Goal: Task Accomplishment & Management: Manage account settings

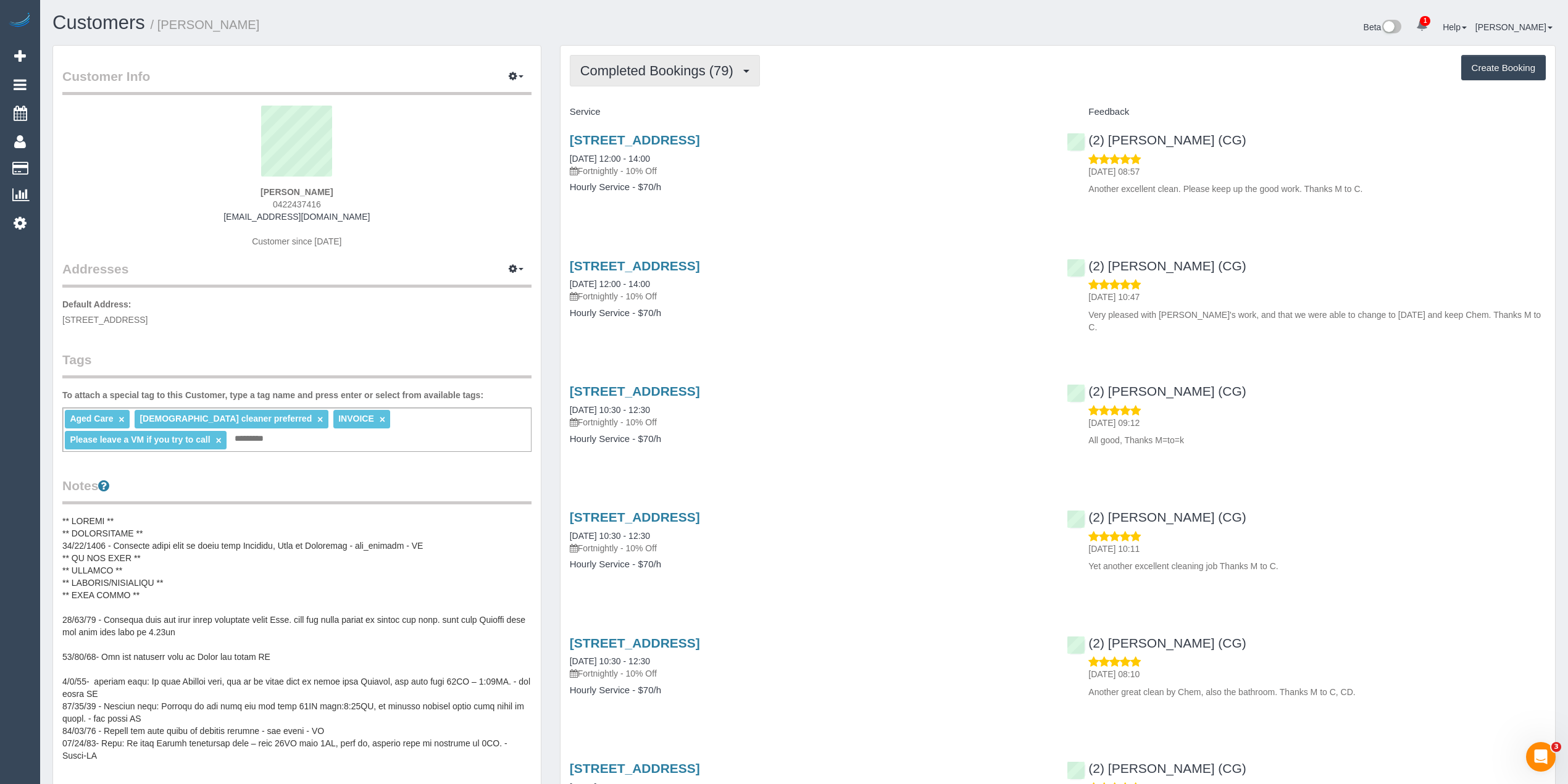
click at [655, 62] on button "Completed Bookings (79)" at bounding box center [664, 71] width 190 height 31
click at [635, 117] on link "Upcoming Bookings (0)" at bounding box center [636, 116] width 133 height 17
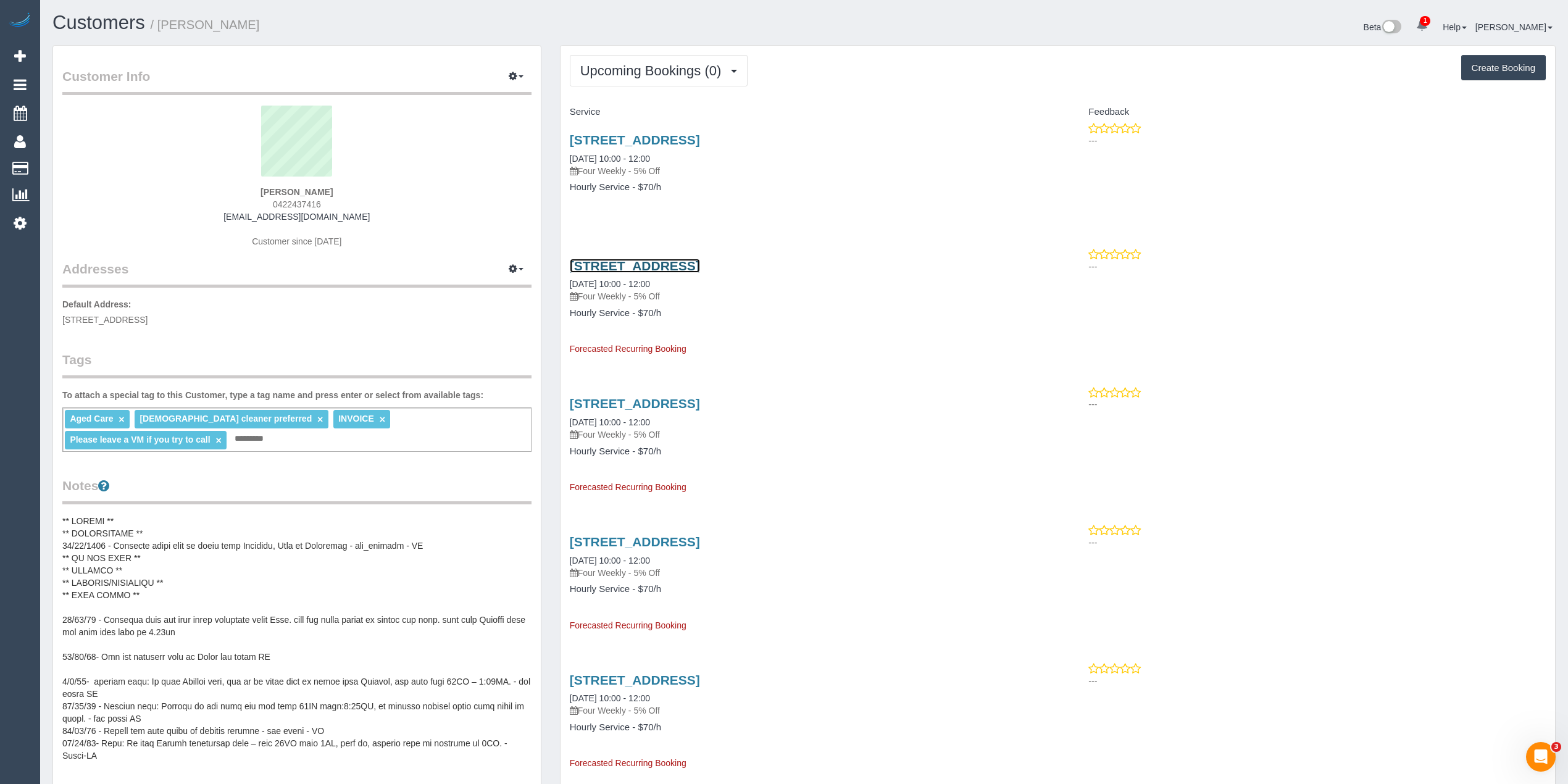
click at [701, 266] on link "5/32 Lawn Rd, Noble Park, VIC 3174" at bounding box center [635, 265] width 130 height 14
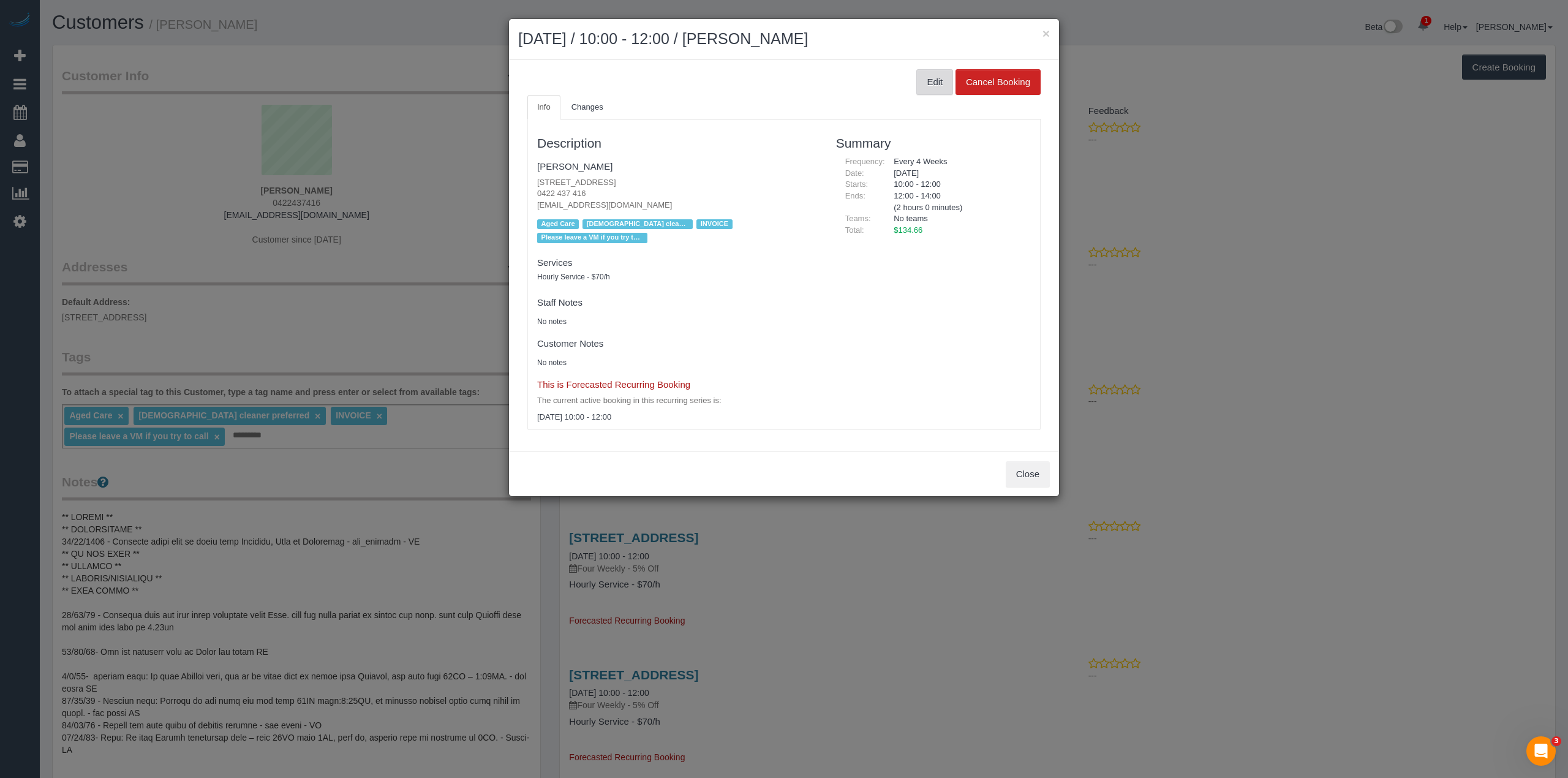
click at [933, 84] on button "Edit" at bounding box center [934, 82] width 36 height 25
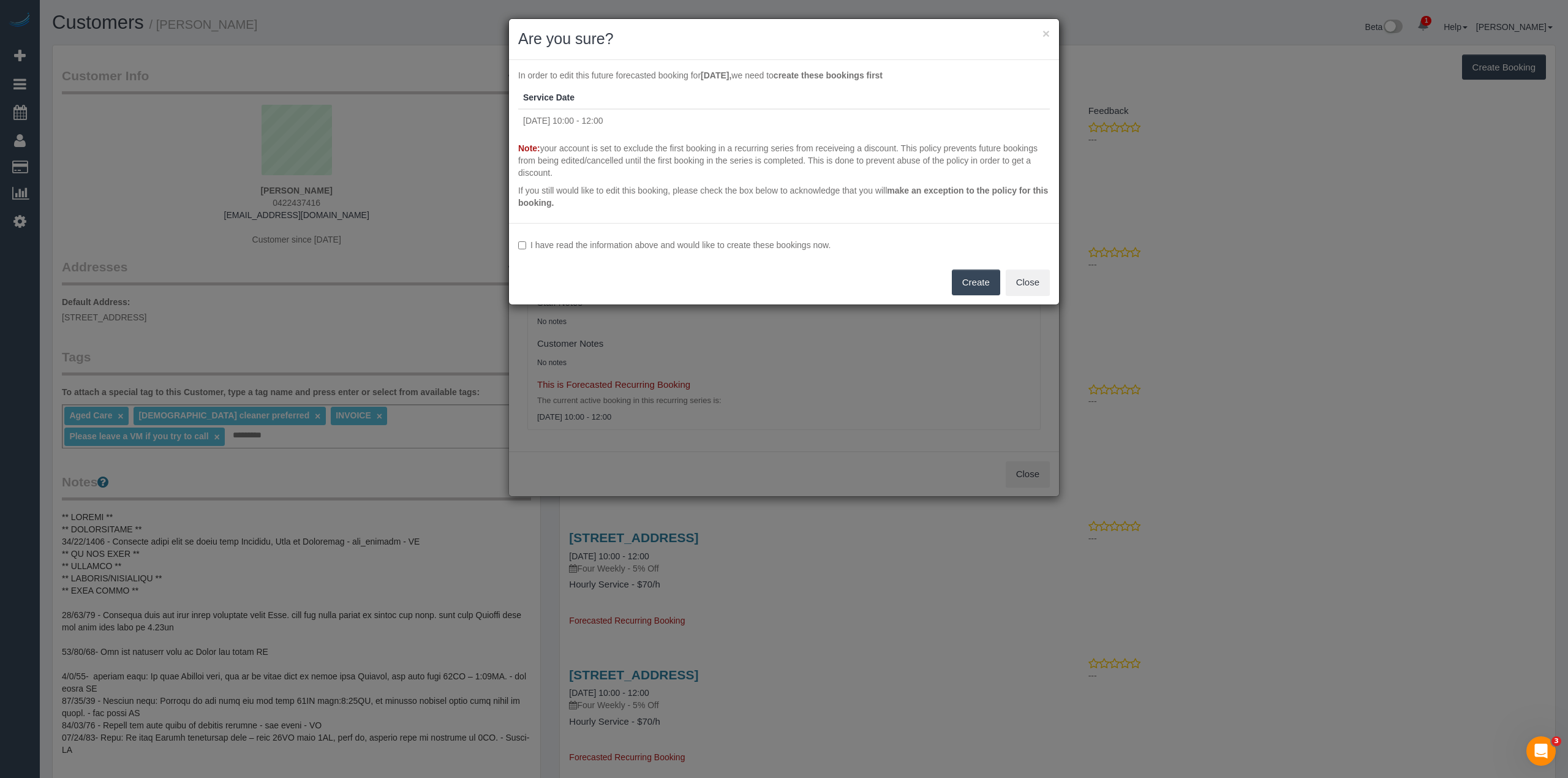
click at [534, 245] on label "I have read the information above and would like to create these bookings now." at bounding box center [784, 245] width 531 height 12
click at [989, 287] on button "Create" at bounding box center [975, 282] width 48 height 25
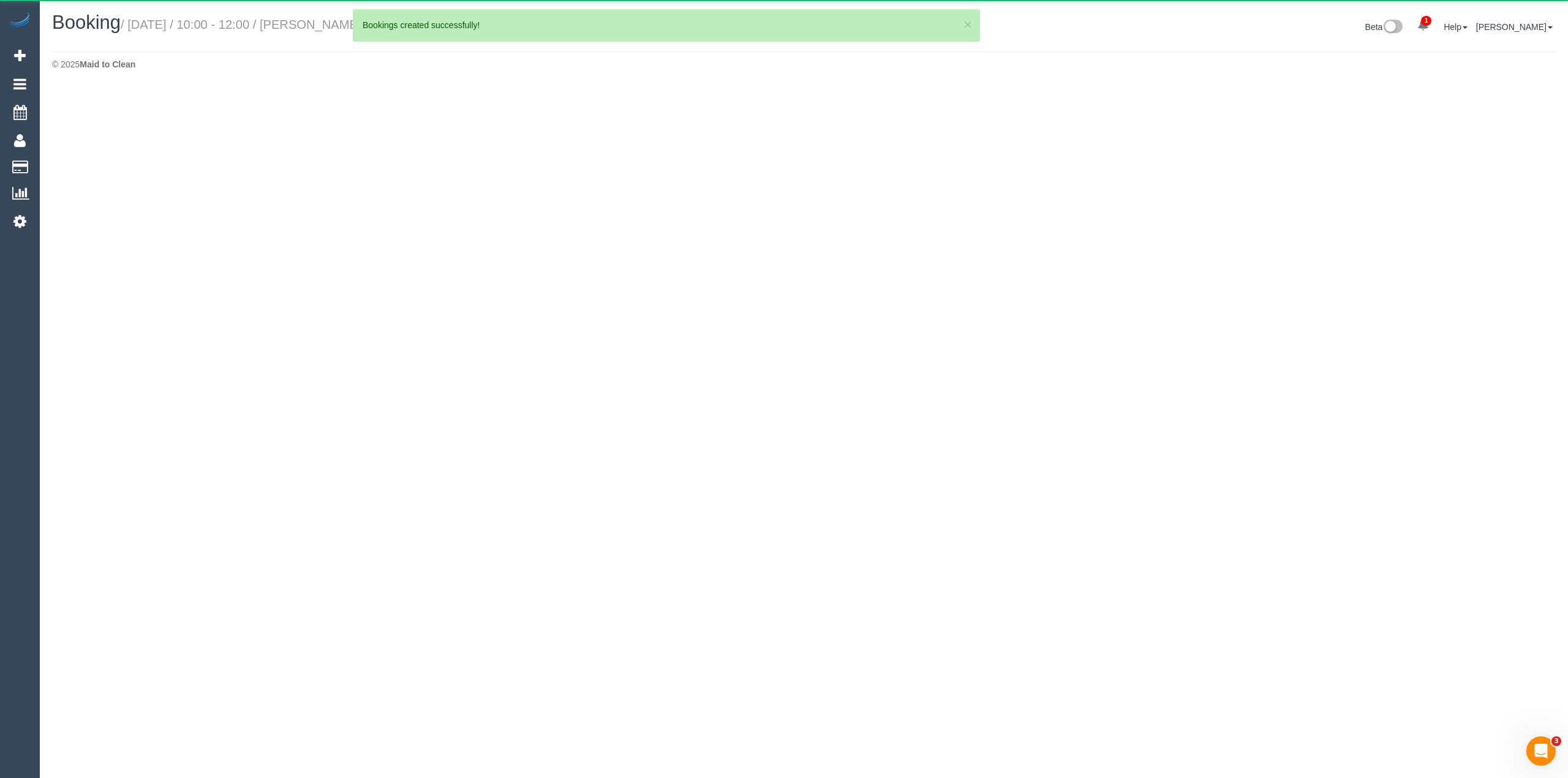
select select "VIC"
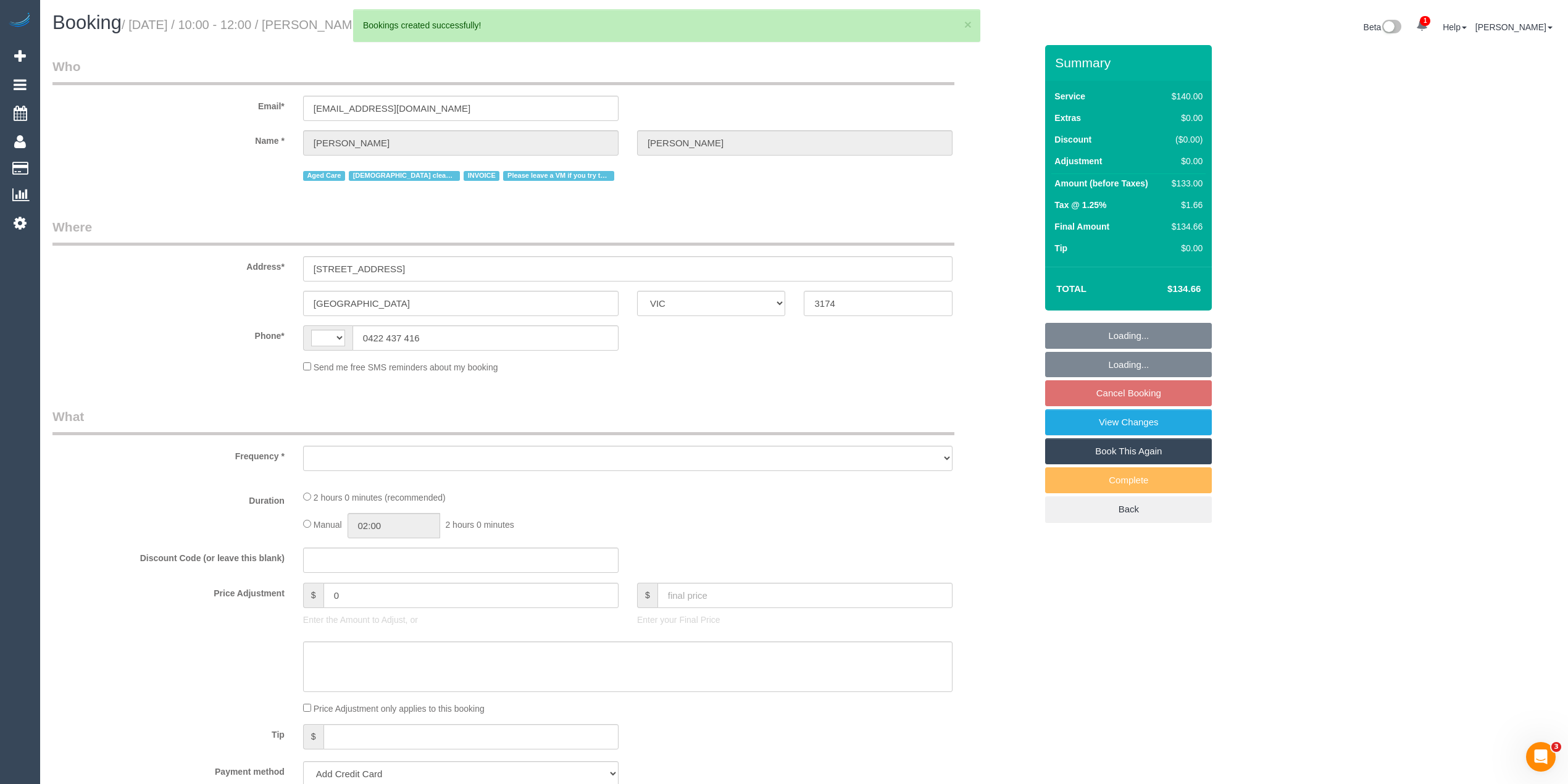
select select "string:AU"
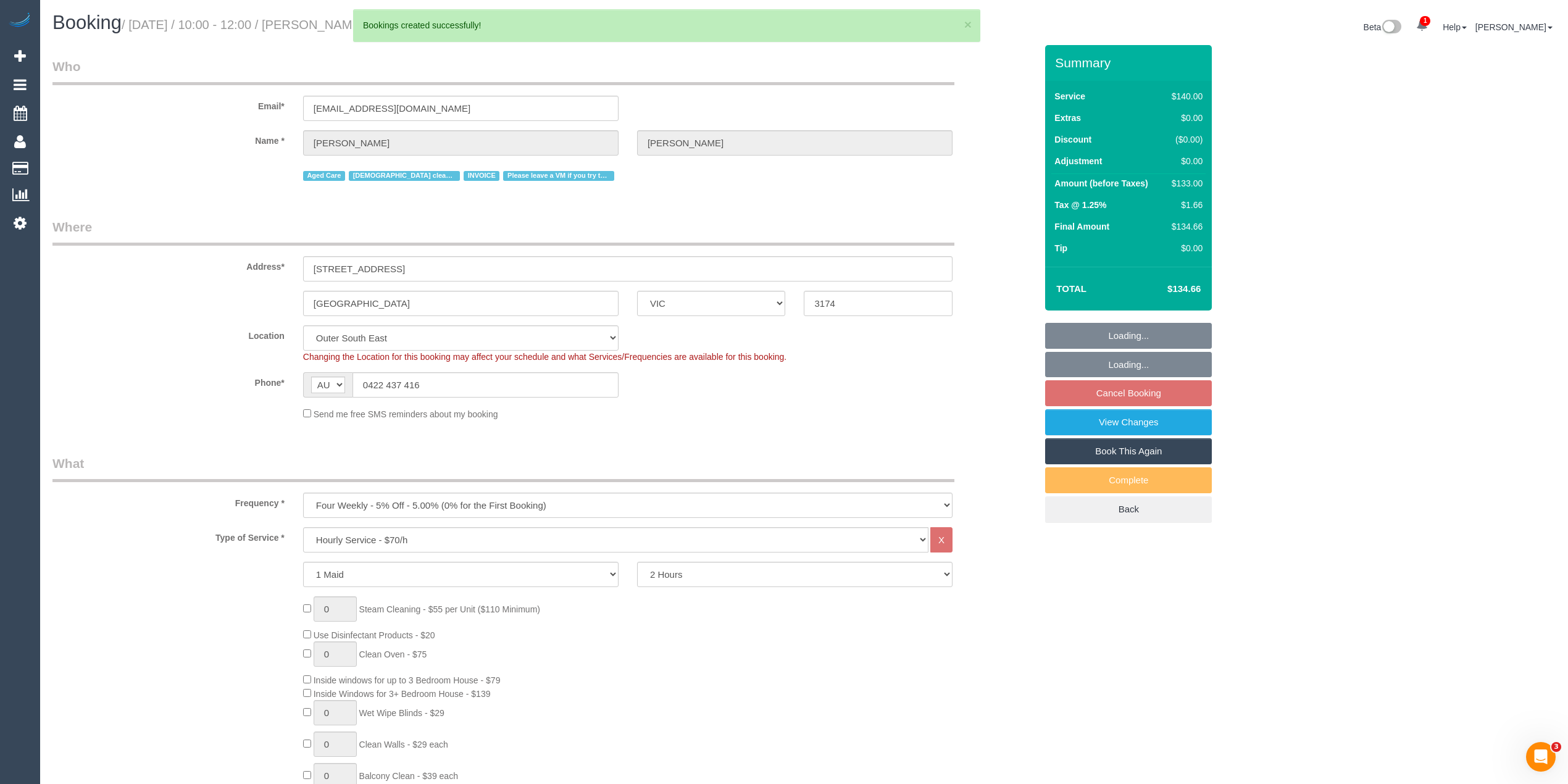
select select "object:2267"
select select "string:stripe-pm_1Ry3QQ2GScqysDRVmIhgMF8z"
select select "spot3"
select select "number:28"
select select "number:14"
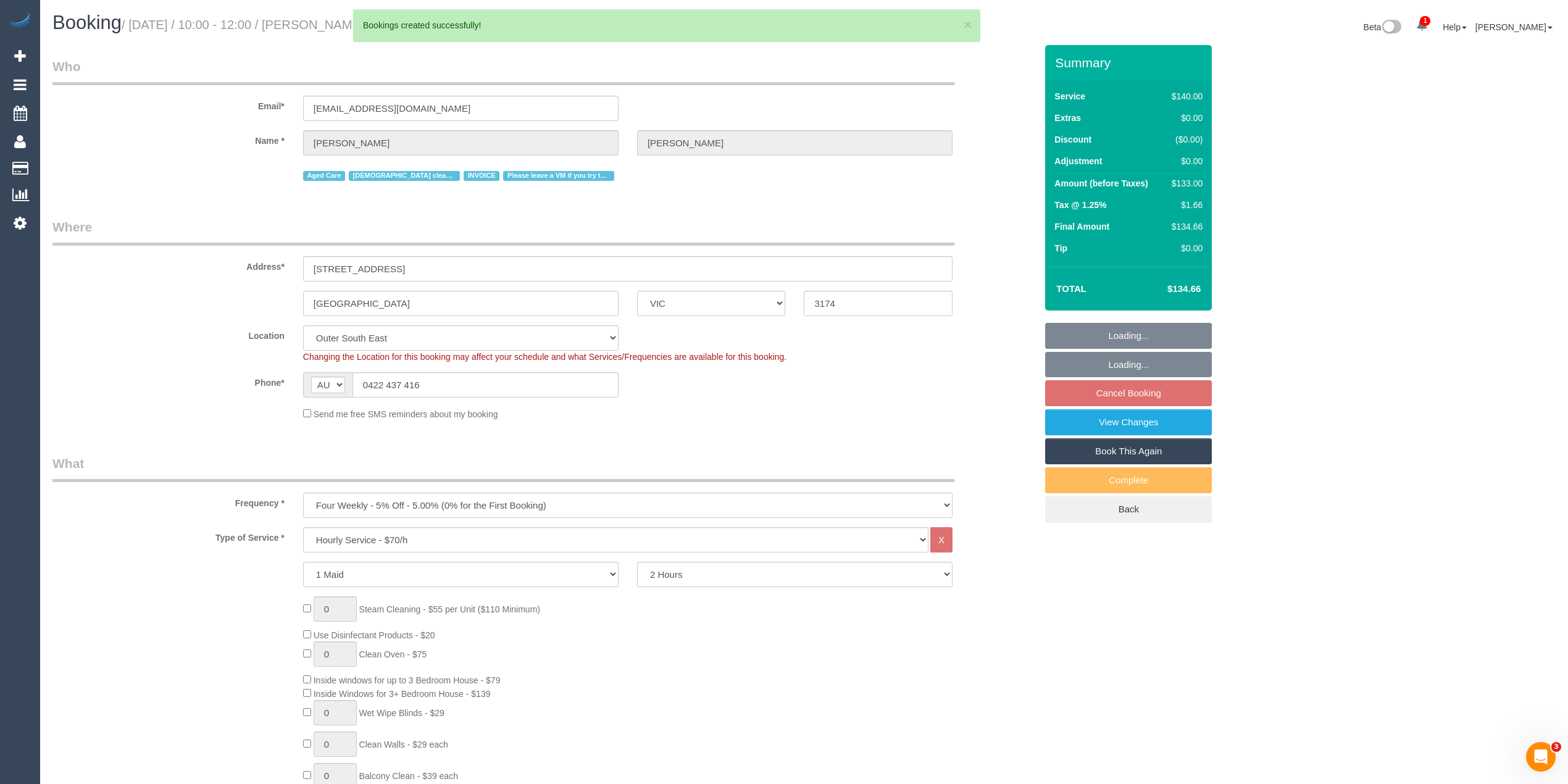
select select "number:19"
select select "number:24"
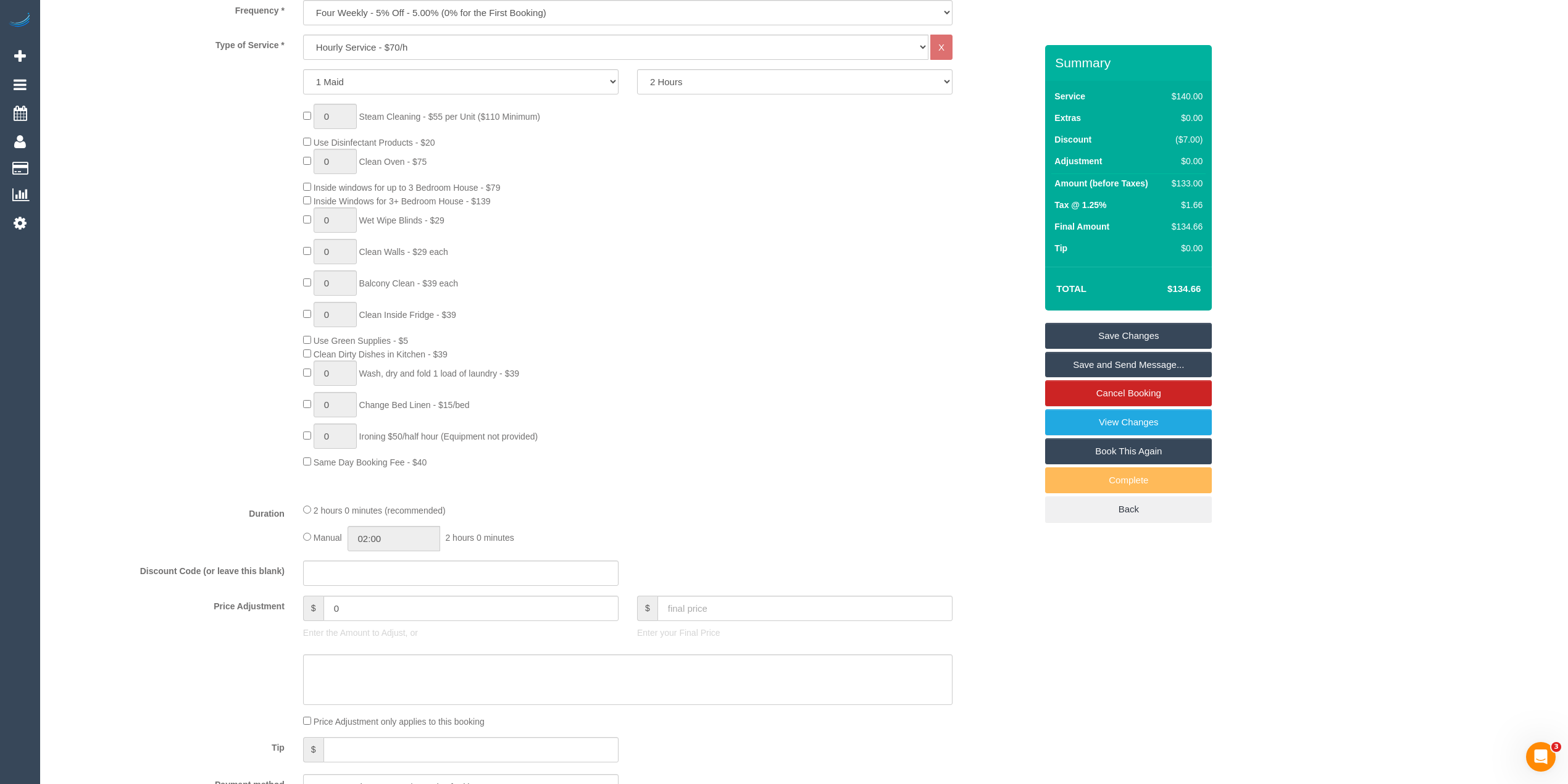
scroll to position [549, 0]
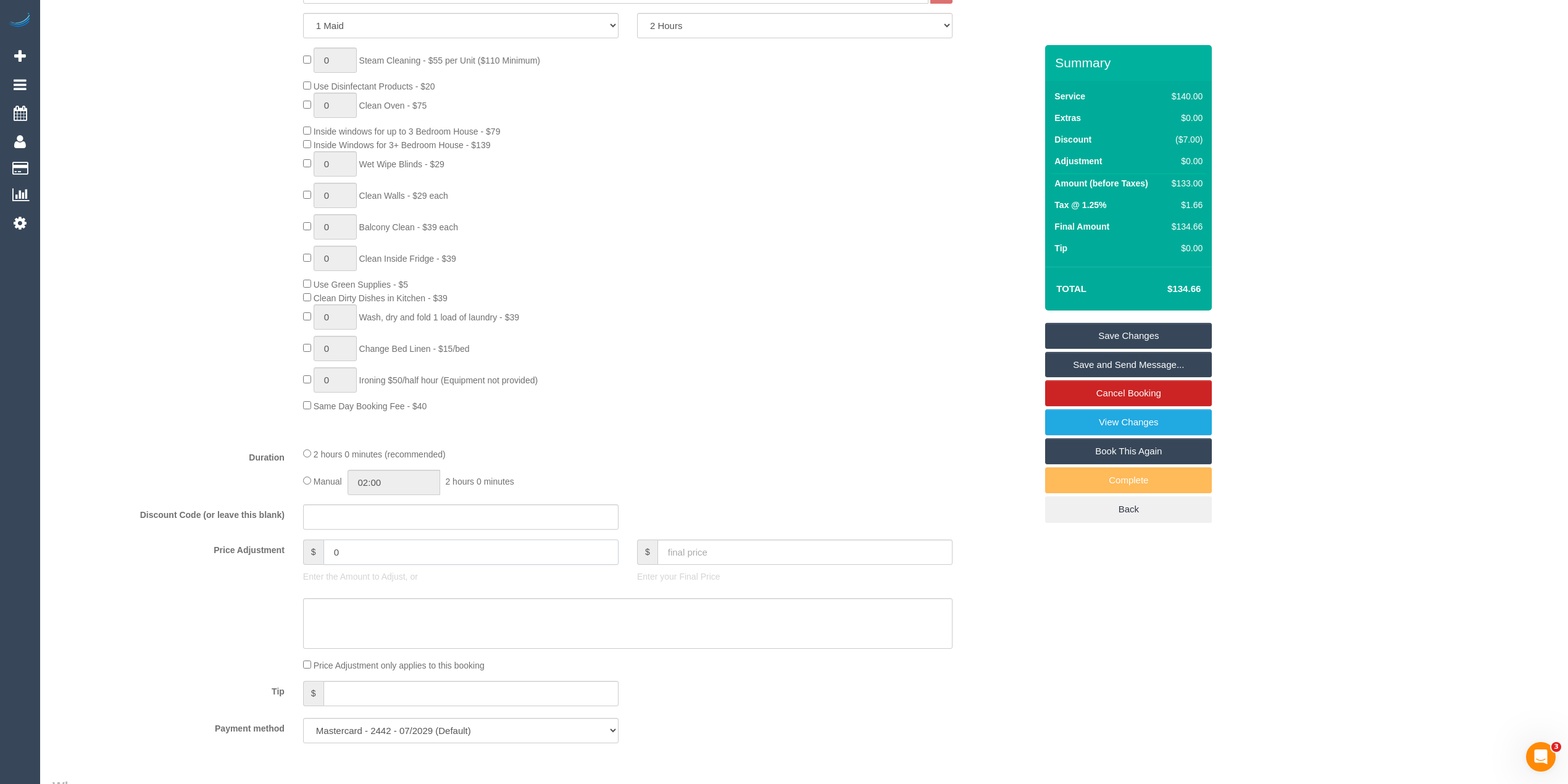
drag, startPoint x: 383, startPoint y: 559, endPoint x: 259, endPoint y: 542, distance: 125.2
click at [259, 542] on div "Price Adjustment $ 0 Enter the Amount to Adjust, or $ Enter your Final Price" at bounding box center [544, 564] width 1002 height 50
type input "-7"
click at [341, 623] on textarea at bounding box center [628, 623] width 649 height 50
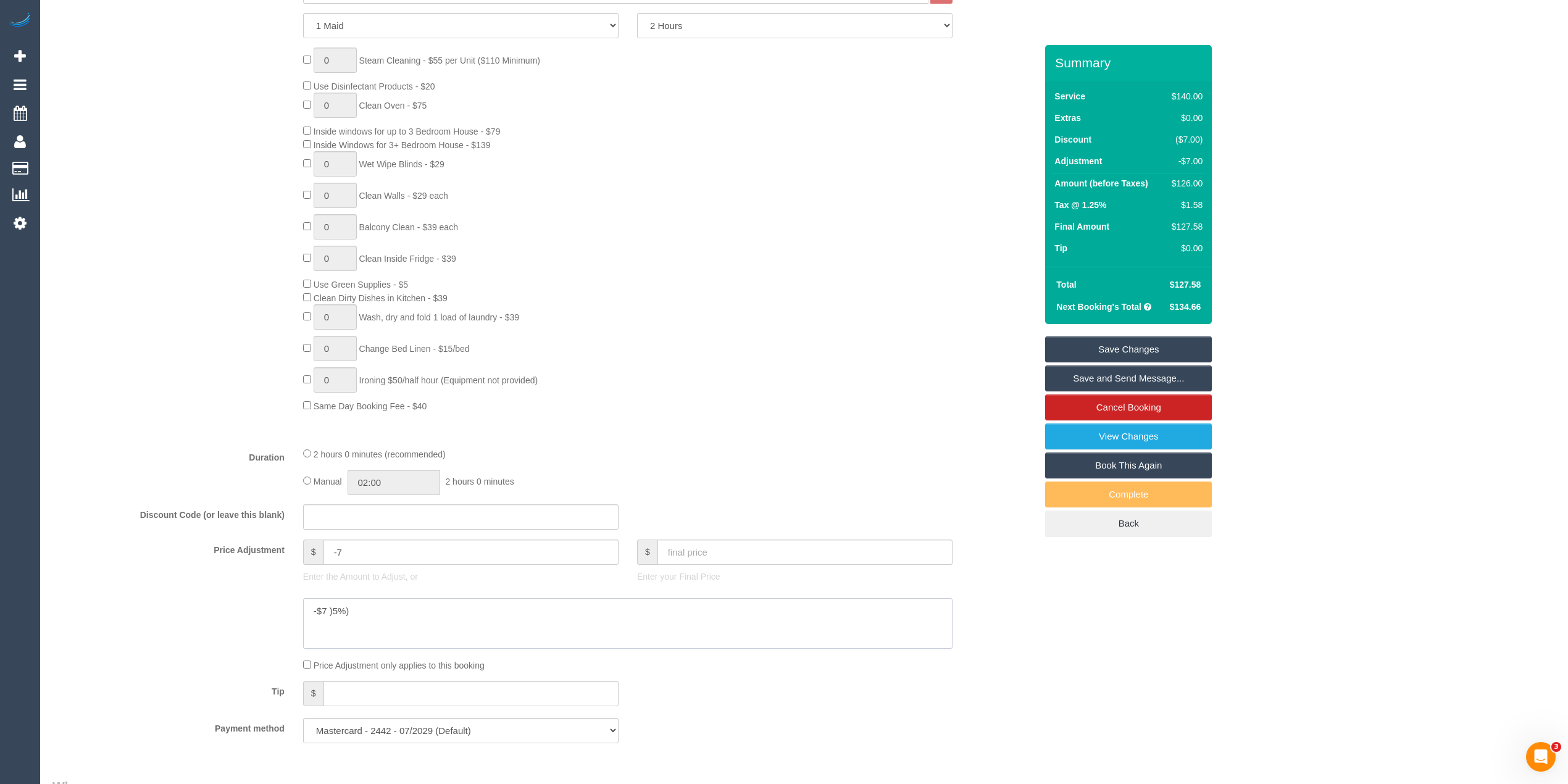
click at [334, 608] on textarea at bounding box center [628, 623] width 649 height 50
click at [395, 613] on textarea at bounding box center [628, 623] width 649 height 50
type textarea "-$7 (5%) for 10% total discount - long time fortnightly customer. Is going back…"
click at [1121, 346] on link "Save Changes" at bounding box center [1129, 349] width 167 height 26
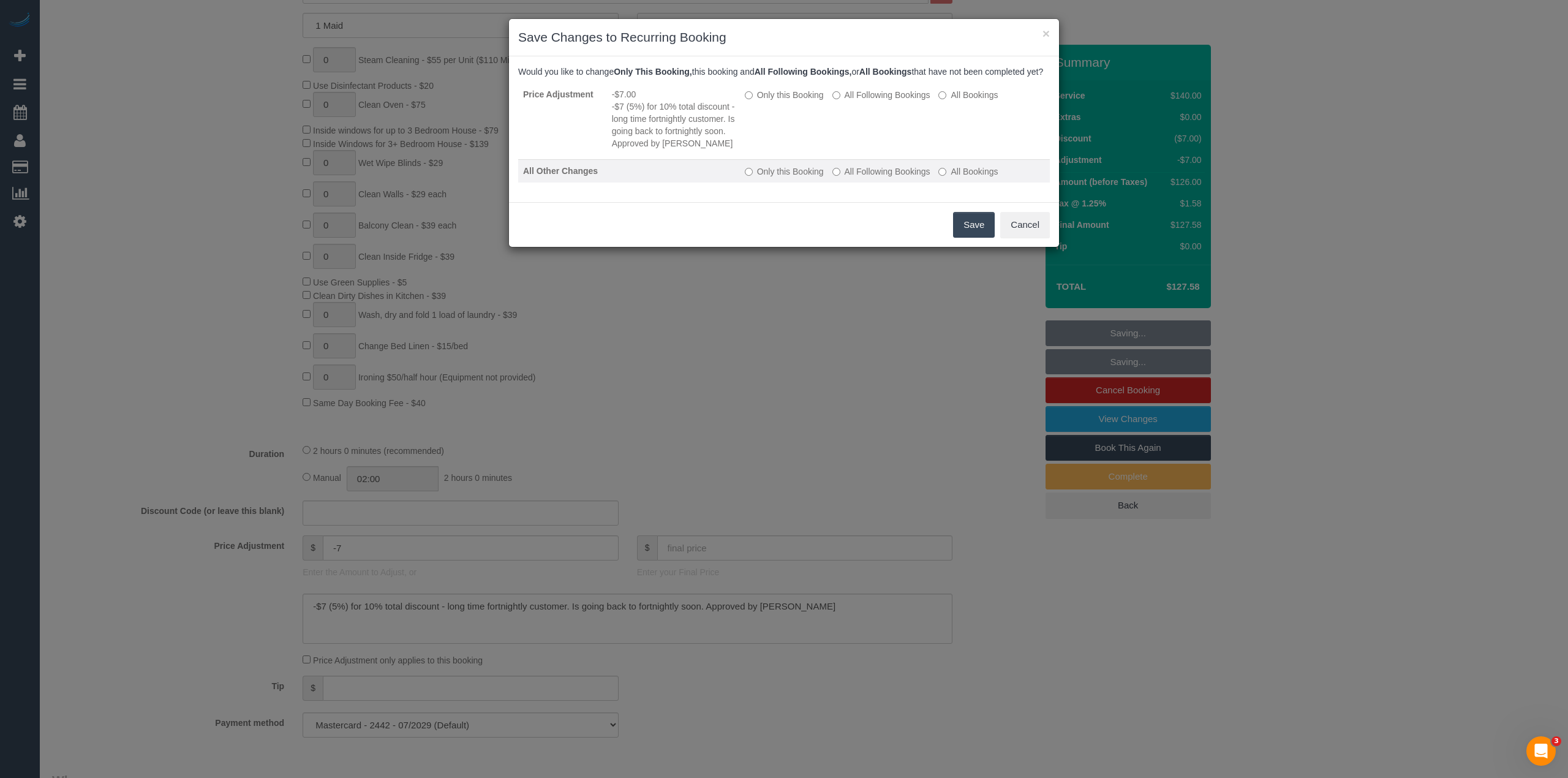
click at [845, 177] on label "All Following Bookings" at bounding box center [881, 171] width 98 height 12
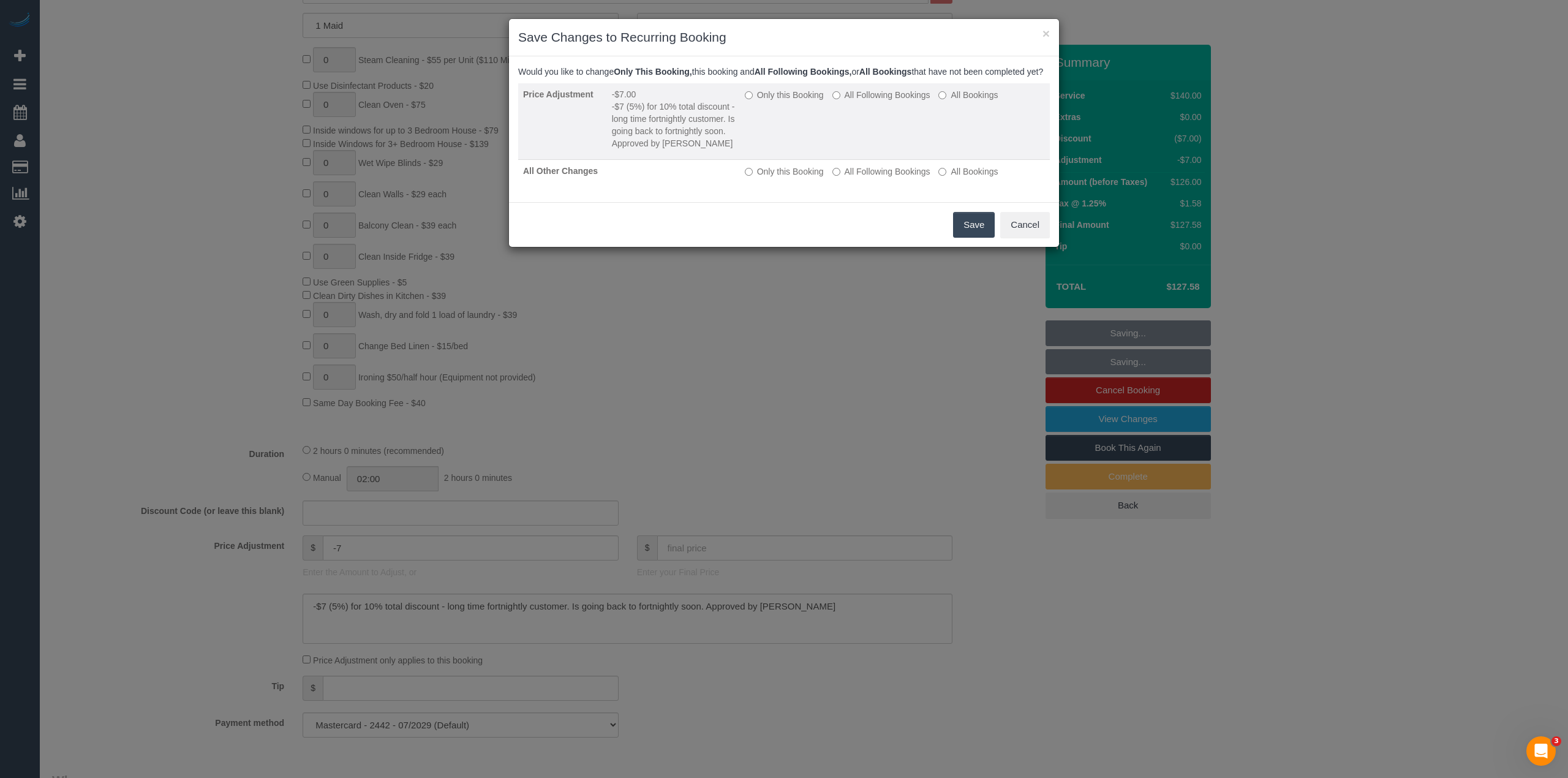
click at [845, 101] on label "All Following Bookings" at bounding box center [881, 95] width 98 height 12
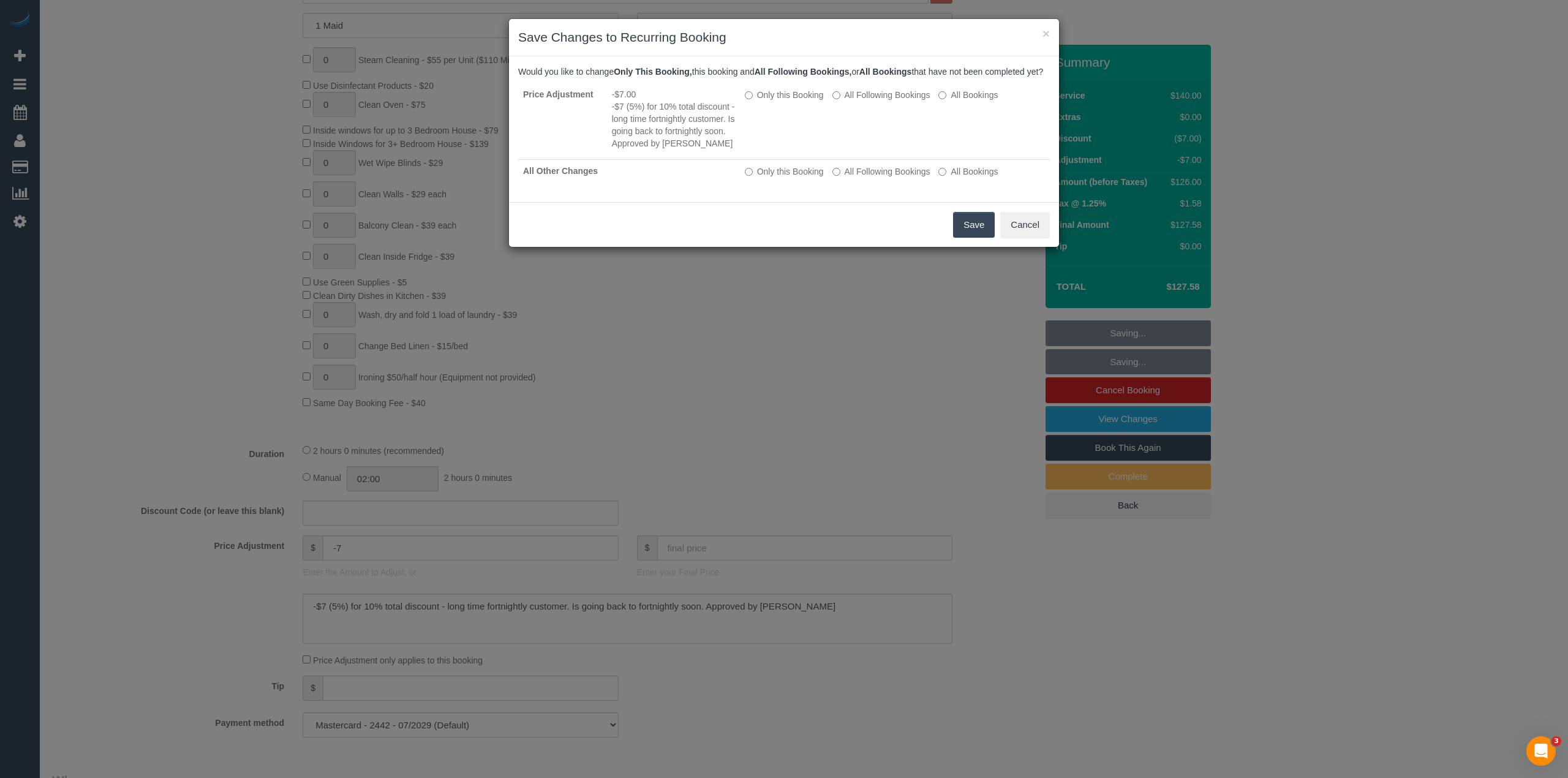
click at [982, 234] on button "Save" at bounding box center [974, 225] width 42 height 25
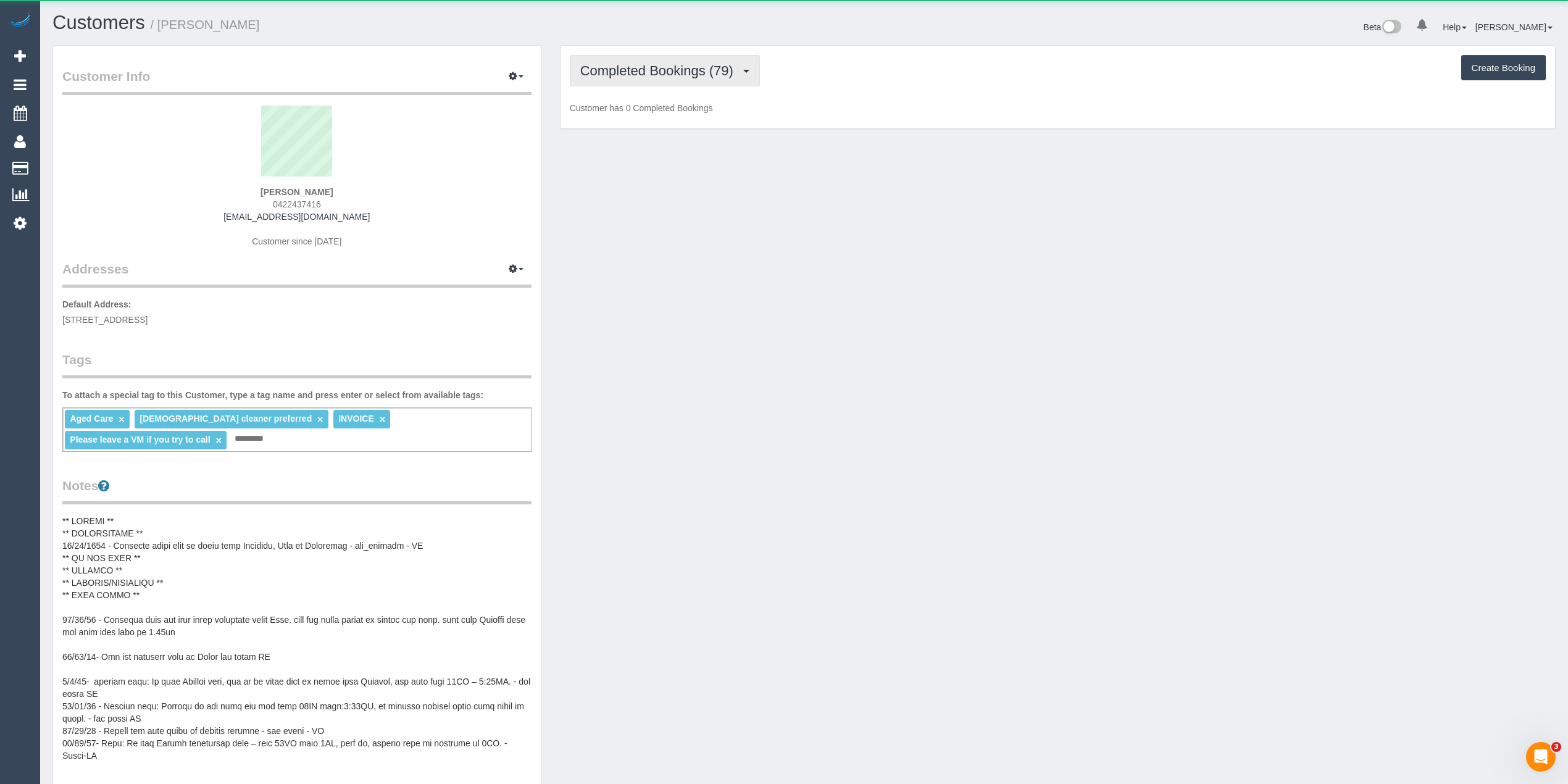
click at [603, 65] on span "Completed Bookings (79)" at bounding box center [660, 71] width 160 height 16
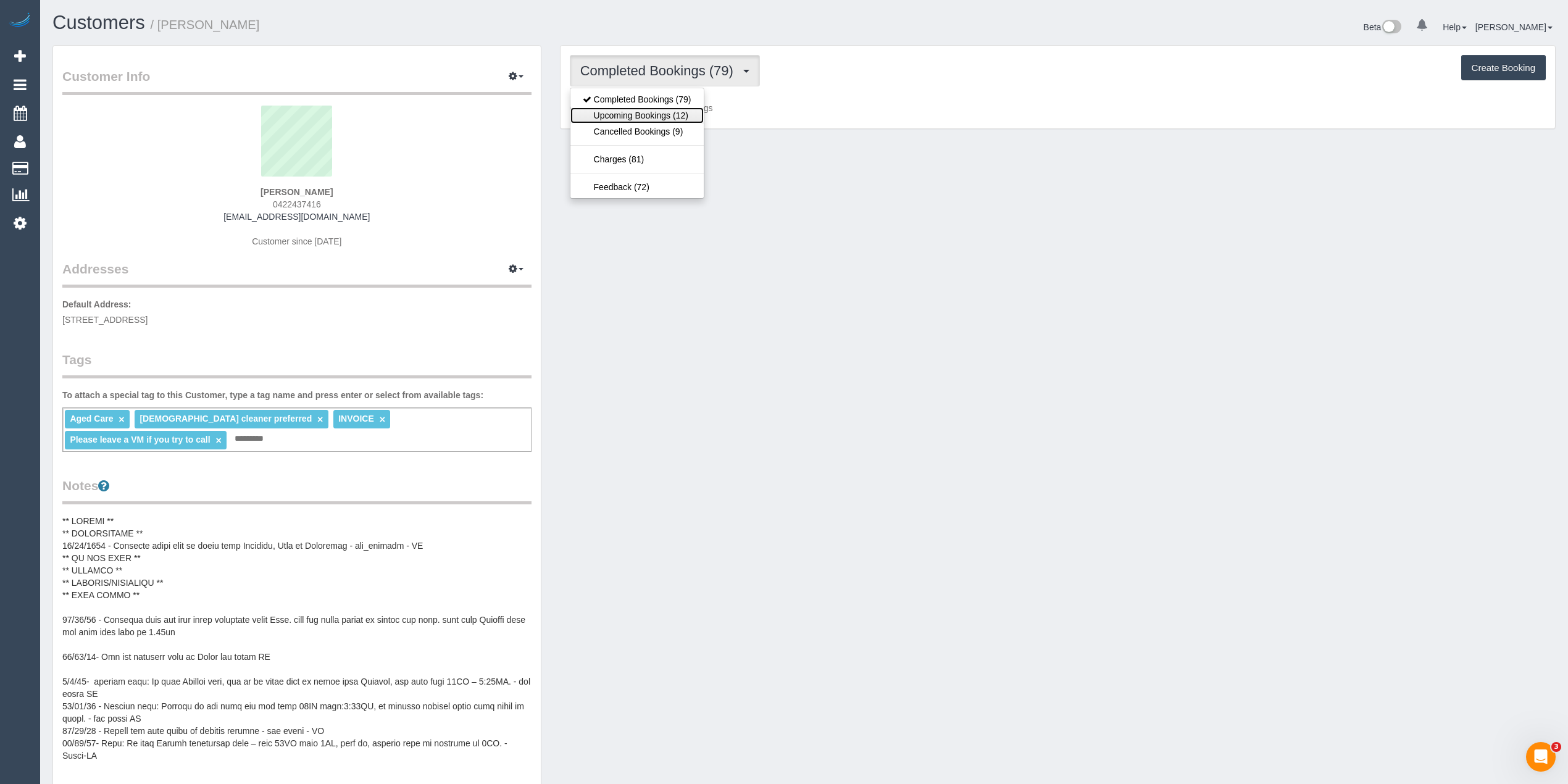
click at [664, 113] on link "Upcoming Bookings (12)" at bounding box center [636, 116] width 133 height 17
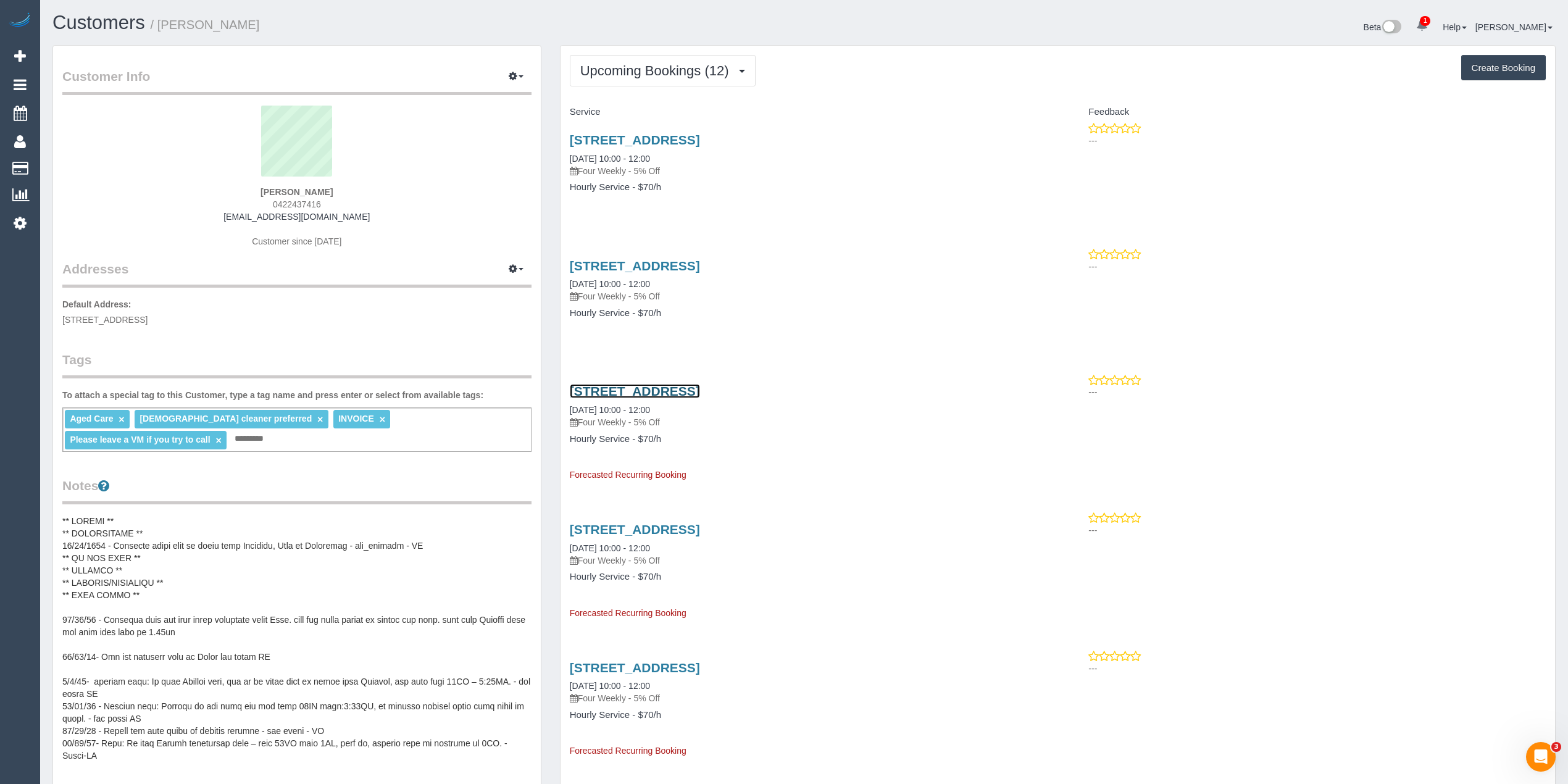
click at [701, 392] on link "5/32 Lawn Rd, Noble Park, VIC 3174" at bounding box center [635, 391] width 130 height 14
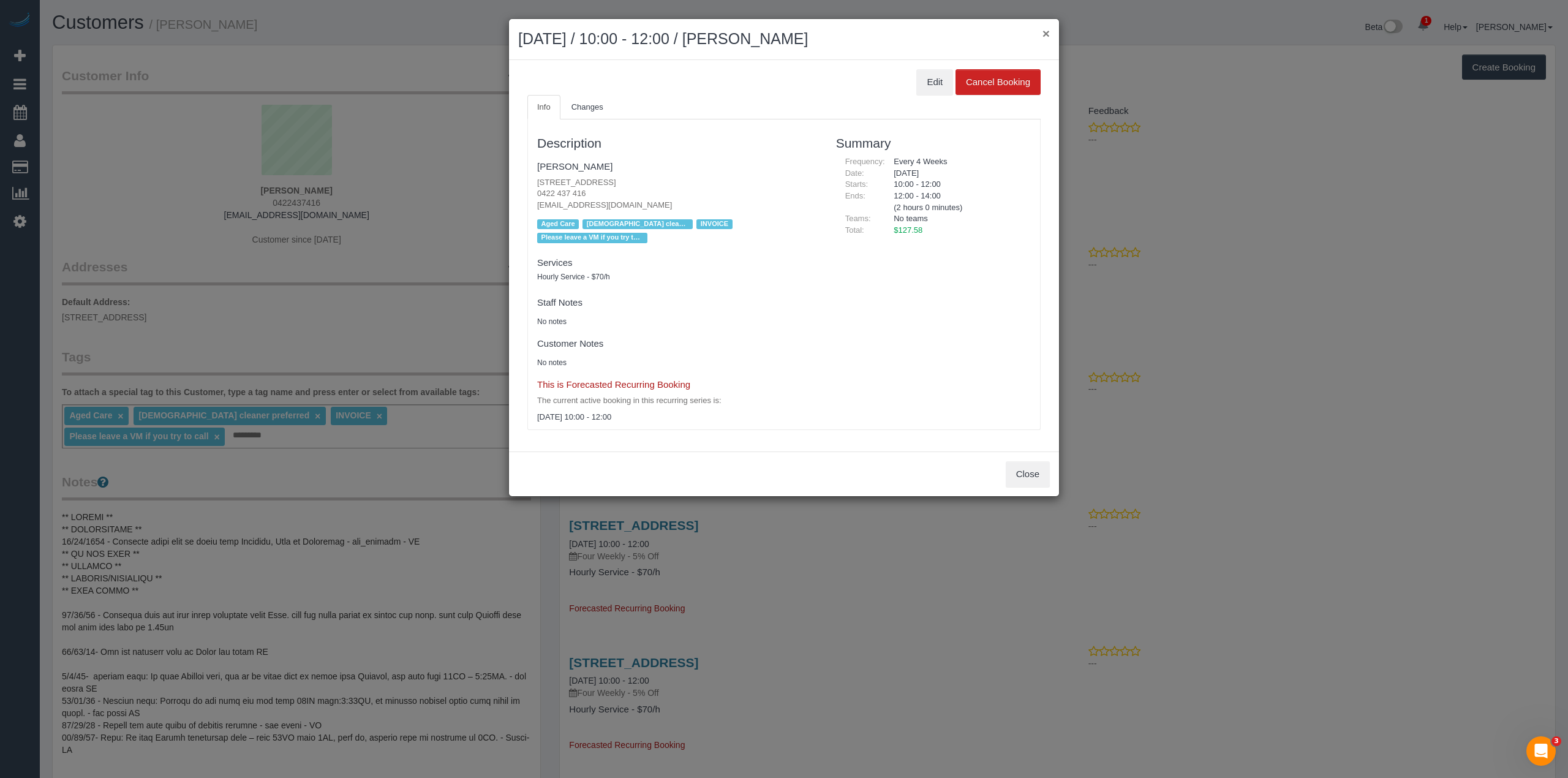
click at [1053, 76] on div "× October 25, 2025 / 10:00 - 12:00 / Christopher Daley Edit Cancel Booking Info…" at bounding box center [784, 258] width 551 height 479
click at [1047, 33] on button "×" at bounding box center [1046, 34] width 7 height 13
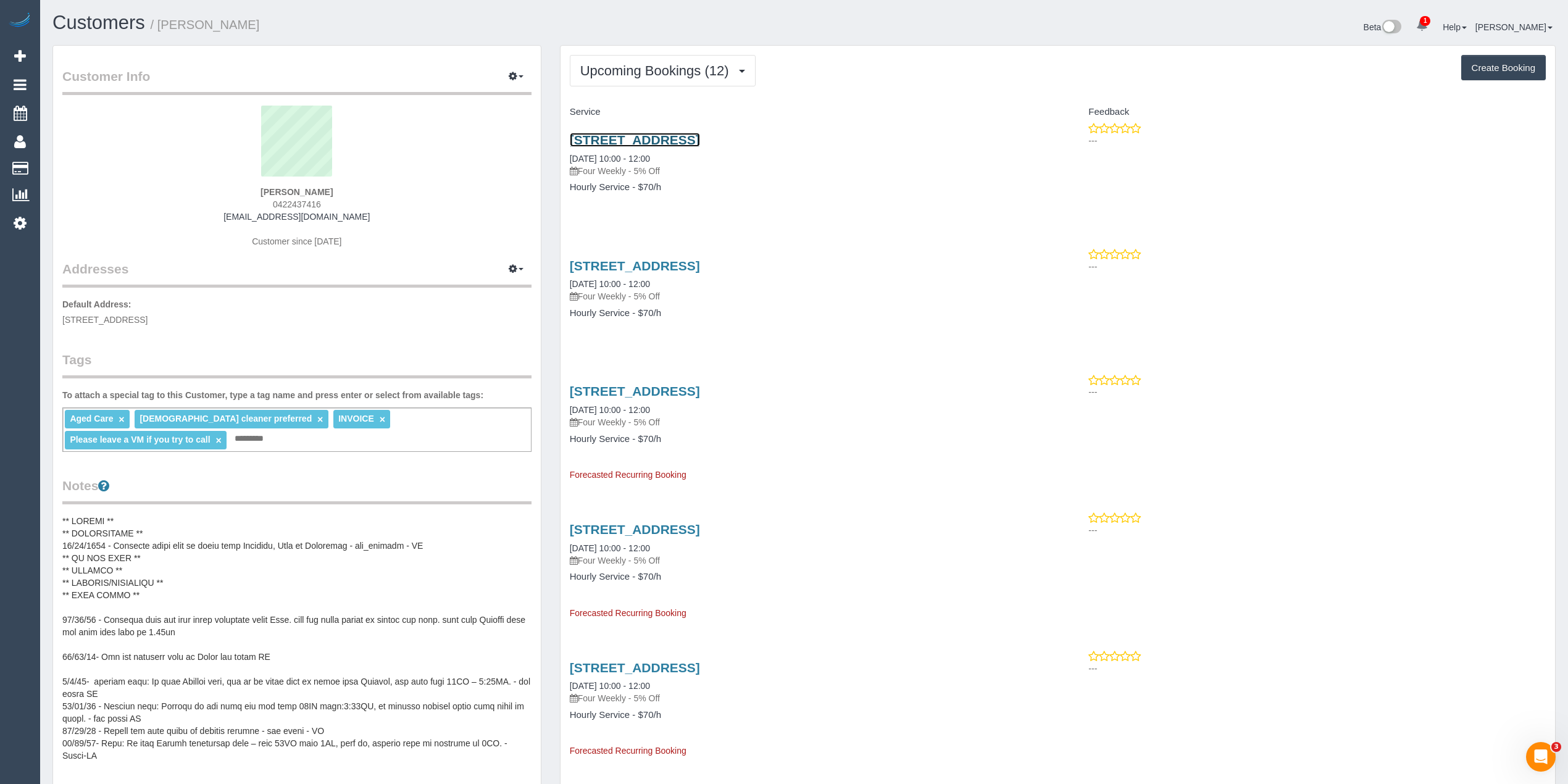
click at [643, 137] on link "5/32 Lawn Rd, Noble Park, VIC 3174" at bounding box center [635, 139] width 130 height 14
click at [601, 72] on span "Upcoming Bookings (12)" at bounding box center [657, 71] width 155 height 16
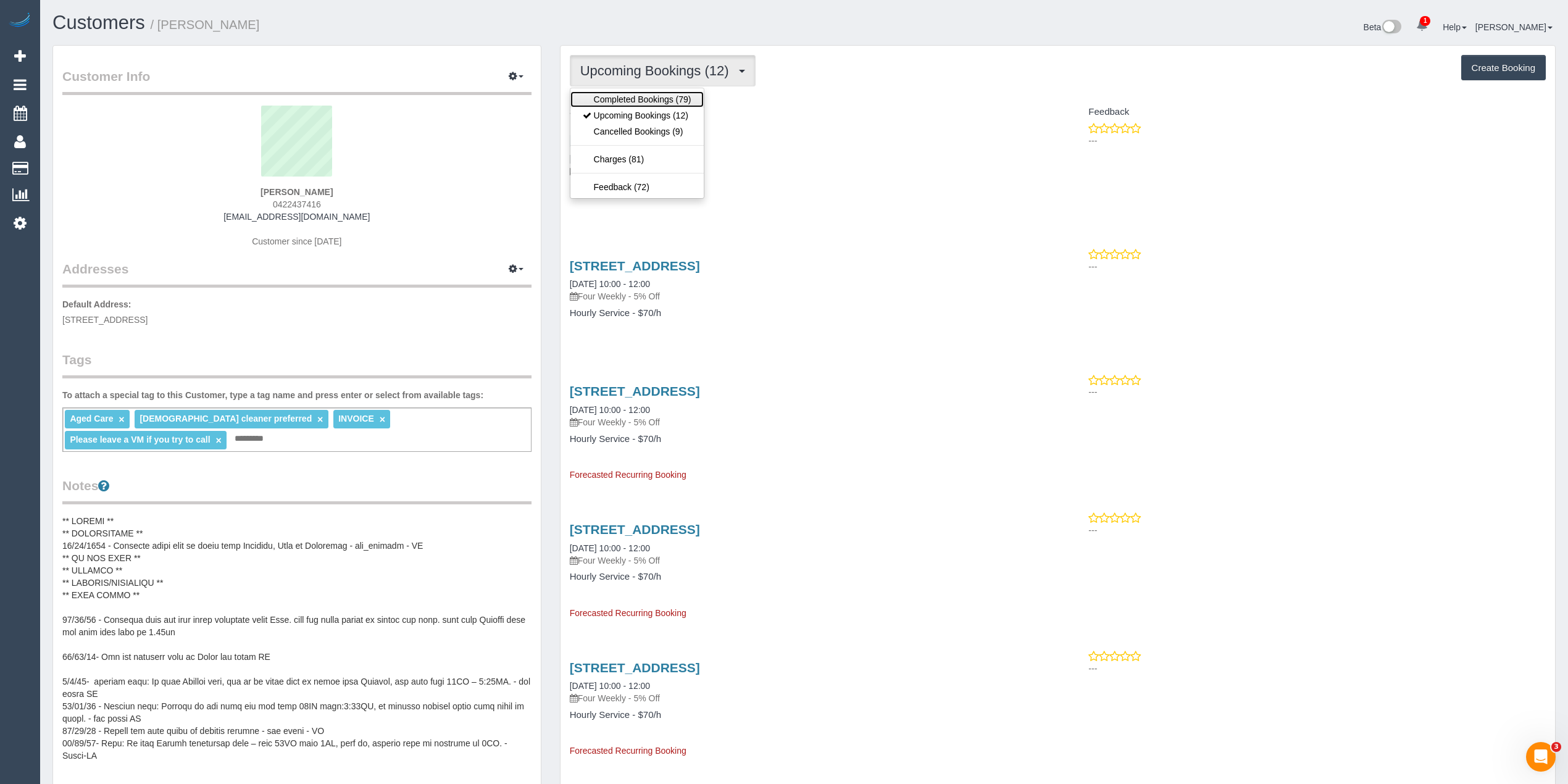
click at [592, 97] on link "Completed Bookings (79)" at bounding box center [636, 100] width 133 height 17
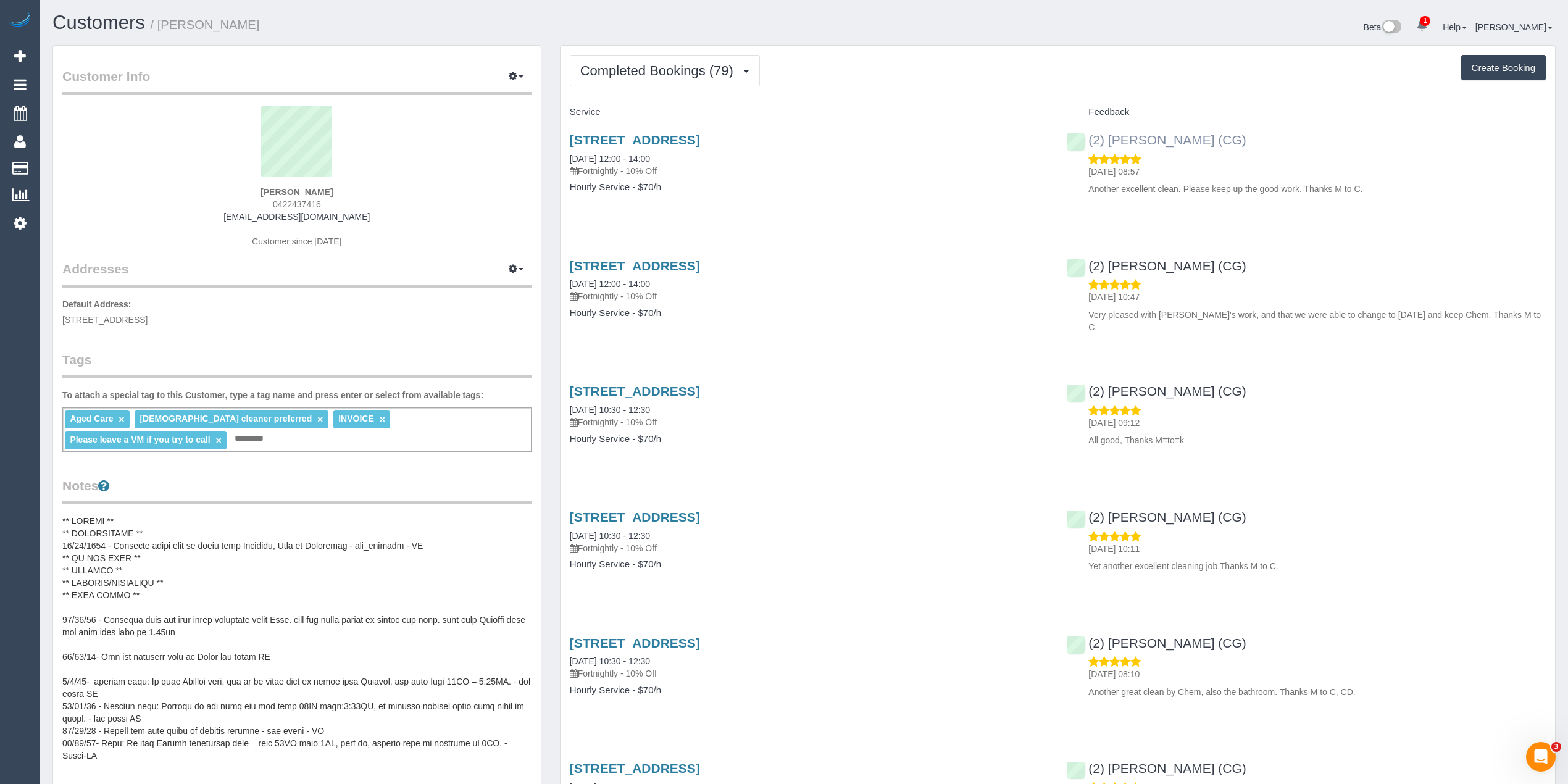
click at [1084, 143] on div "(2) Chemitha Wijesinghe (CG) 28/07/2025 08:57 Another excellent clean. Please k…" at bounding box center [1306, 161] width 498 height 79
copy link "(2) [PERSON_NAME] (CG)"
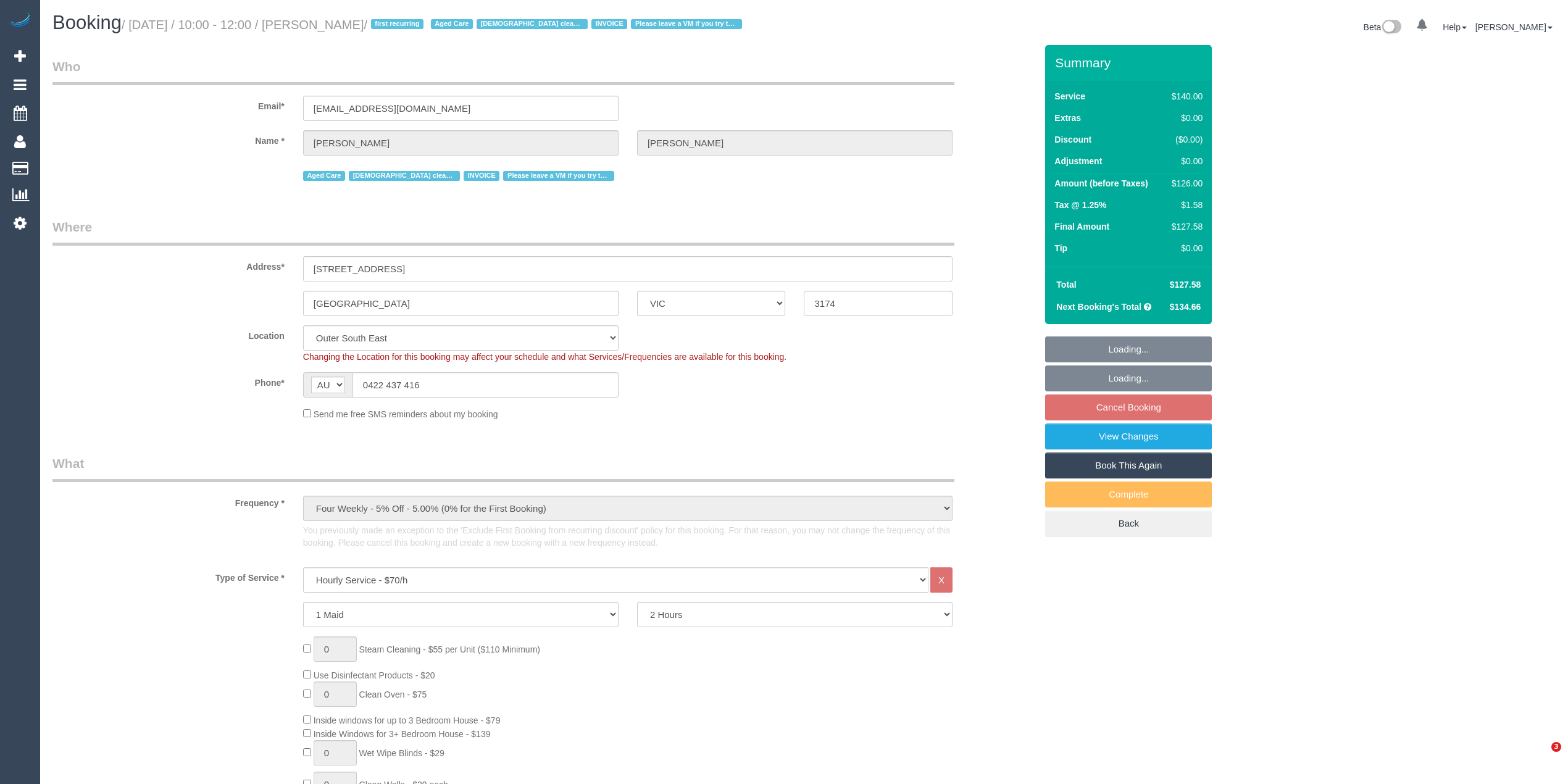
select select "VIC"
select select "spot3"
select select "number:28"
select select "number:14"
select select "number:19"
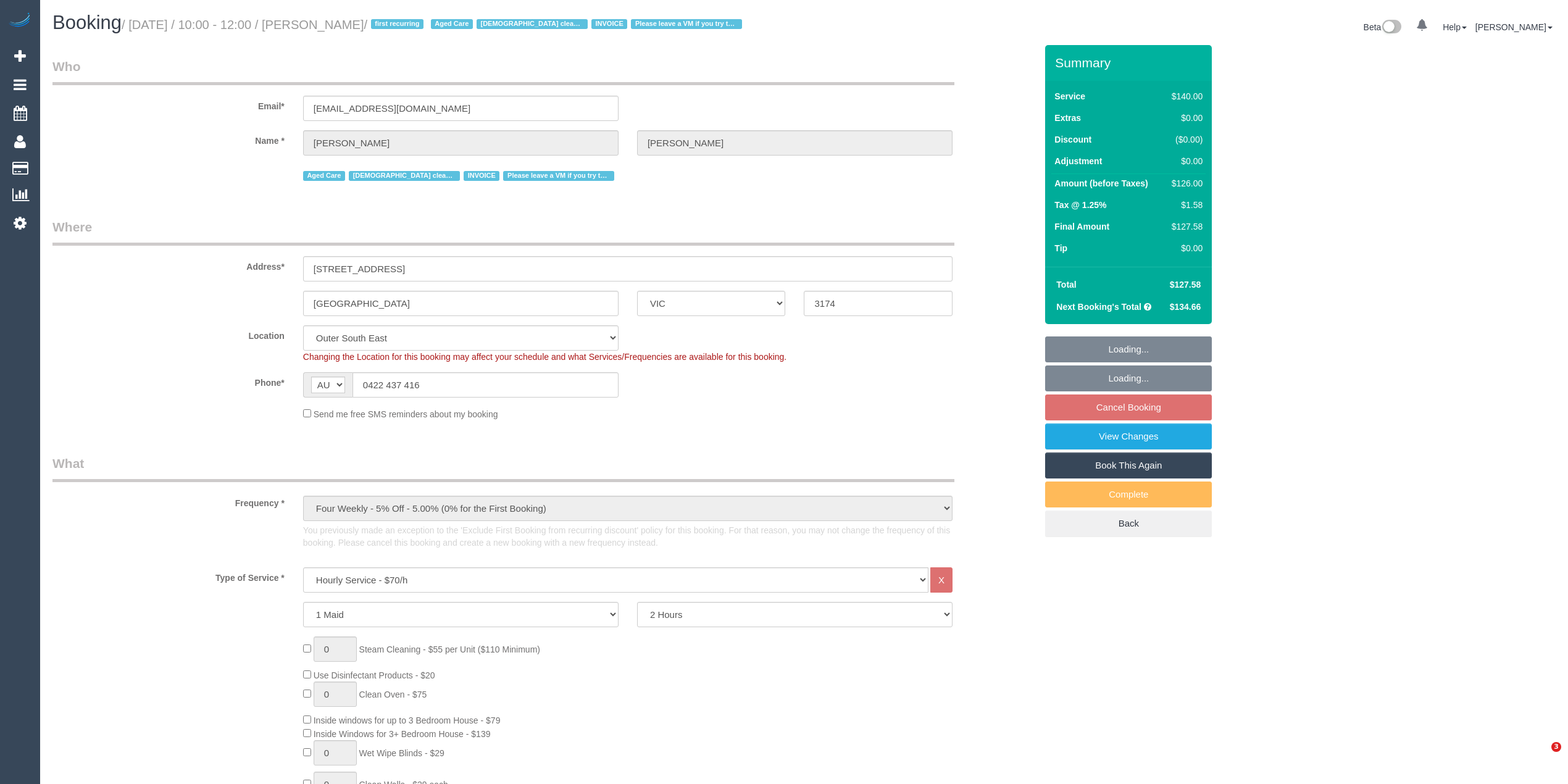
select select "number:24"
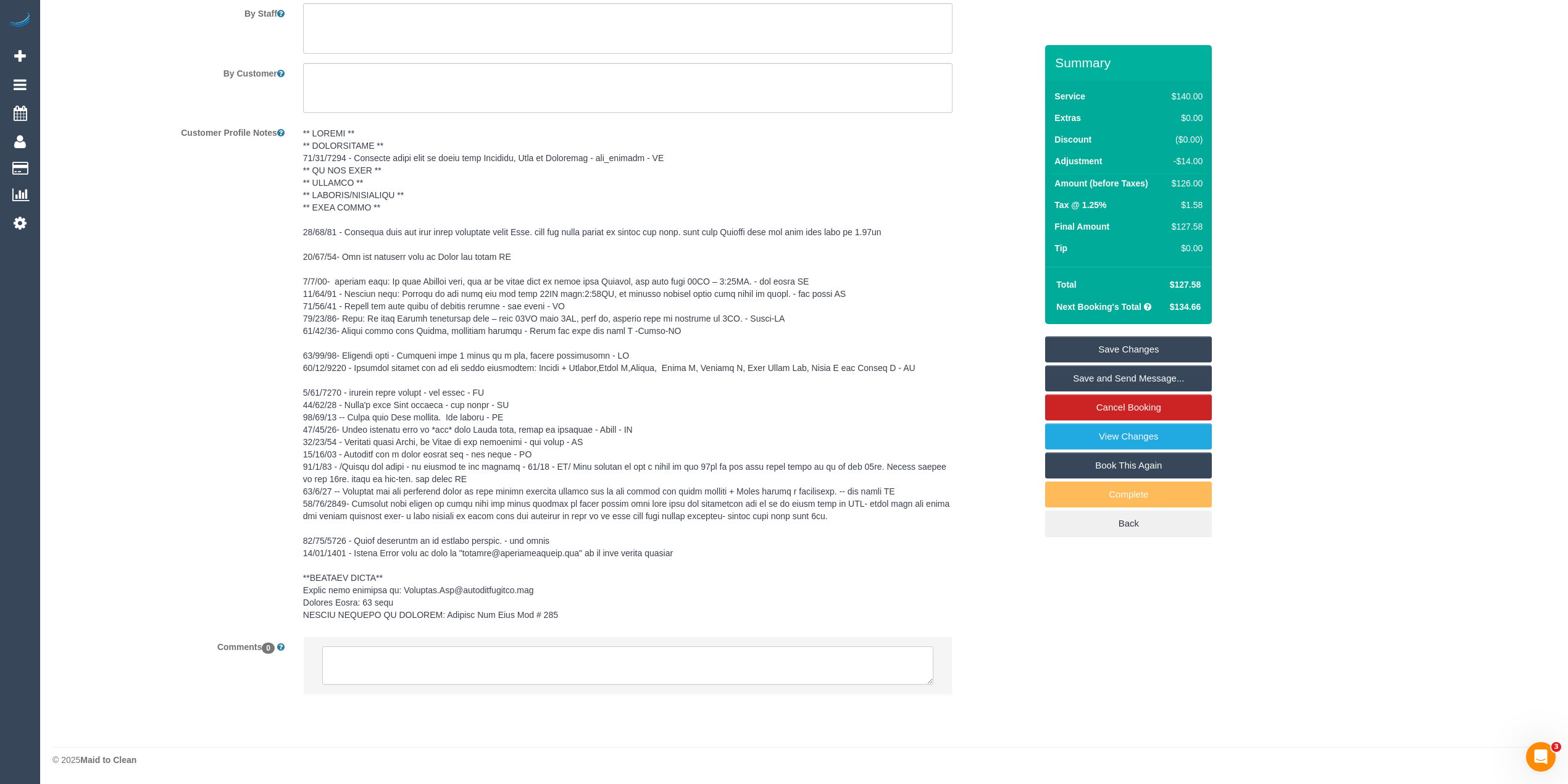
click at [564, 668] on textarea at bounding box center [627, 666] width 612 height 39
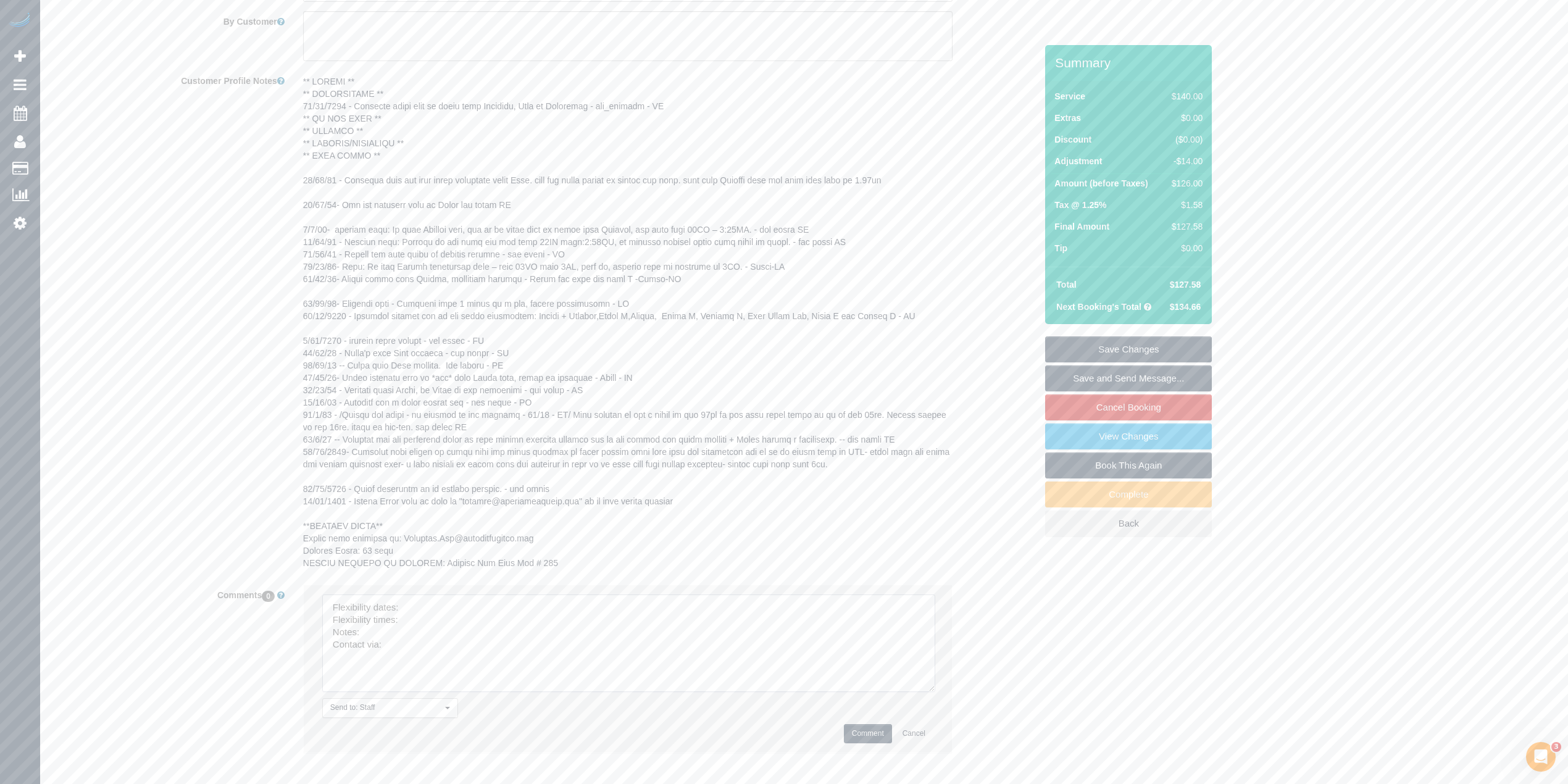
drag, startPoint x: 929, startPoint y: 624, endPoint x: 931, endPoint y: 683, distance: 59.0
click at [931, 683] on textarea at bounding box center [628, 643] width 613 height 97
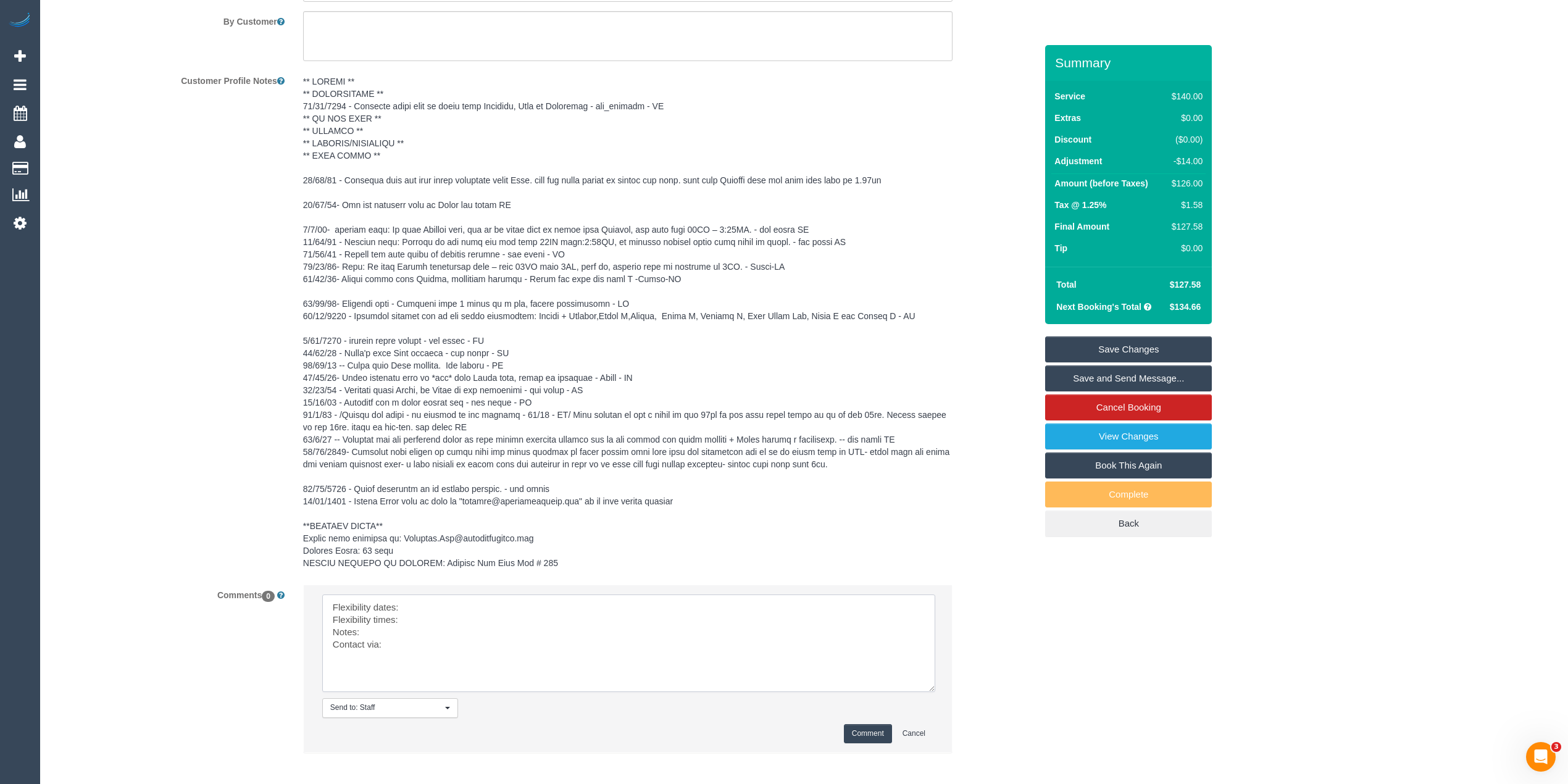
click at [462, 605] on textarea at bounding box center [628, 643] width 613 height 97
paste textarea "(2) Chemitha Wijesinghe (CG)"
click at [440, 626] on textarea at bounding box center [628, 643] width 613 height 97
click at [398, 638] on textarea at bounding box center [628, 643] width 613 height 97
click at [401, 649] on textarea at bounding box center [628, 643] width 613 height 97
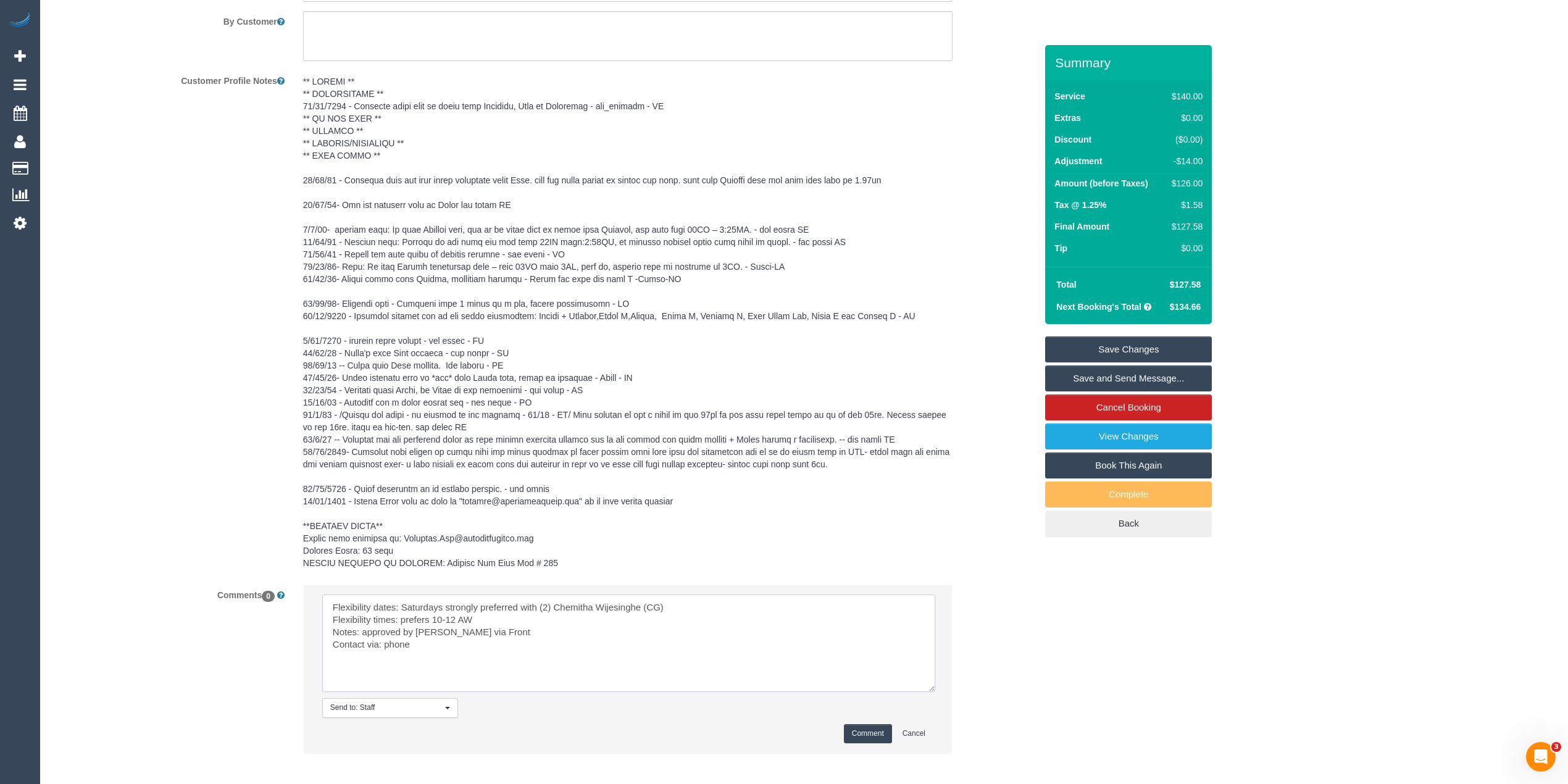
type textarea "Flexibility dates: Saturdays strongly preferred with (2) Chemitha Wijesinghe (C…"
click at [855, 731] on button "Comment" at bounding box center [867, 734] width 49 height 19
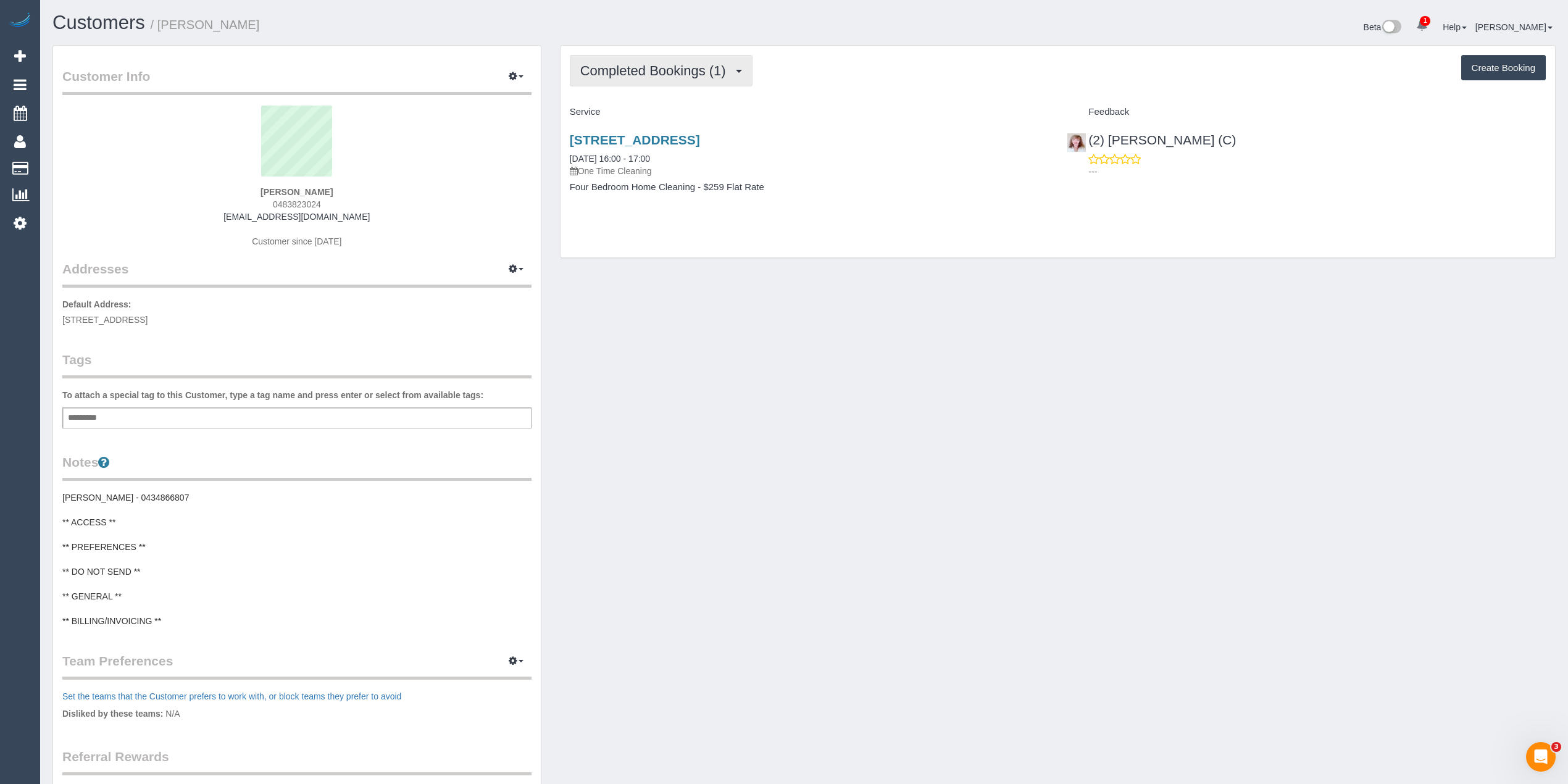
click at [666, 72] on span "Completed Bookings (1)" at bounding box center [657, 71] width 152 height 16
click at [100, 418] on input "text" at bounding box center [86, 418] width 42 height 17
type input "****"
type input "*******"
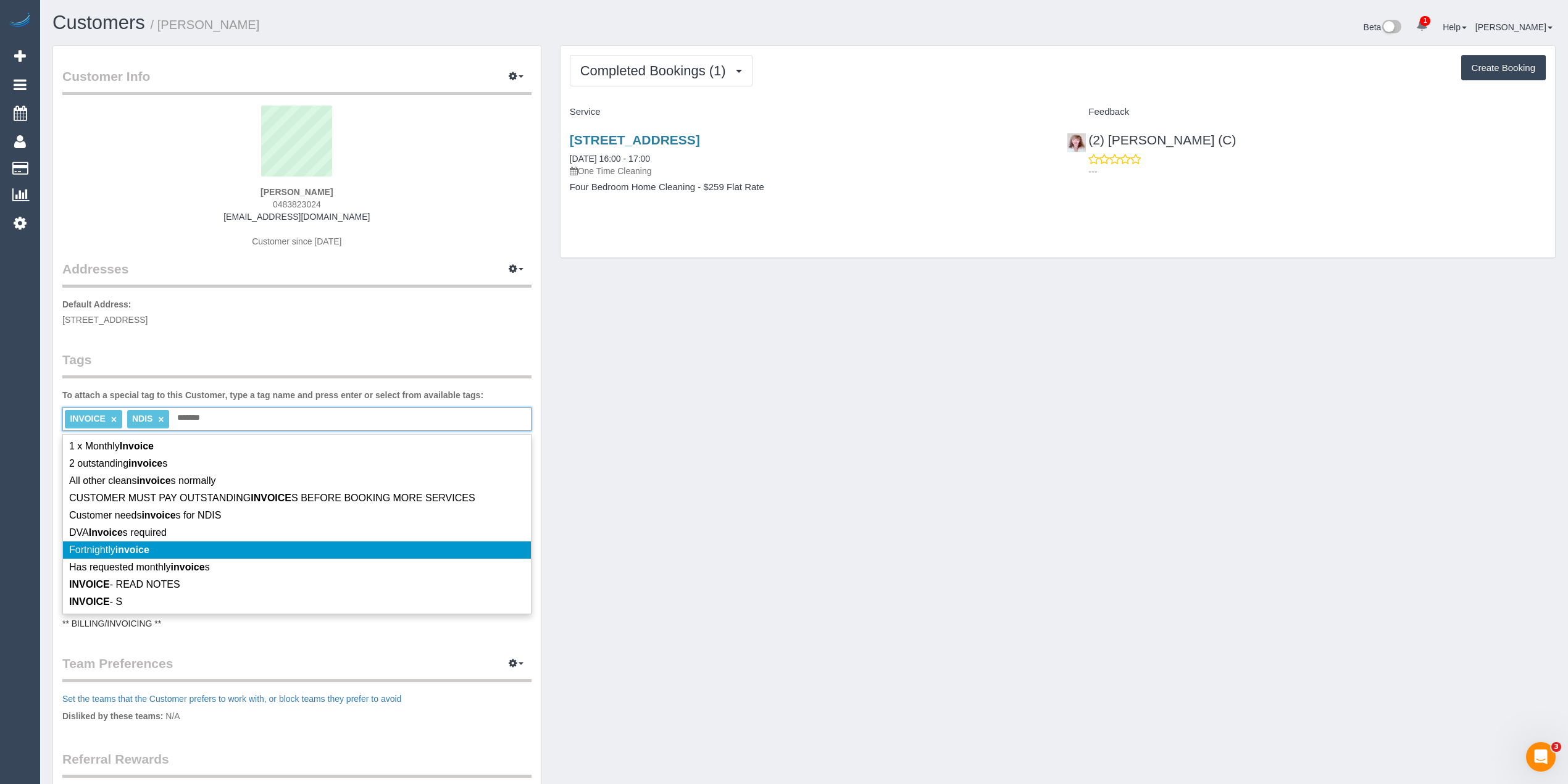
scroll to position [137, 0]
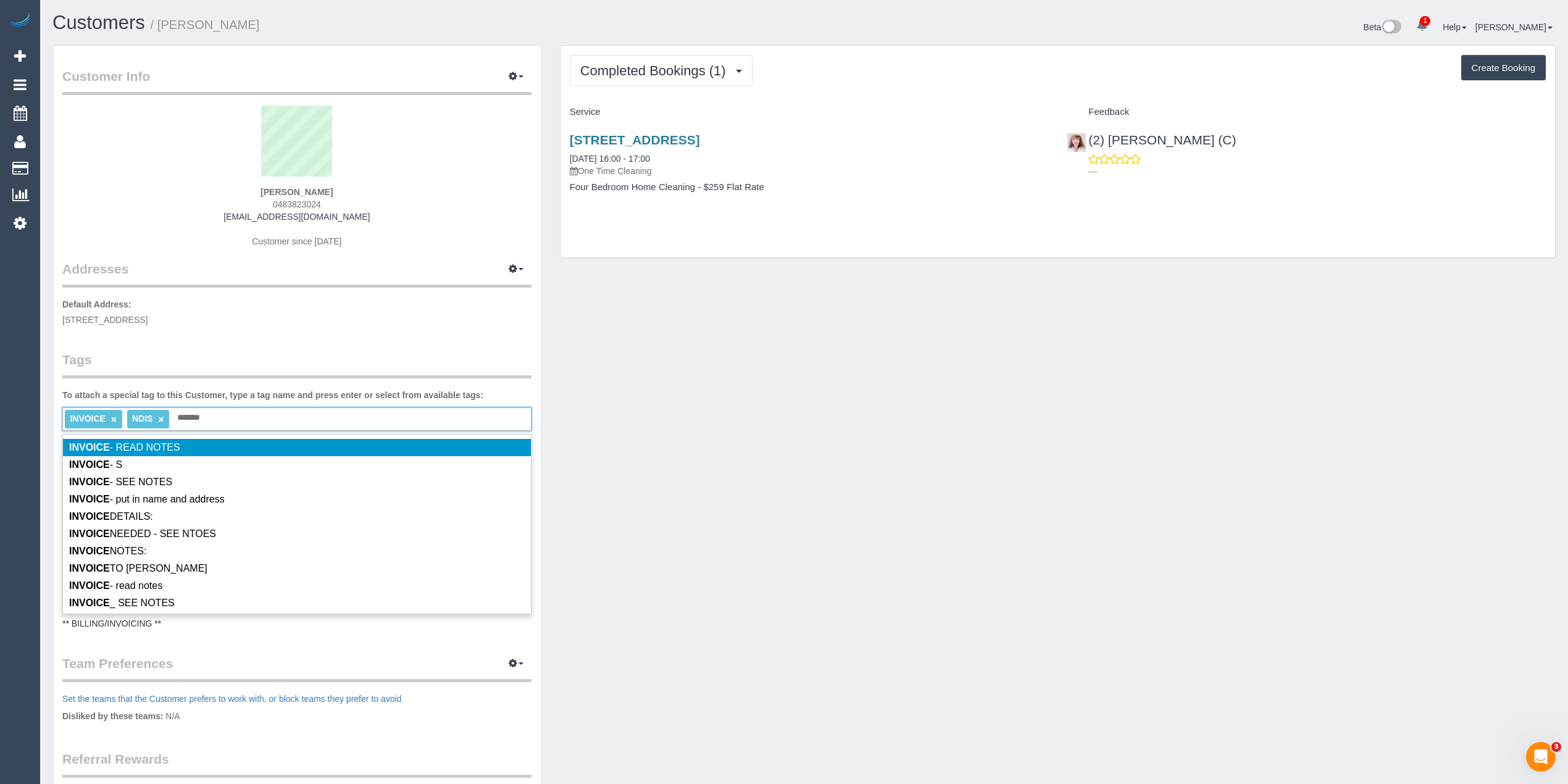
type input "*******"
click at [236, 455] on li "INVOICE - READ NOTES" at bounding box center [297, 447] width 468 height 17
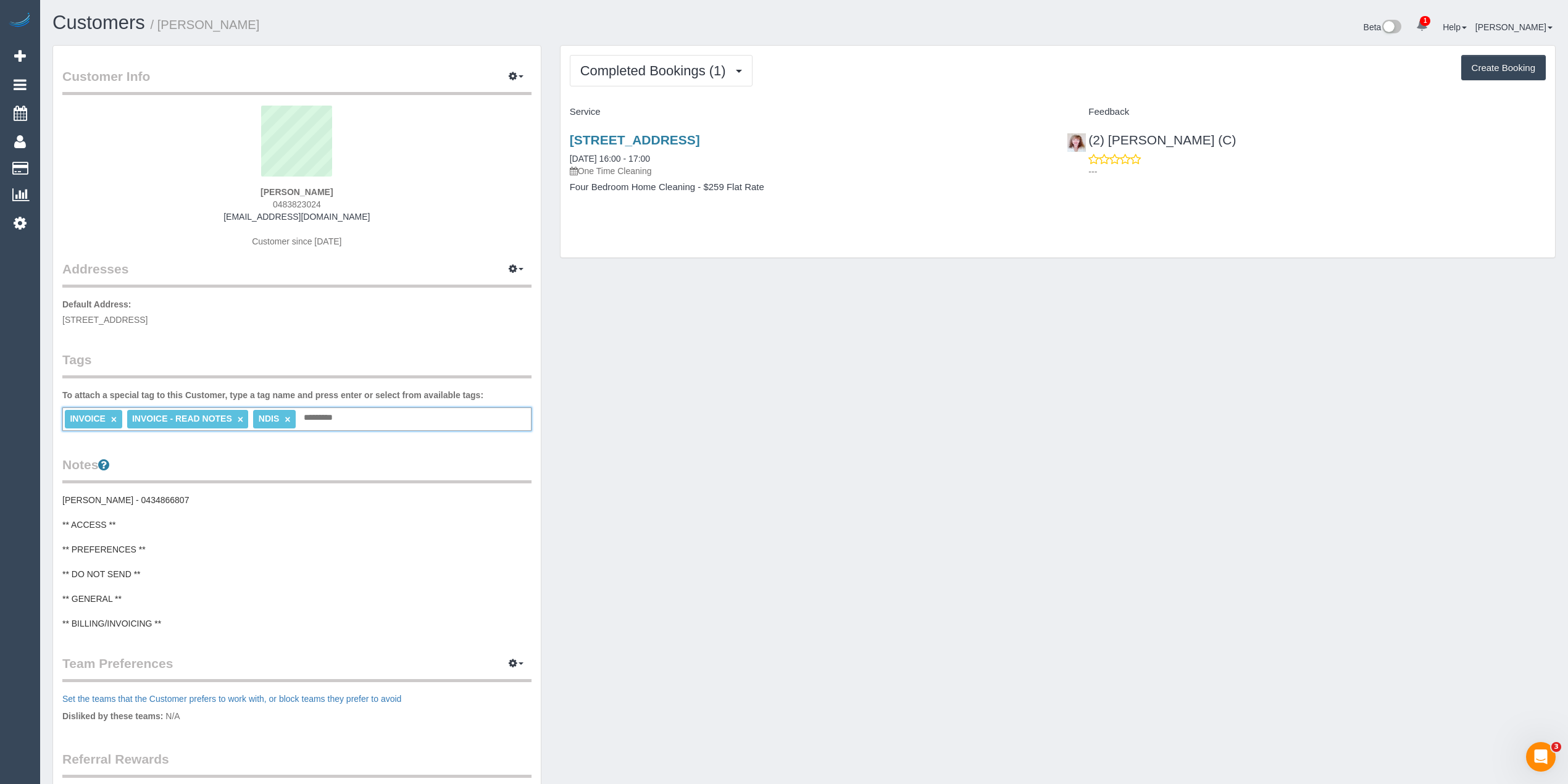
click at [112, 418] on link "×" at bounding box center [114, 419] width 6 height 10
click at [297, 418] on div "INVOICE - READ NOTES × NDIS × Add a tag" at bounding box center [297, 419] width 469 height 24
click at [165, 621] on pre "Rachel - 0434866807 ** ACCESS ** ** PREFERENCES ** ** DO NOT SEND ** ** GENERAL…" at bounding box center [297, 562] width 469 height 136
paste textarea "**********"
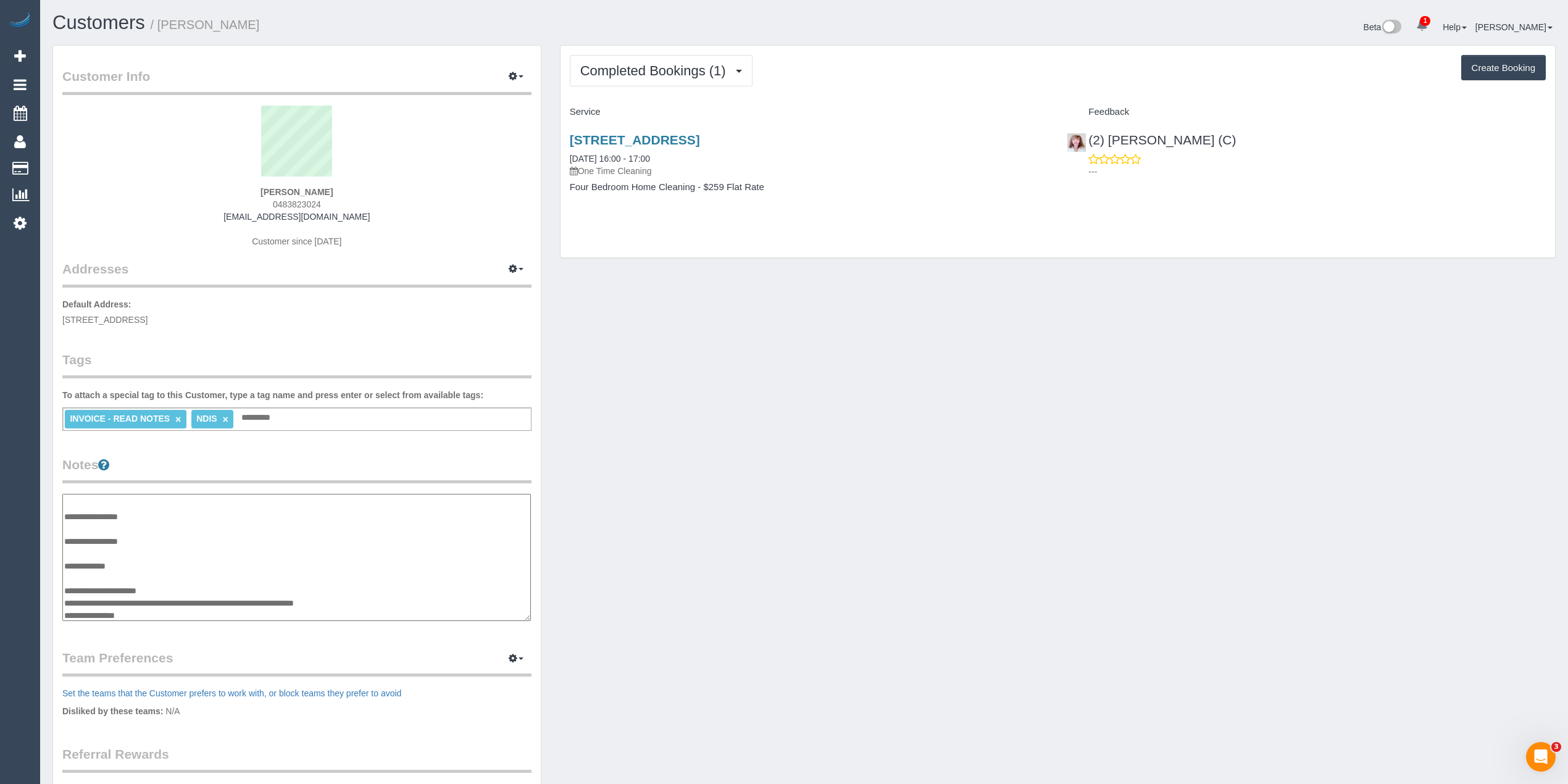
paste textarea "**********"
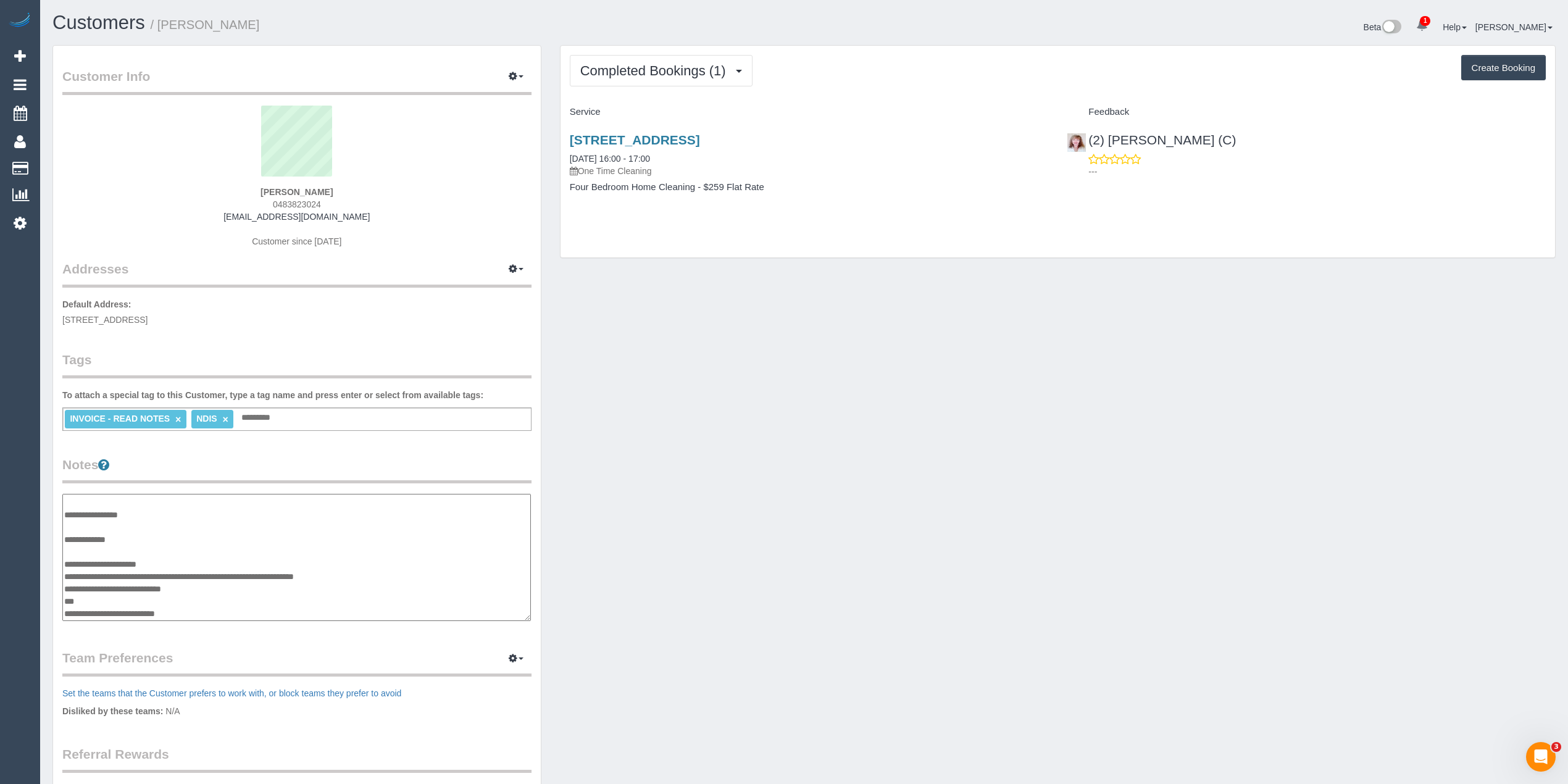
click at [240, 613] on textarea "**********" at bounding box center [296, 558] width 469 height 127
paste textarea "**********"
click at [64, 610] on textarea "**********" at bounding box center [296, 558] width 469 height 127
click at [311, 606] on textarea "**********" at bounding box center [296, 558] width 469 height 127
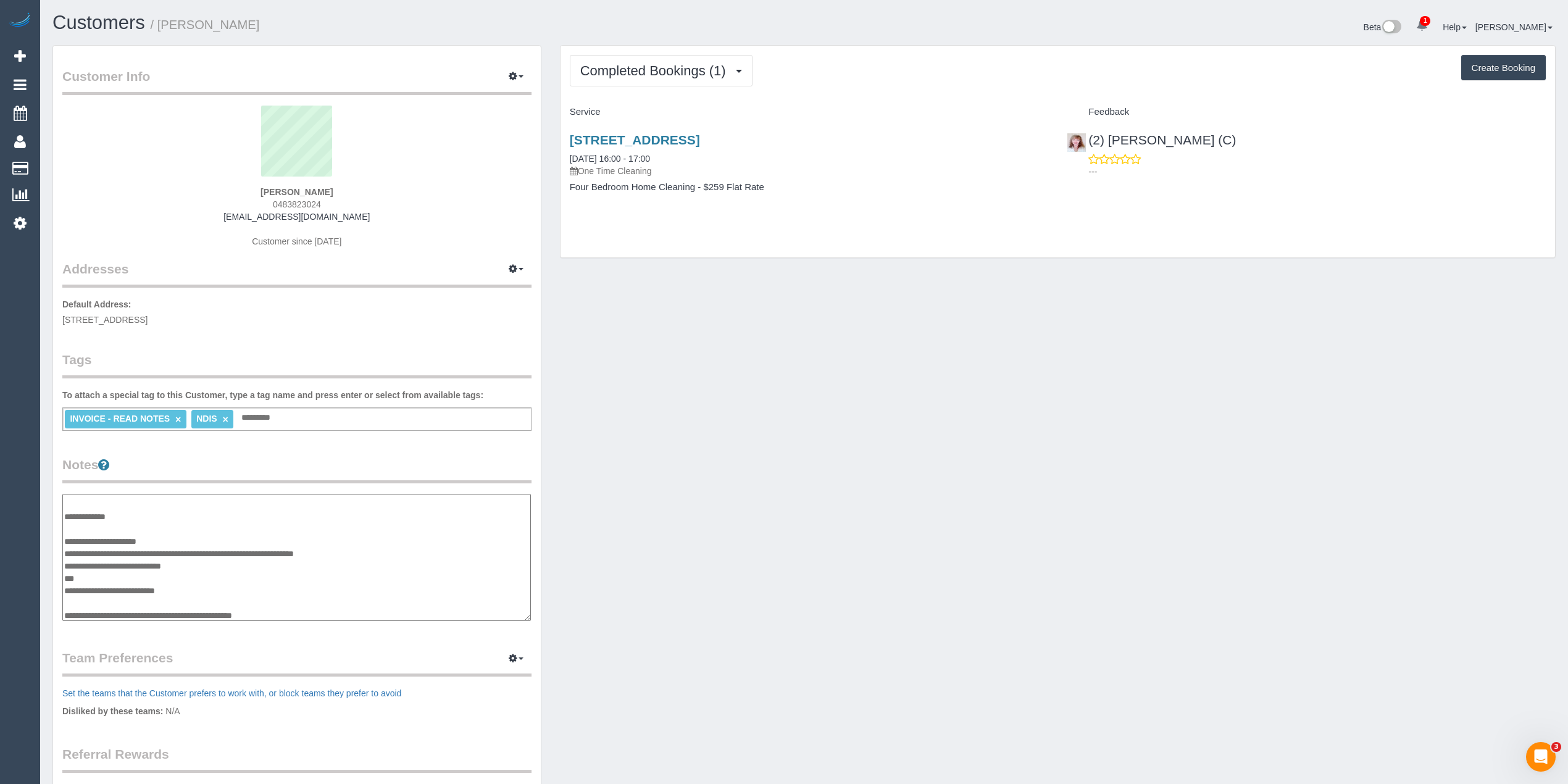
click at [290, 612] on textarea "**********" at bounding box center [296, 558] width 469 height 127
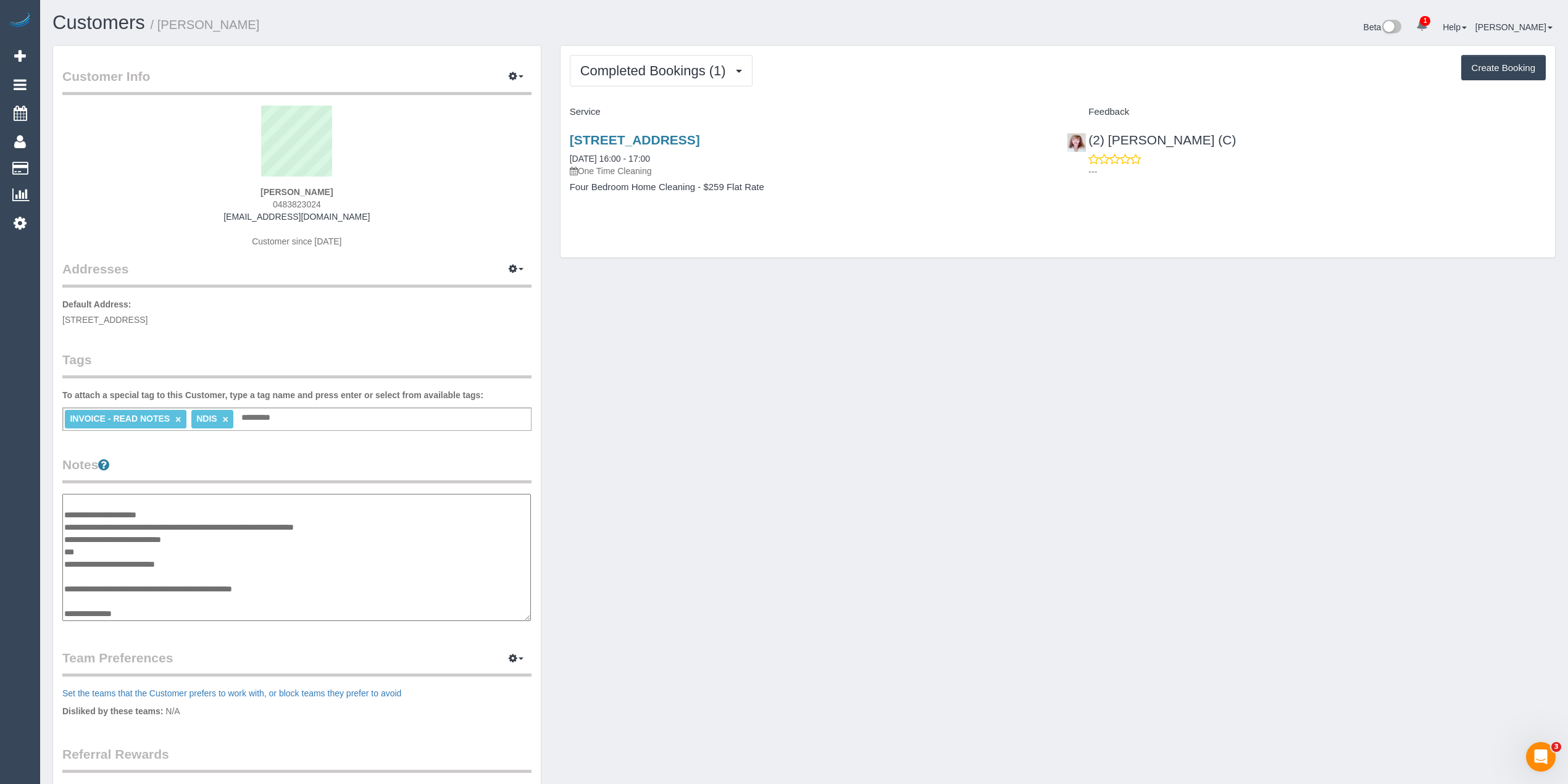
paste textarea "**********"
type textarea "**********"
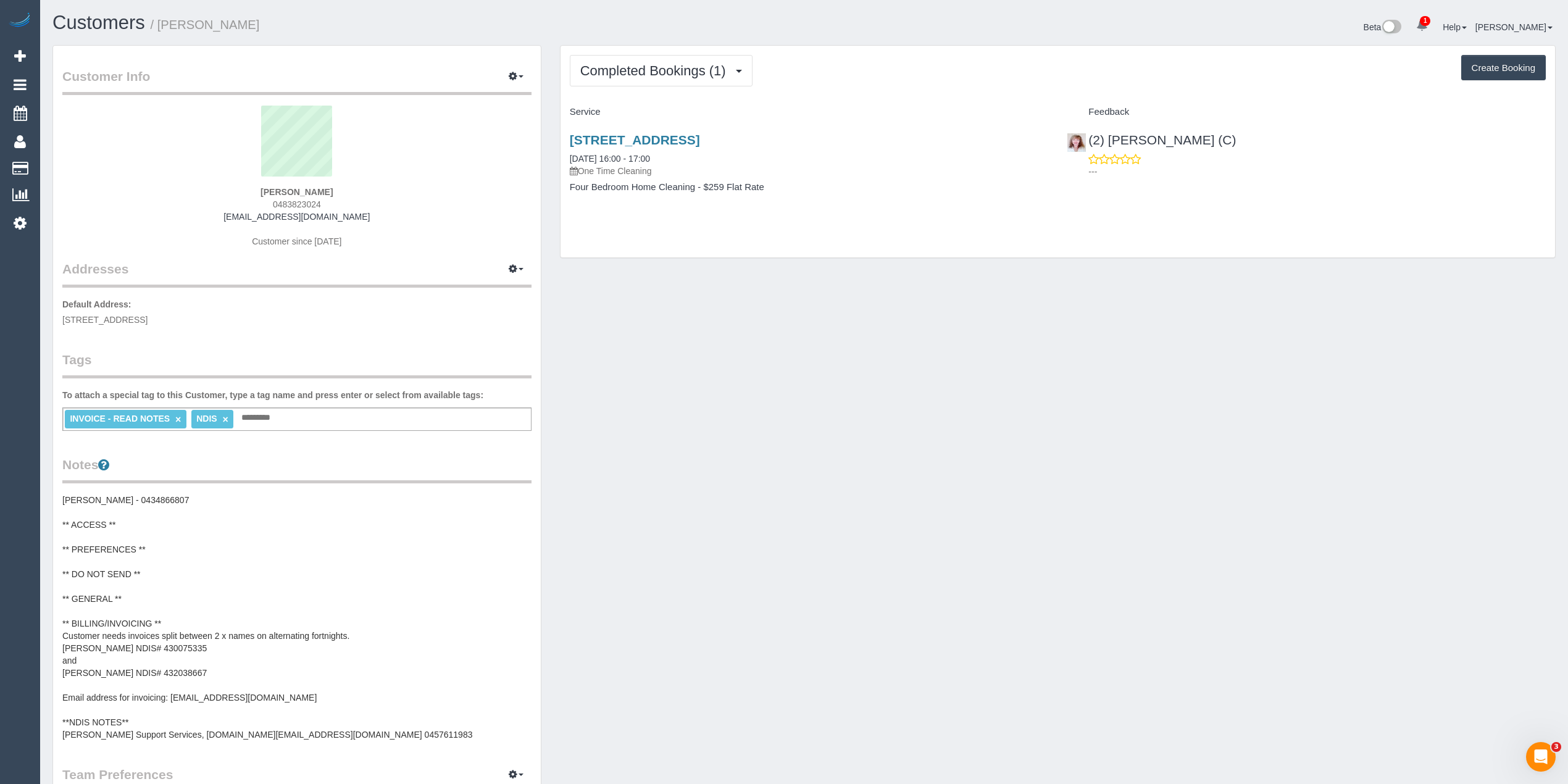
click at [137, 546] on pre "Rachel - 0434866807 ** ACCESS ** ** PREFERENCES ** ** DO NOT SEND ** ** GENERAL…" at bounding box center [297, 617] width 469 height 247
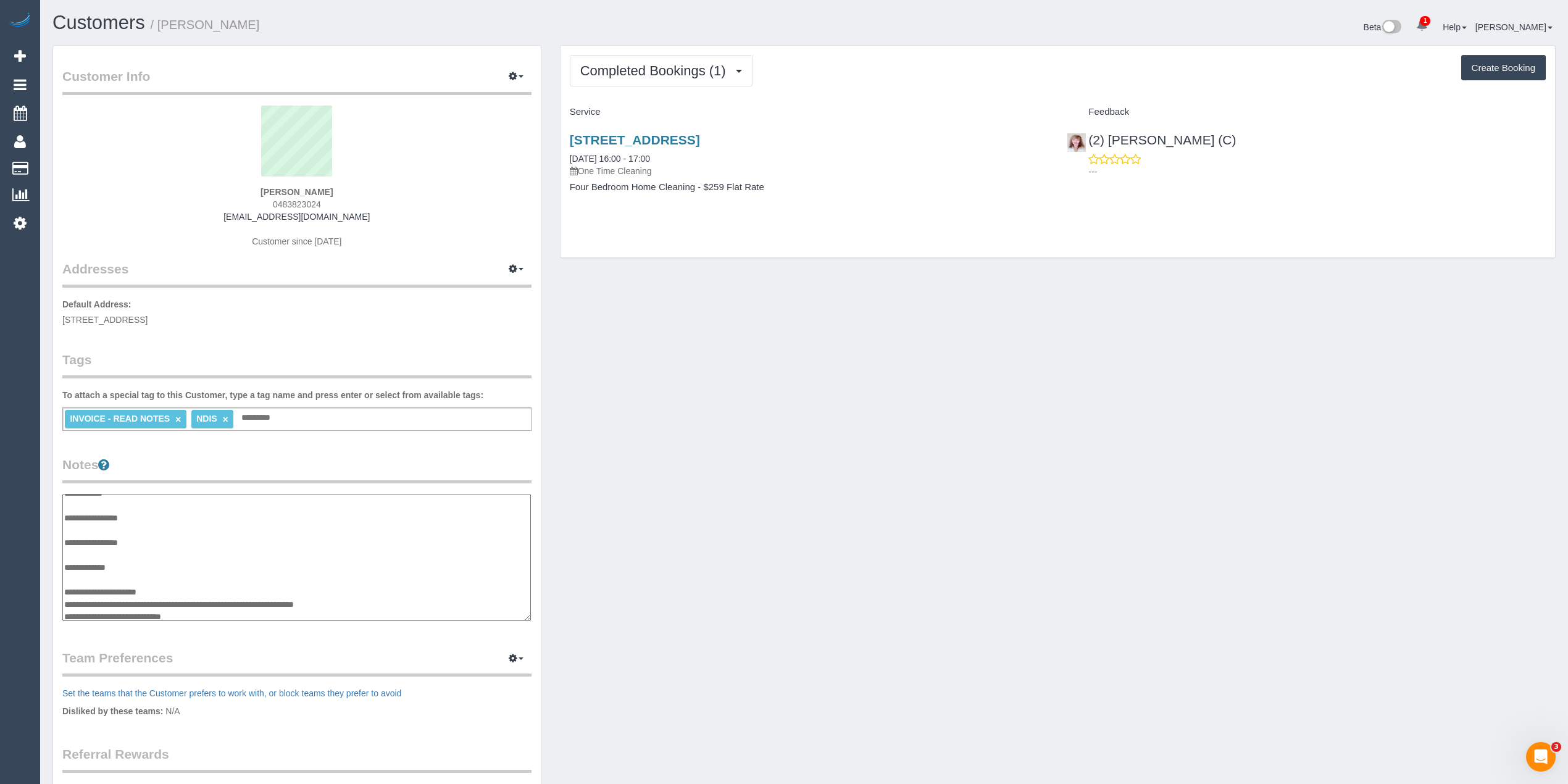
scroll to position [0, 0]
click at [171, 548] on textarea "**********" at bounding box center [296, 558] width 469 height 127
type textarea "**********"
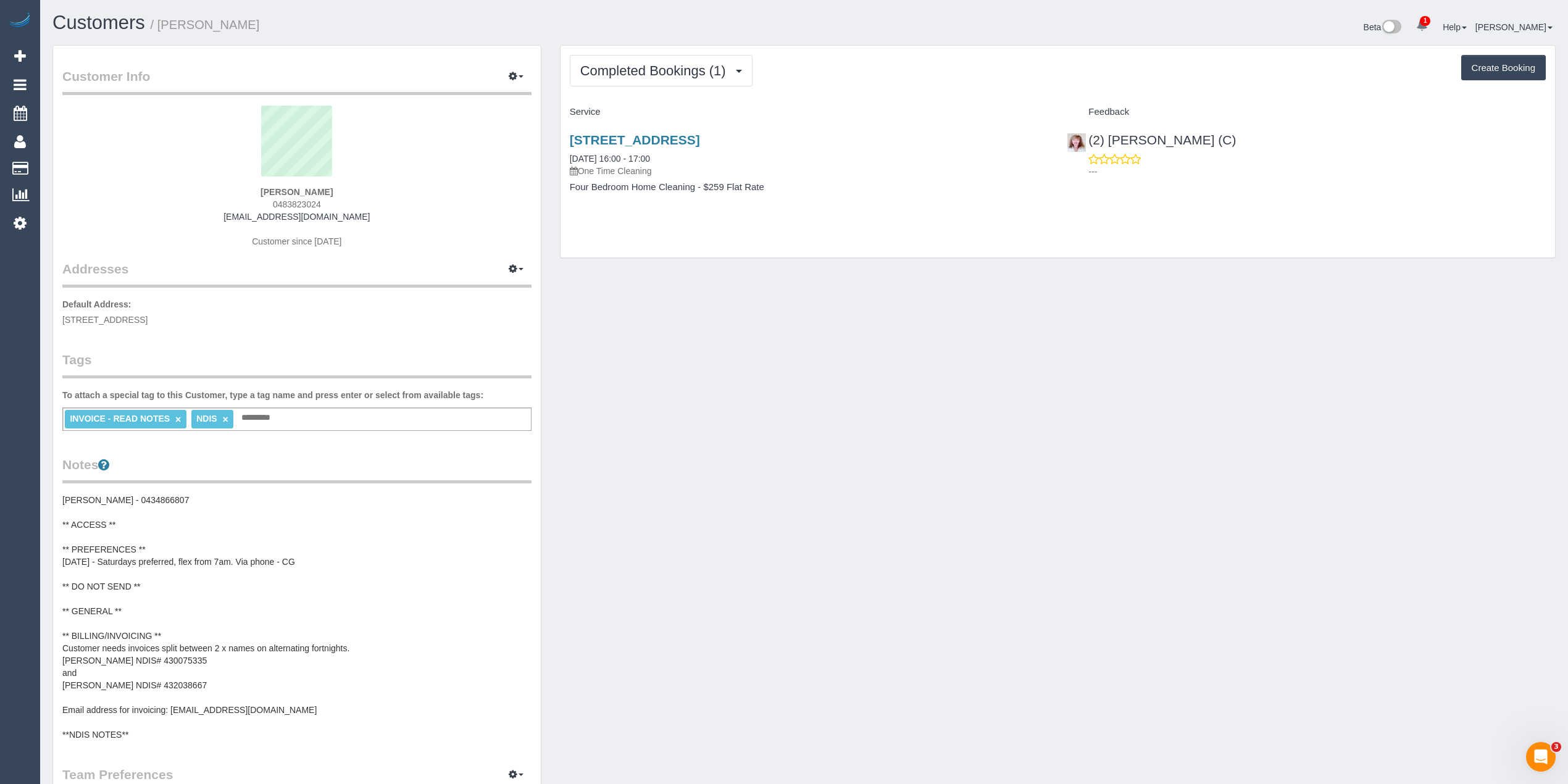
click at [1497, 65] on button "Create Booking" at bounding box center [1504, 68] width 84 height 26
select select "VIC"
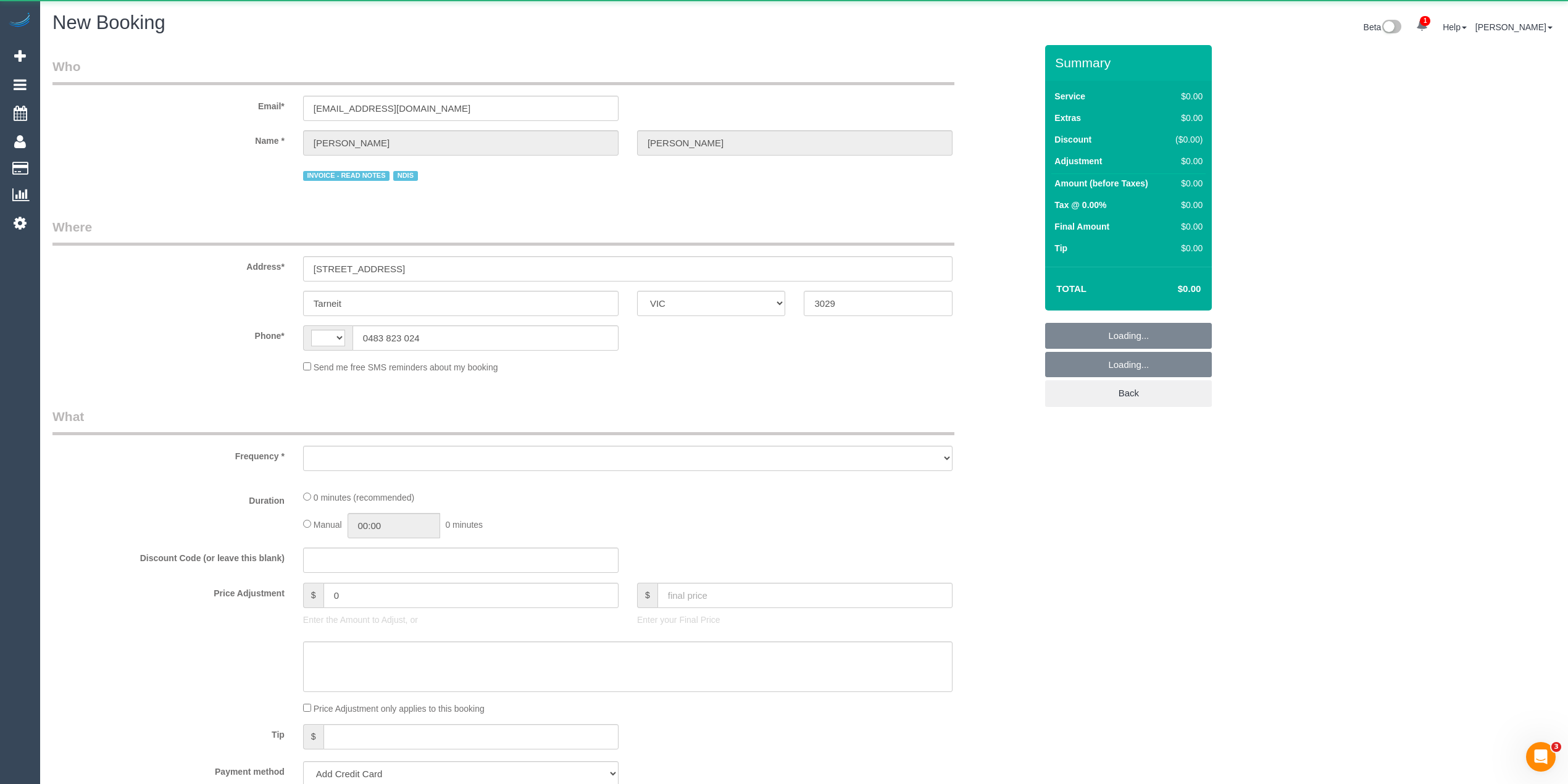
select select "string:AU"
select select "object:1490"
select select "string:stripe-pm_1RqXW02GScqysDRV32flWCyi"
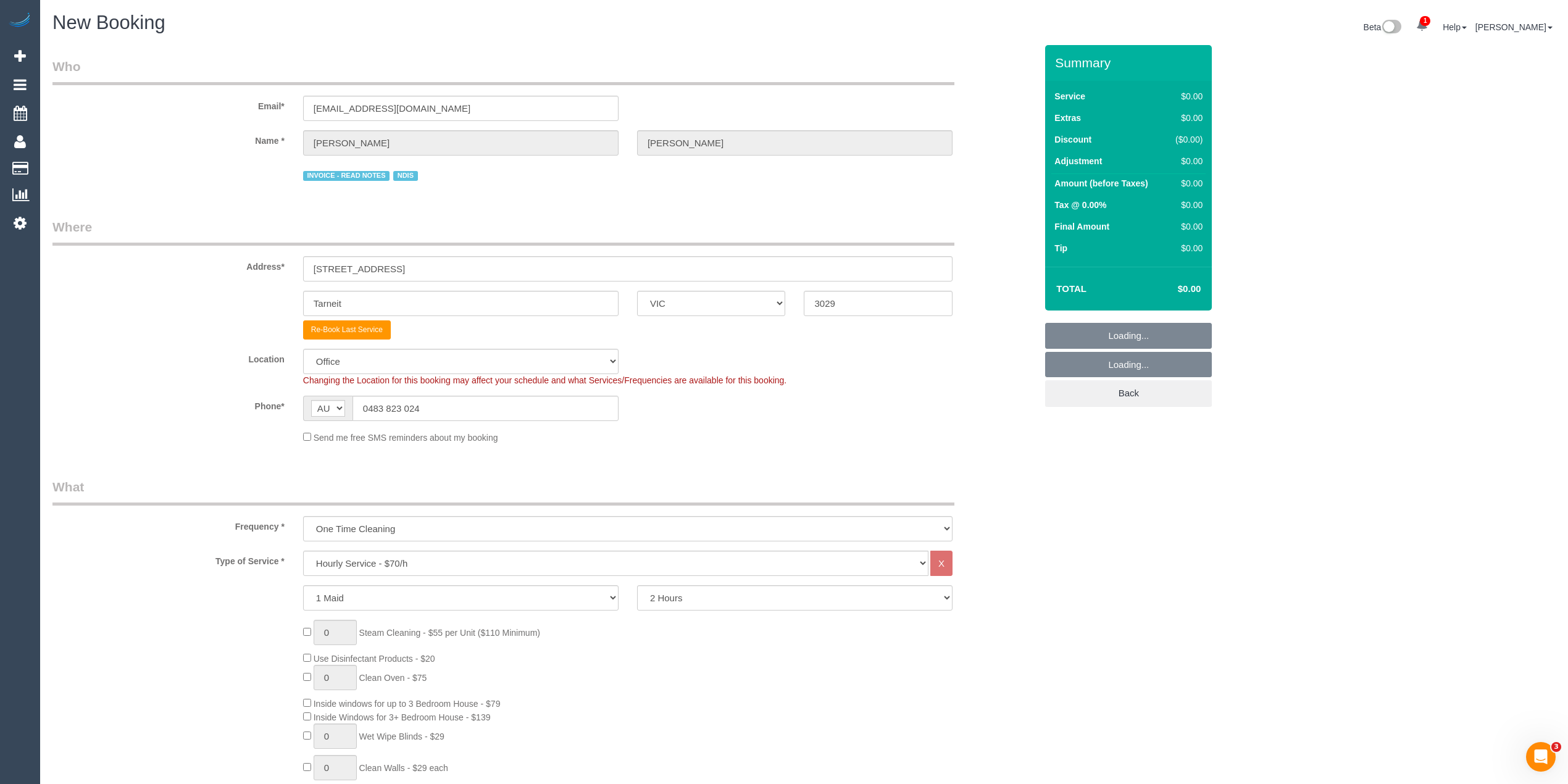
select select "object:2952"
select select "53"
click at [359, 527] on select "One Time Cleaning Weekly - 10% Off - 10.00% (0% for the First Booking) Fortnigh…" at bounding box center [628, 529] width 649 height 26
select select "object:2958"
click at [304, 516] on select "One Time Cleaning Weekly - 10% Off - 10.00% (0% for the First Booking) Fortnigh…" at bounding box center [628, 529] width 649 height 26
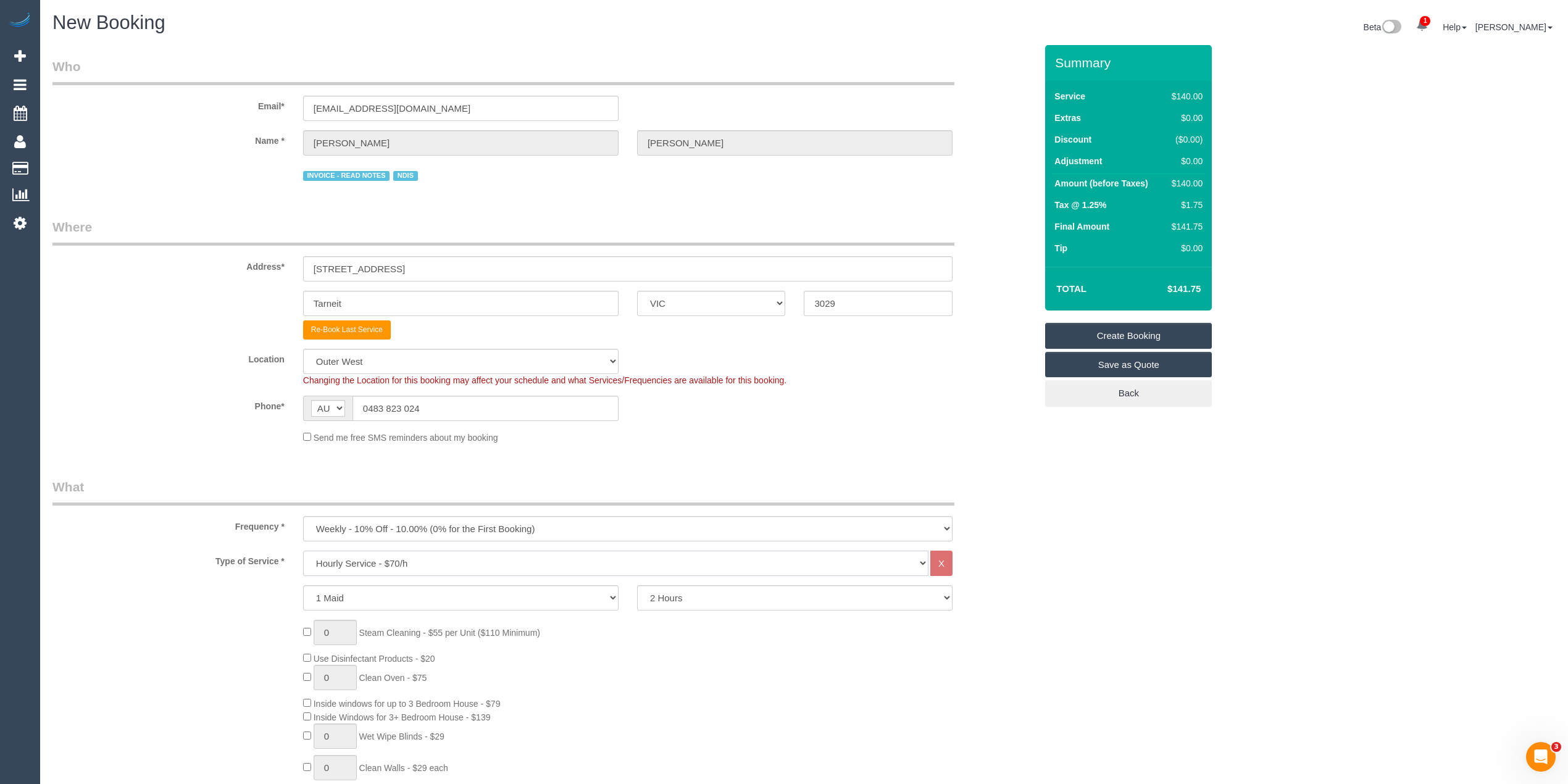
click at [366, 566] on select "Hourly Service - $70/h Hourly Service - $65/h Hourly Service - $60/h Hourly Ser…" at bounding box center [616, 564] width 625 height 26
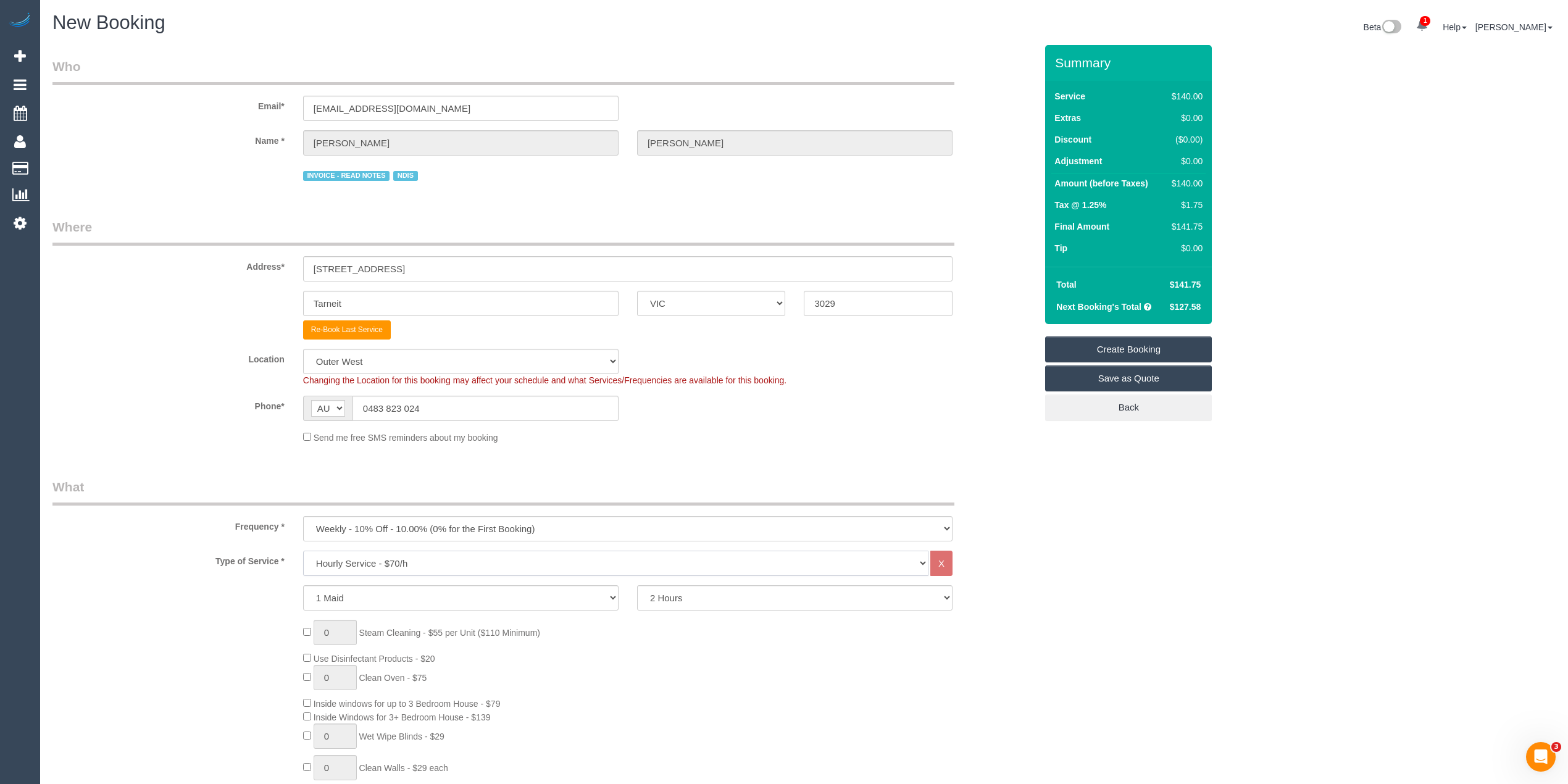
select select "275"
click at [304, 551] on select "Hourly Service - $70/h Hourly Service - $65/h Hourly Service - $60/h Hourly Ser…" at bounding box center [616, 564] width 625 height 26
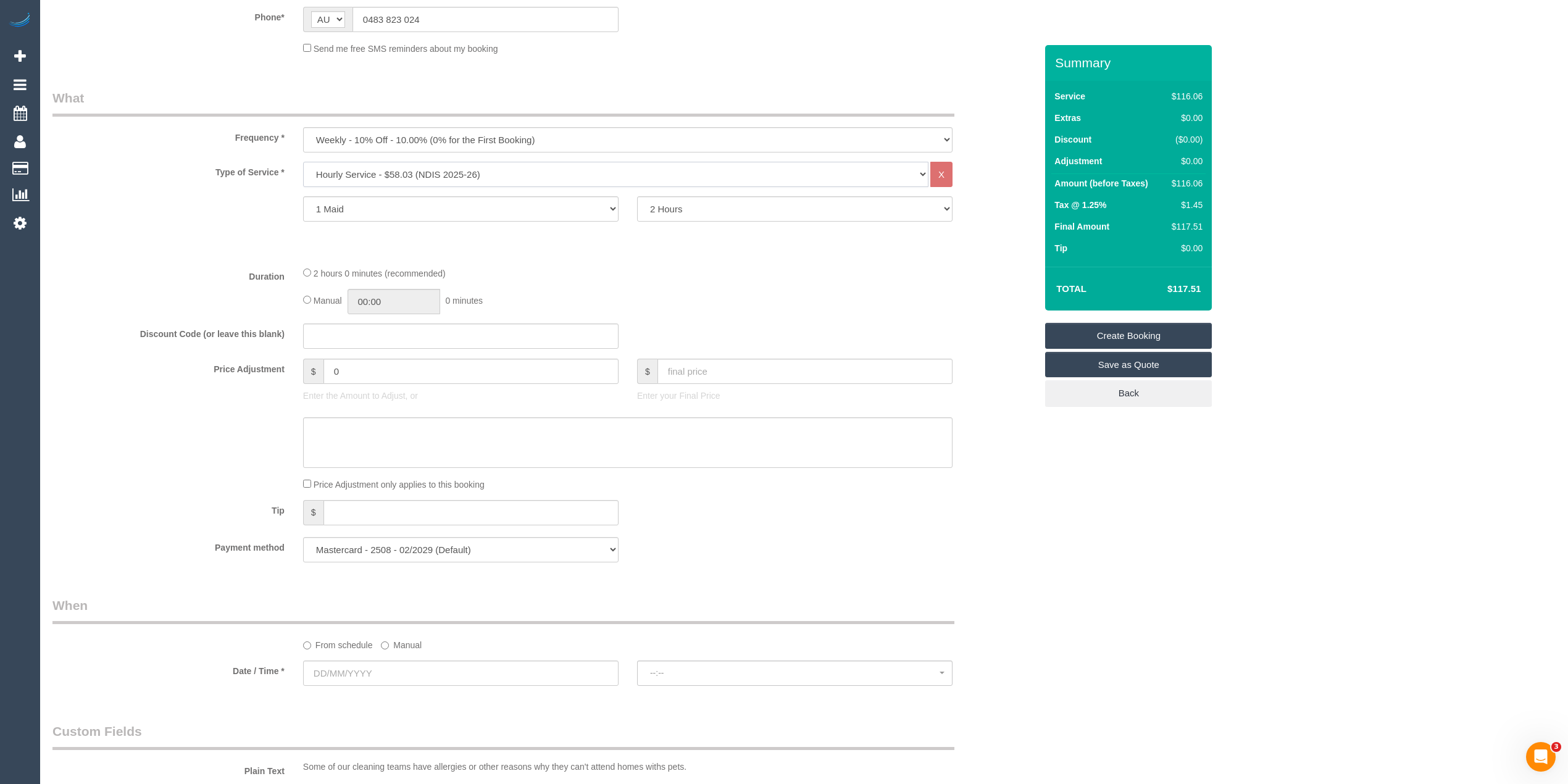
scroll to position [411, 0]
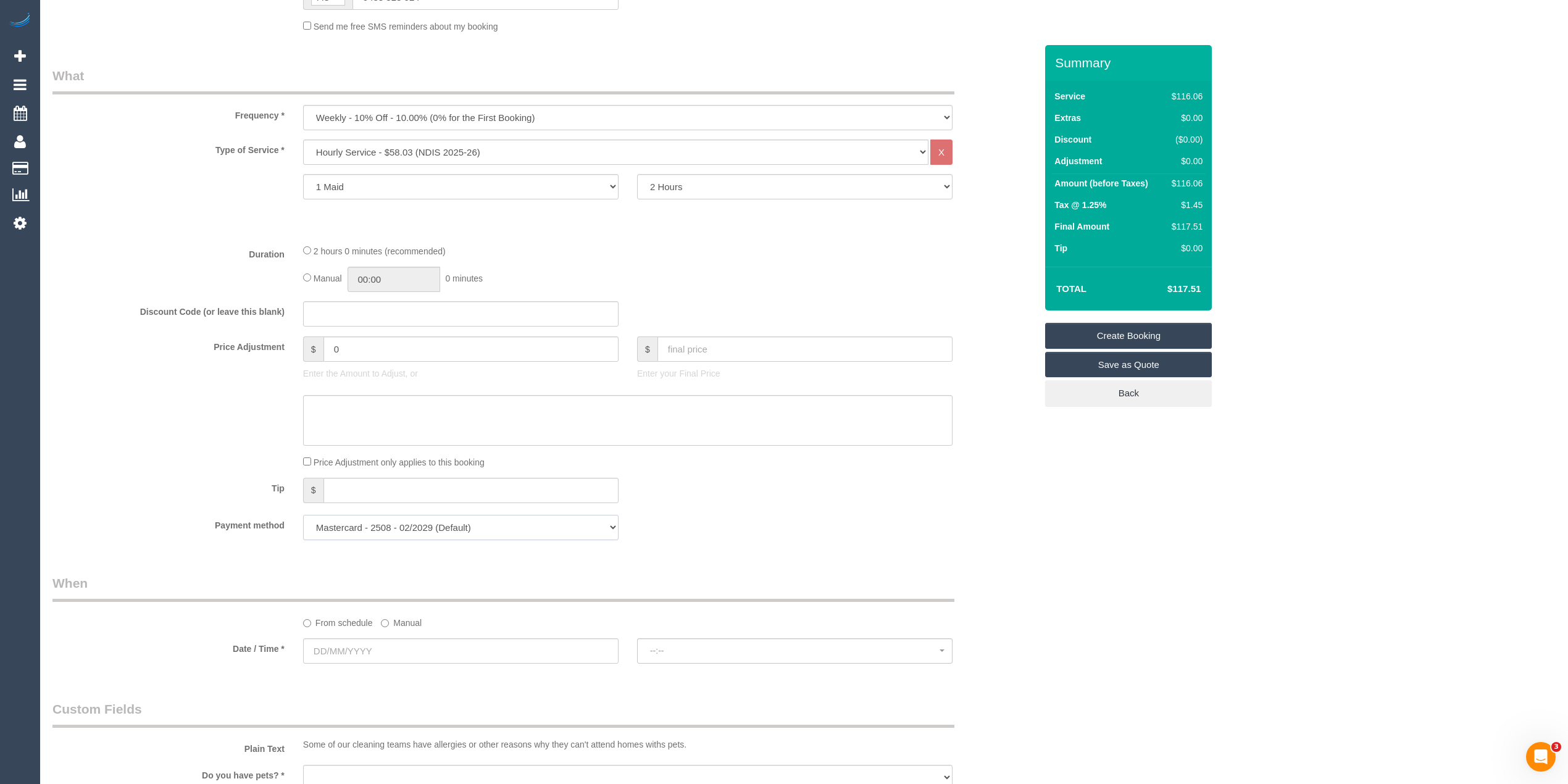
click at [379, 529] on select "Mastercard - 2508 - 02/2029 (Default) Add Credit Card ─────────────── Cash Chec…" at bounding box center [461, 528] width 315 height 26
select select "string:check"
click at [304, 515] on select "Mastercard - 2508 - 02/2029 (Default) Add Credit Card ─────────────── Cash Chec…" at bounding box center [461, 528] width 315 height 26
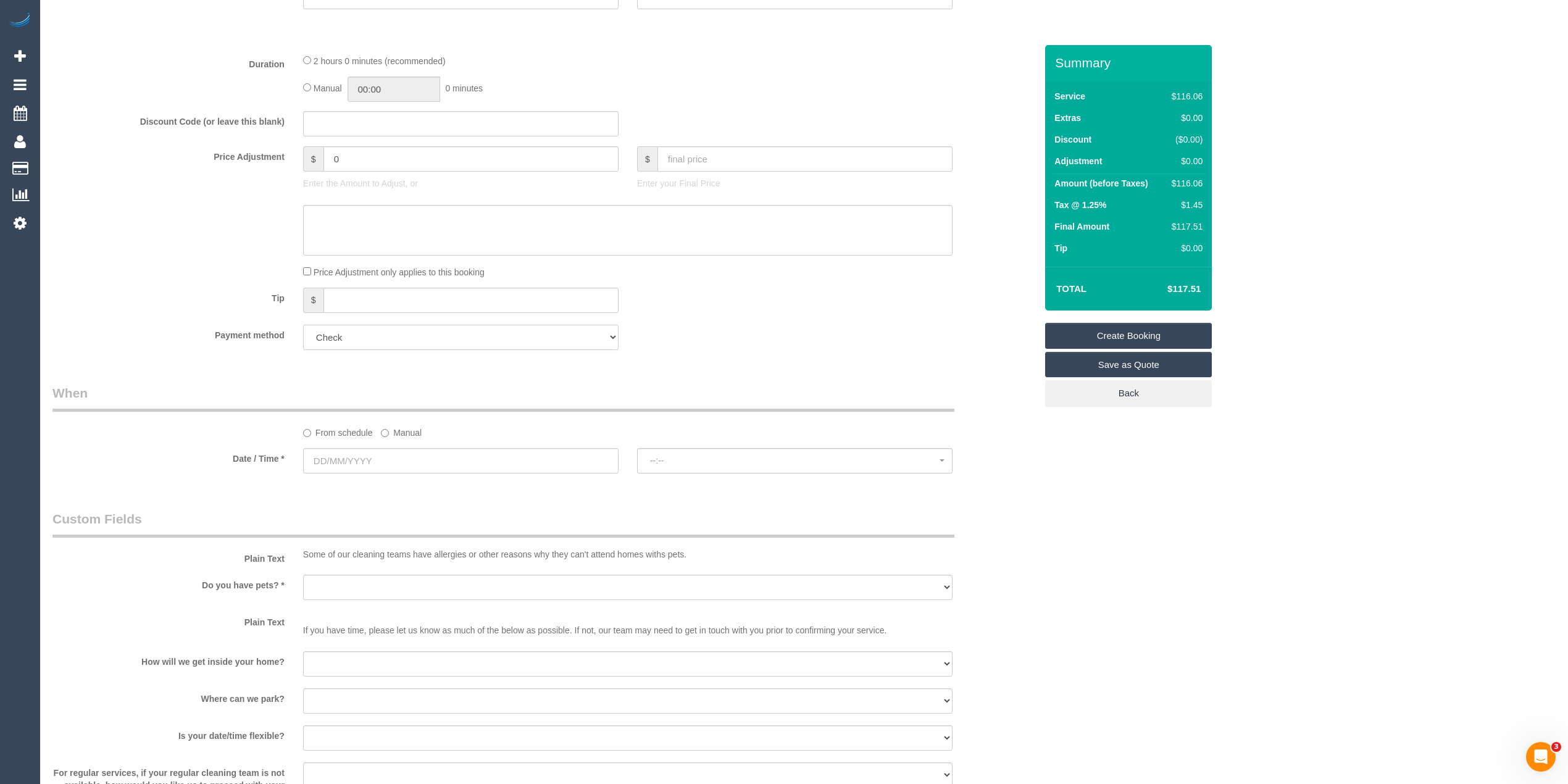
scroll to position [685, 0]
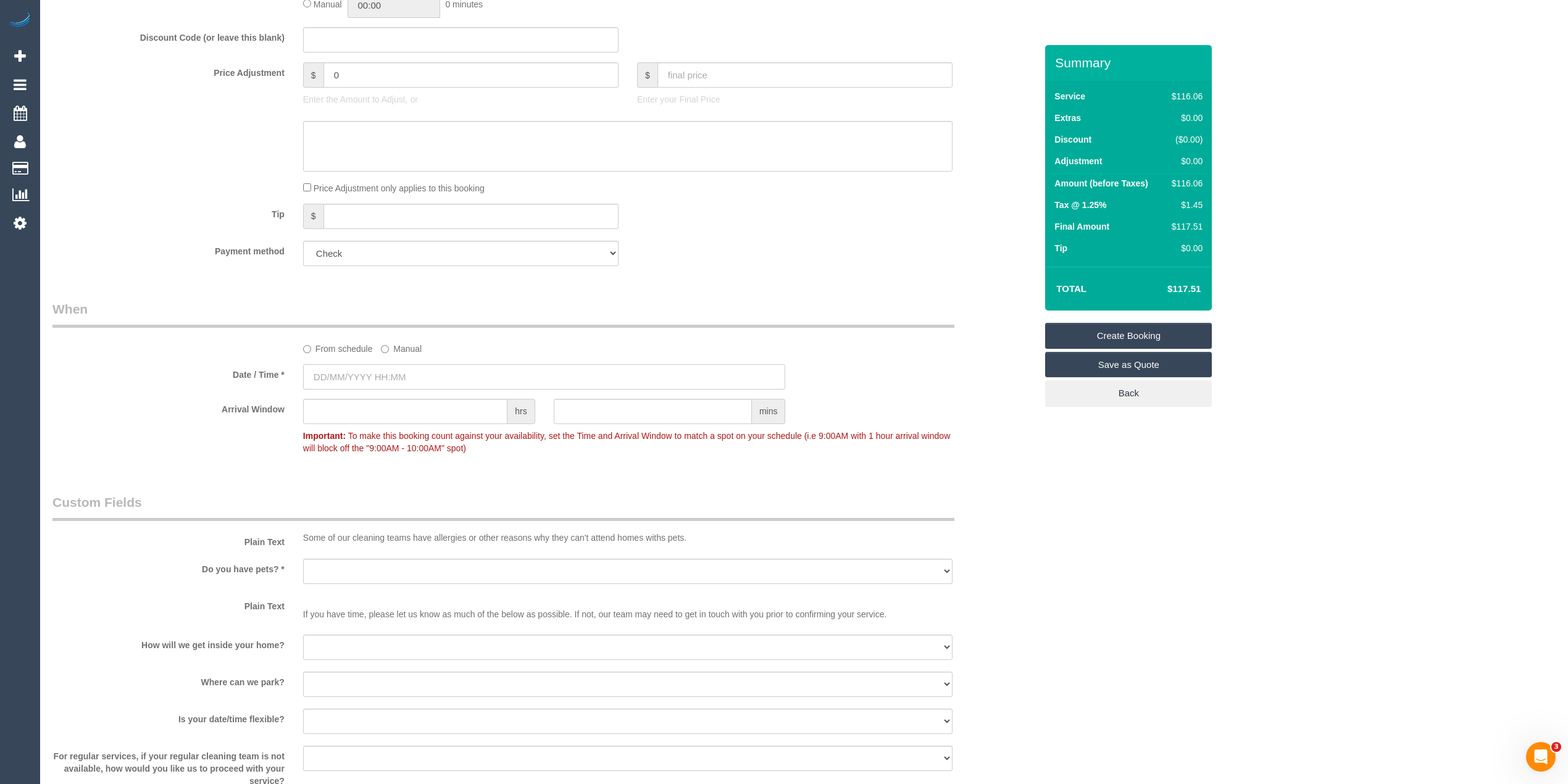
click at [360, 370] on input "text" at bounding box center [545, 377] width 483 height 26
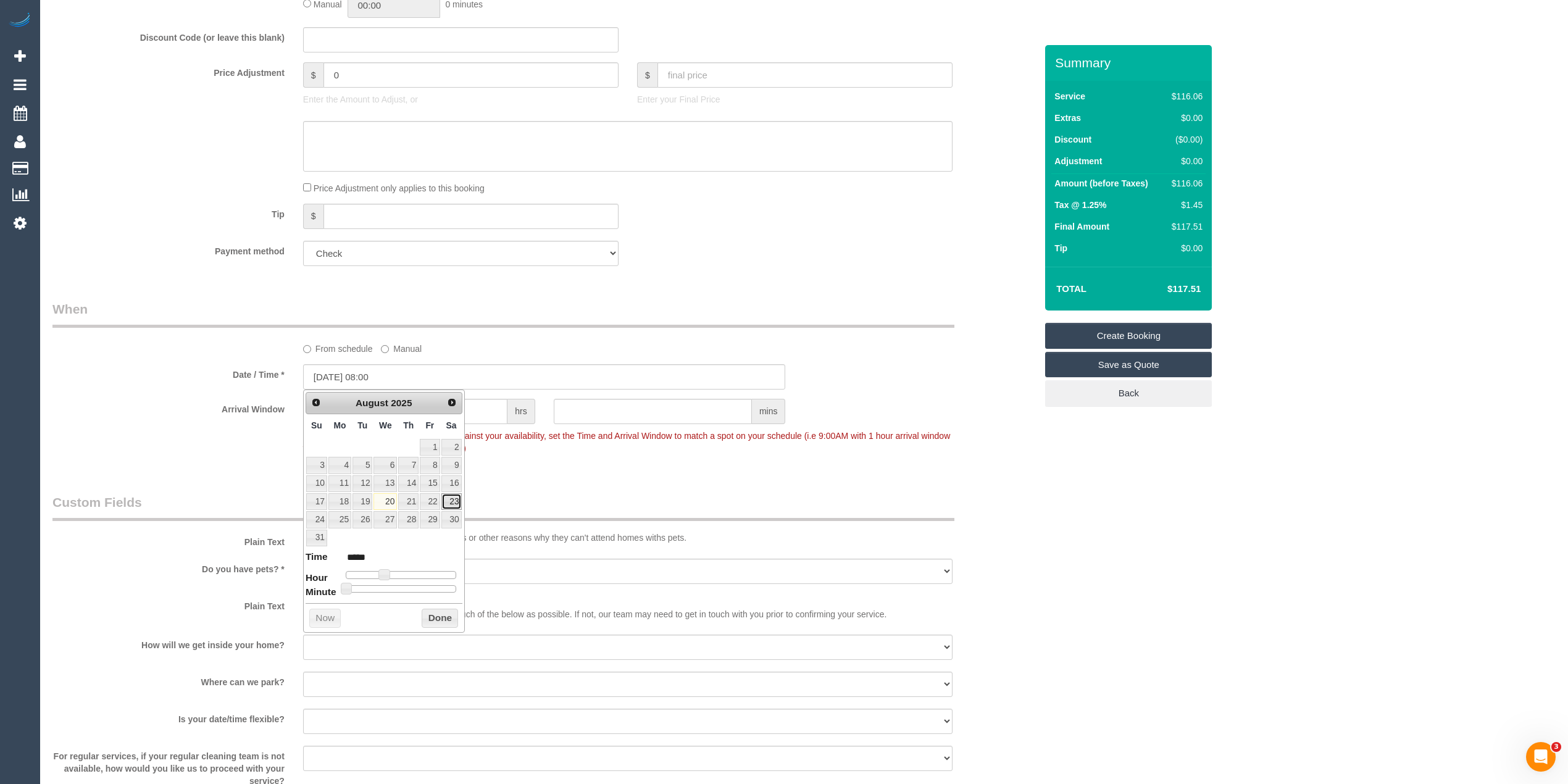
click at [453, 506] on link "23" at bounding box center [451, 502] width 20 height 17
type input "23/08/2025 09:00"
type input "*****"
type input "23/08/2025 10:00"
type input "*****"
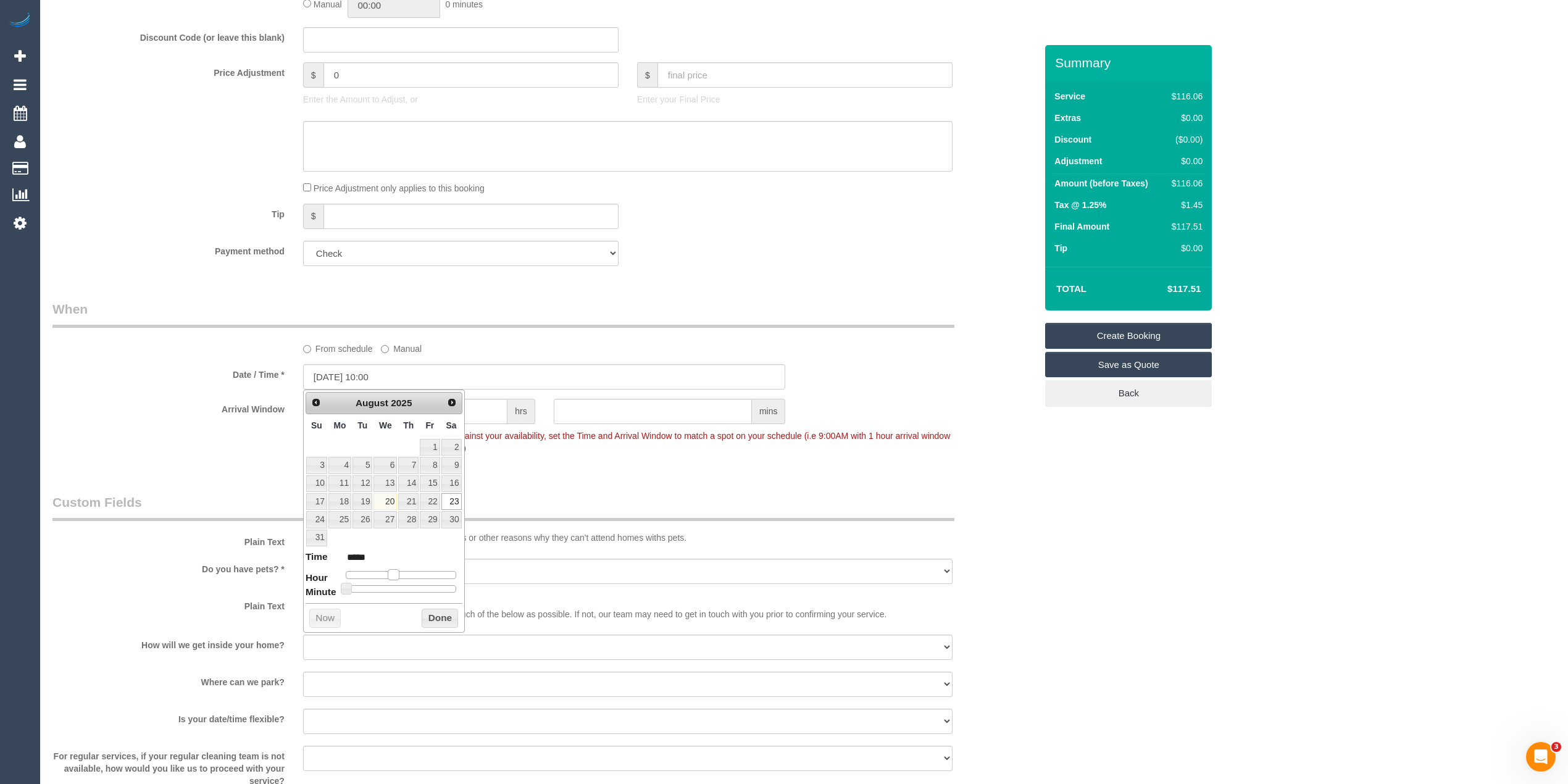
drag, startPoint x: 381, startPoint y: 581, endPoint x: 391, endPoint y: 581, distance: 10.0
click at [391, 580] on span at bounding box center [393, 575] width 11 height 11
click at [1264, 494] on div "Who Email* benjamindenman4@gmail.com Name * Benjamin Denman INVOICE - READ NOTE…" at bounding box center [803, 425] width 1503 height 2130
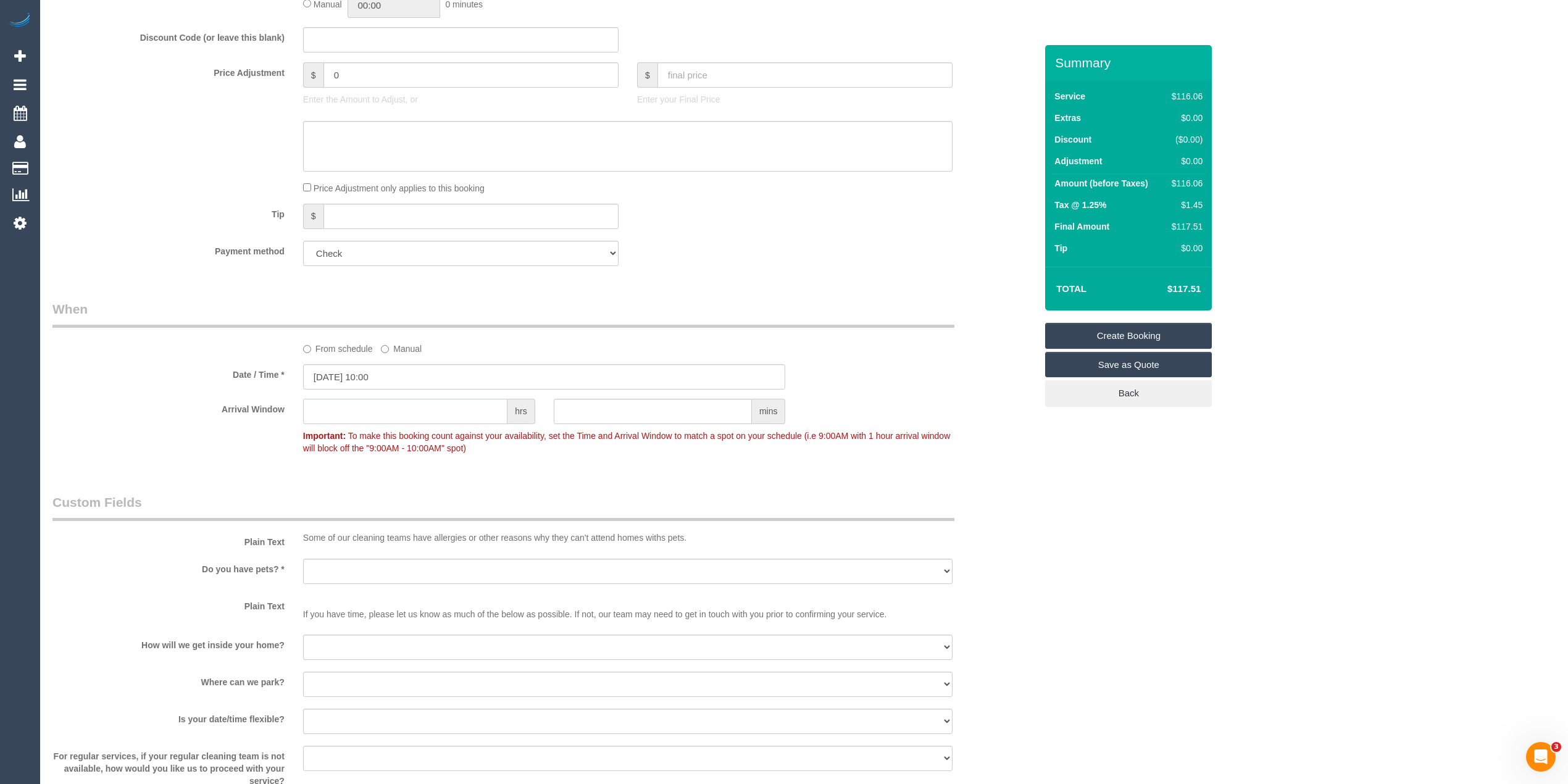
click at [407, 415] on input "text" at bounding box center [405, 412] width 204 height 26
type input "2"
click at [184, 469] on div "Who Email* benjamindenman4@gmail.com Name * Benjamin Denman INVOICE - READ NOTE…" at bounding box center [544, 425] width 1002 height 2130
click at [329, 564] on select "Yes - Cats Yes - Dogs No pets Yes - Dogs and Cats Yes - Other" at bounding box center [628, 571] width 649 height 26
select select "number:27"
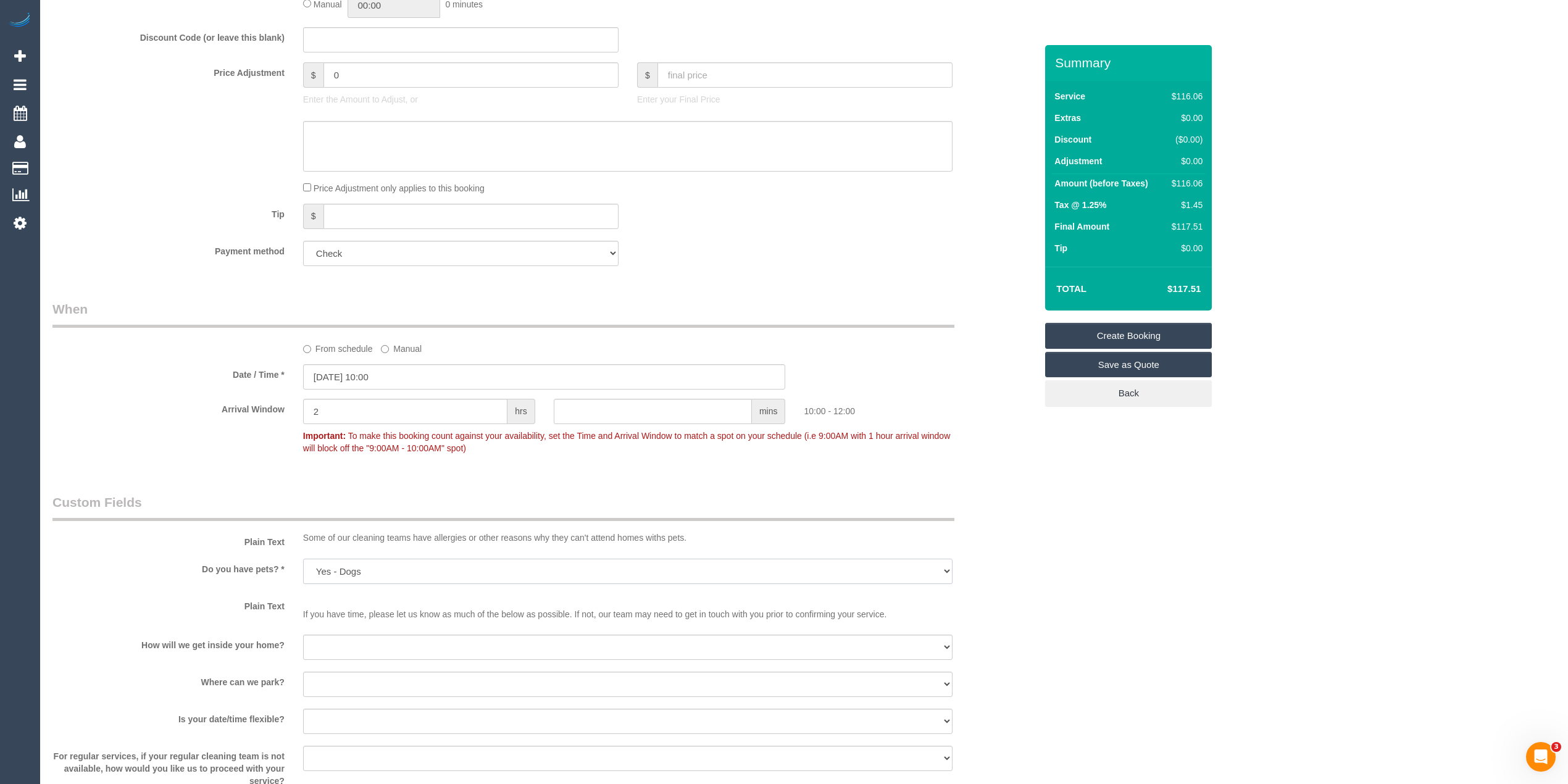
click at [304, 558] on select "Yes - Cats Yes - Dogs No pets Yes - Dogs and Cats Yes - Other" at bounding box center [628, 571] width 649 height 26
click at [339, 638] on select "I will be home Key will be left (please provide details below) Lock box/Access …" at bounding box center [628, 647] width 649 height 26
select select "number:14"
click at [304, 635] on select "I will be home Key will be left (please provide details below) Lock box/Access …" at bounding box center [628, 647] width 649 height 26
click at [337, 679] on select "I will provide parking on-site Free street parking Paid street parking (cost wi…" at bounding box center [628, 685] width 649 height 26
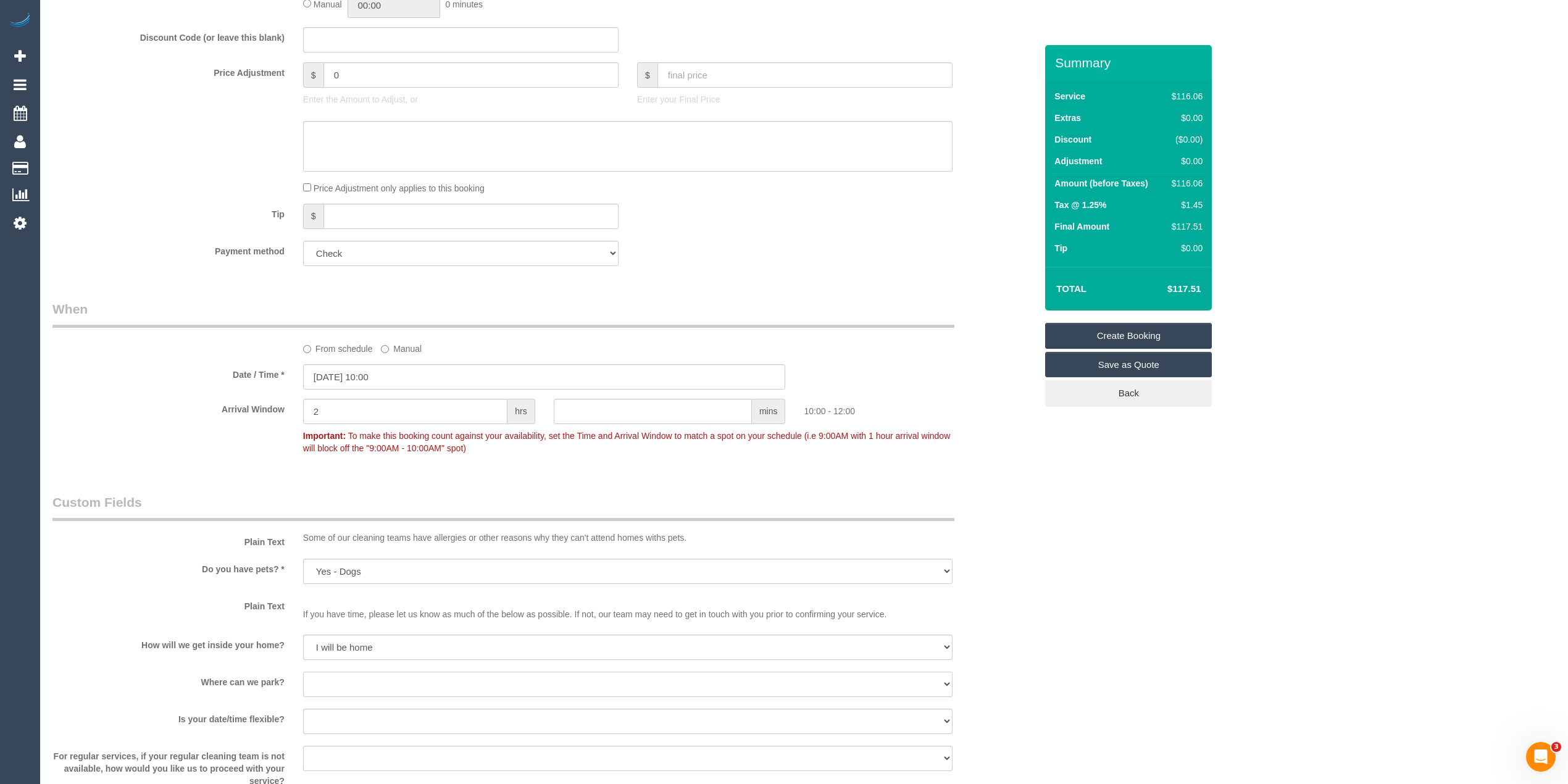
select select "number:19"
click at [304, 672] on select "I will provide parking on-site Free street parking Paid street parking (cost wi…" at bounding box center [628, 685] width 649 height 26
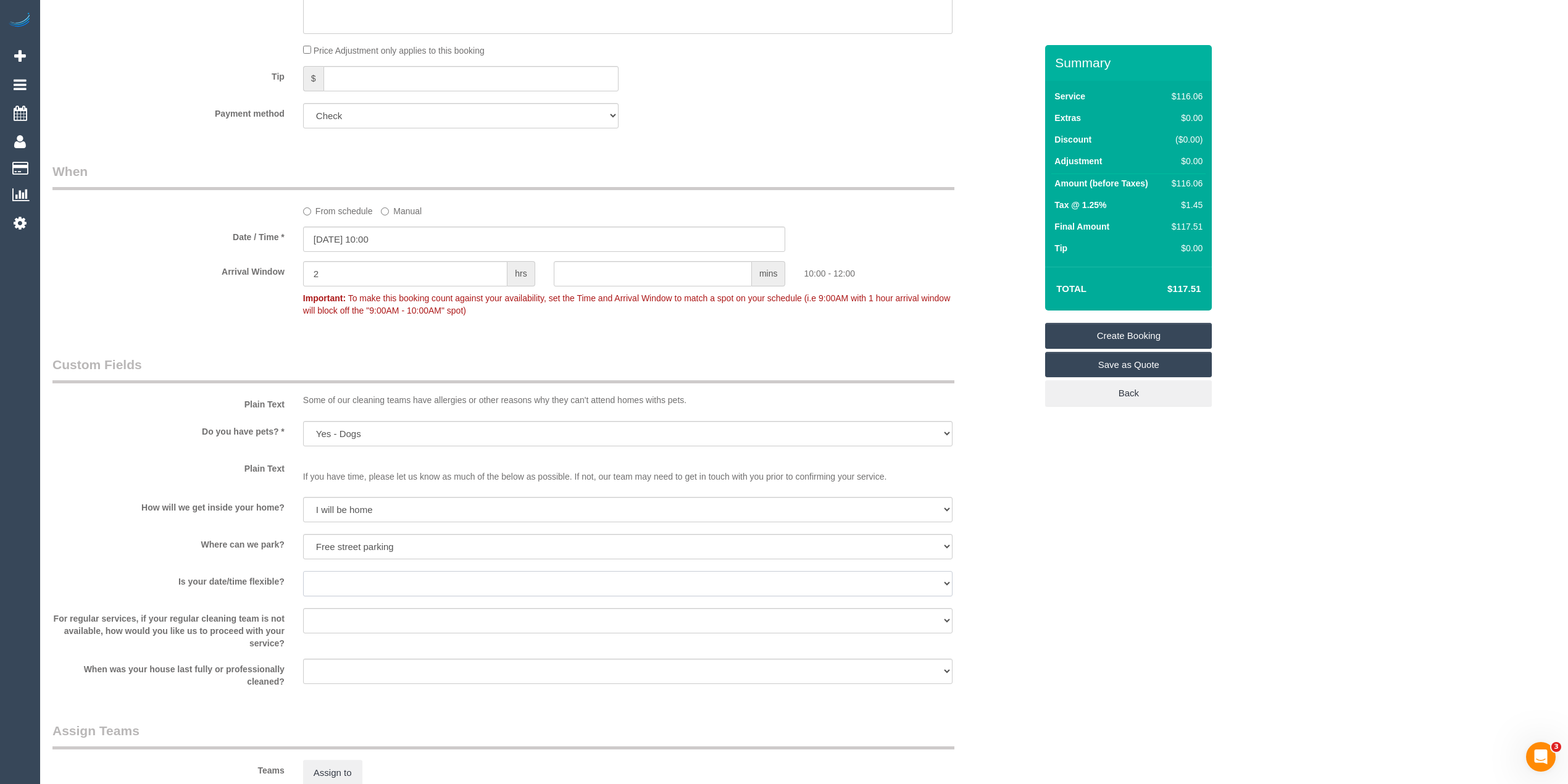
click at [326, 576] on select "Yes - date and time Yes - date but not time Yes - time but not date No - No fle…" at bounding box center [628, 584] width 649 height 26
select select "number:24"
click at [304, 571] on select "Yes - date and time Yes - date but not time Yes - time but not date No - No fle…" at bounding box center [628, 584] width 649 height 26
click at [349, 624] on select "Arrange a cleaner to cover and do not bother you Arrange a cleaner to cover and…" at bounding box center [628, 621] width 649 height 26
select select "number:34"
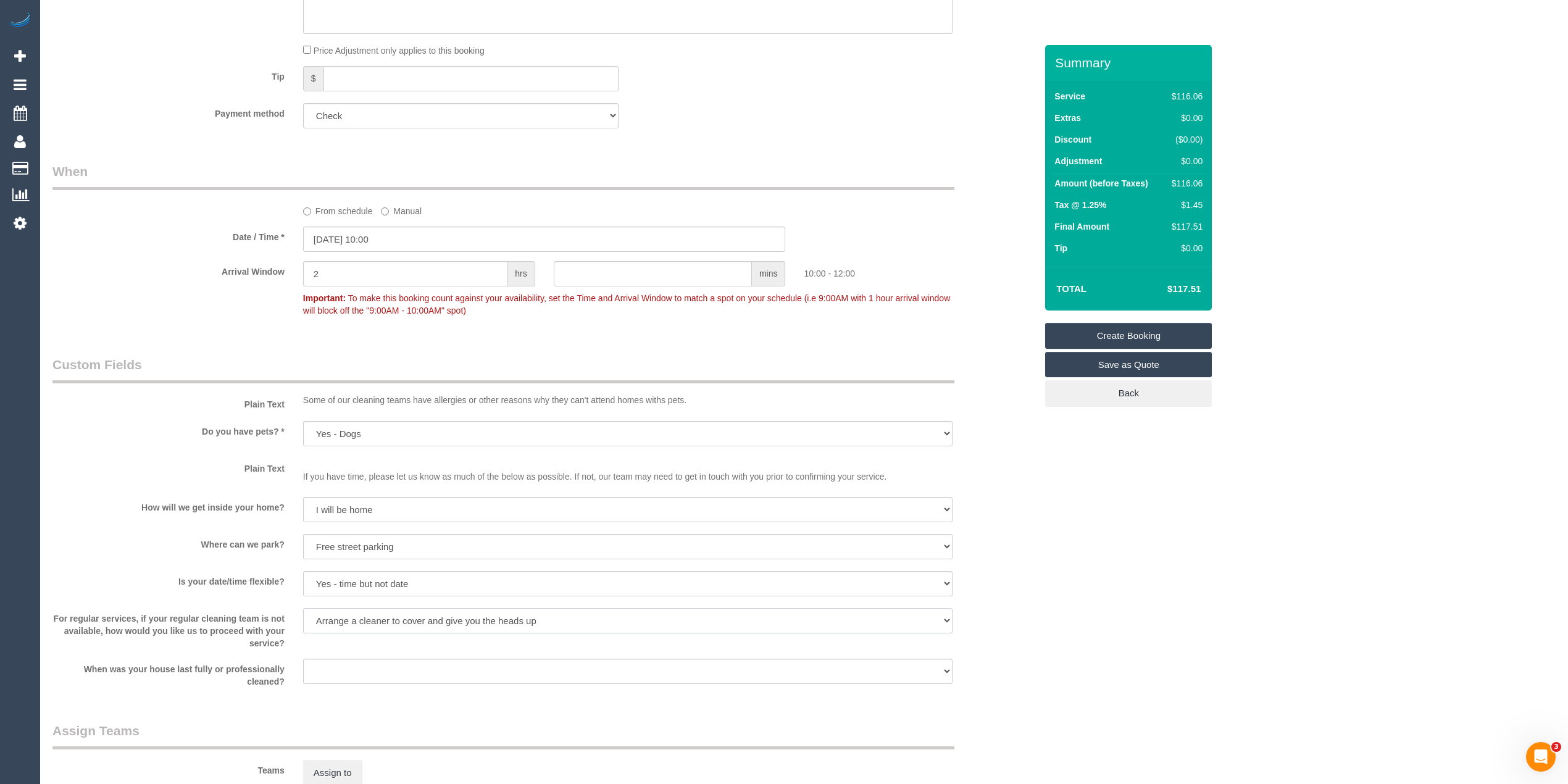
click at [304, 608] on select "Arrange a cleaner to cover and do not bother you Arrange a cleaner to cover and…" at bounding box center [628, 621] width 649 height 26
click at [332, 669] on select "Within 1-2 weeks Within 2-4 weeks Within 1-4 months Over 4 months ago" at bounding box center [628, 671] width 649 height 26
select select "number:12"
click at [304, 658] on select "Within 1-2 weeks Within 2-4 weeks Within 1-4 months Over 4 months ago" at bounding box center [628, 671] width 649 height 26
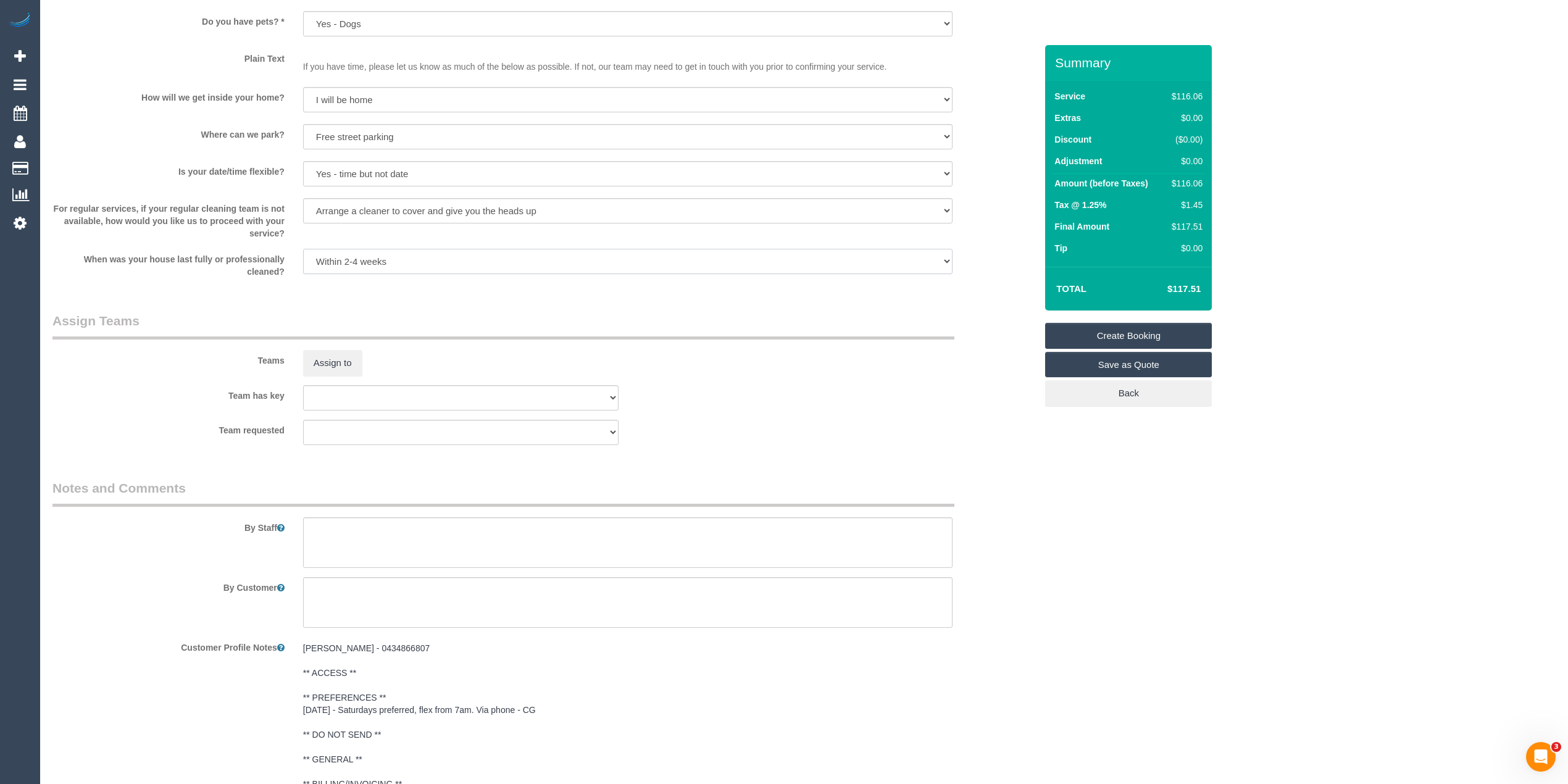
scroll to position [1235, 0]
click at [532, 527] on textarea at bounding box center [628, 540] width 649 height 50
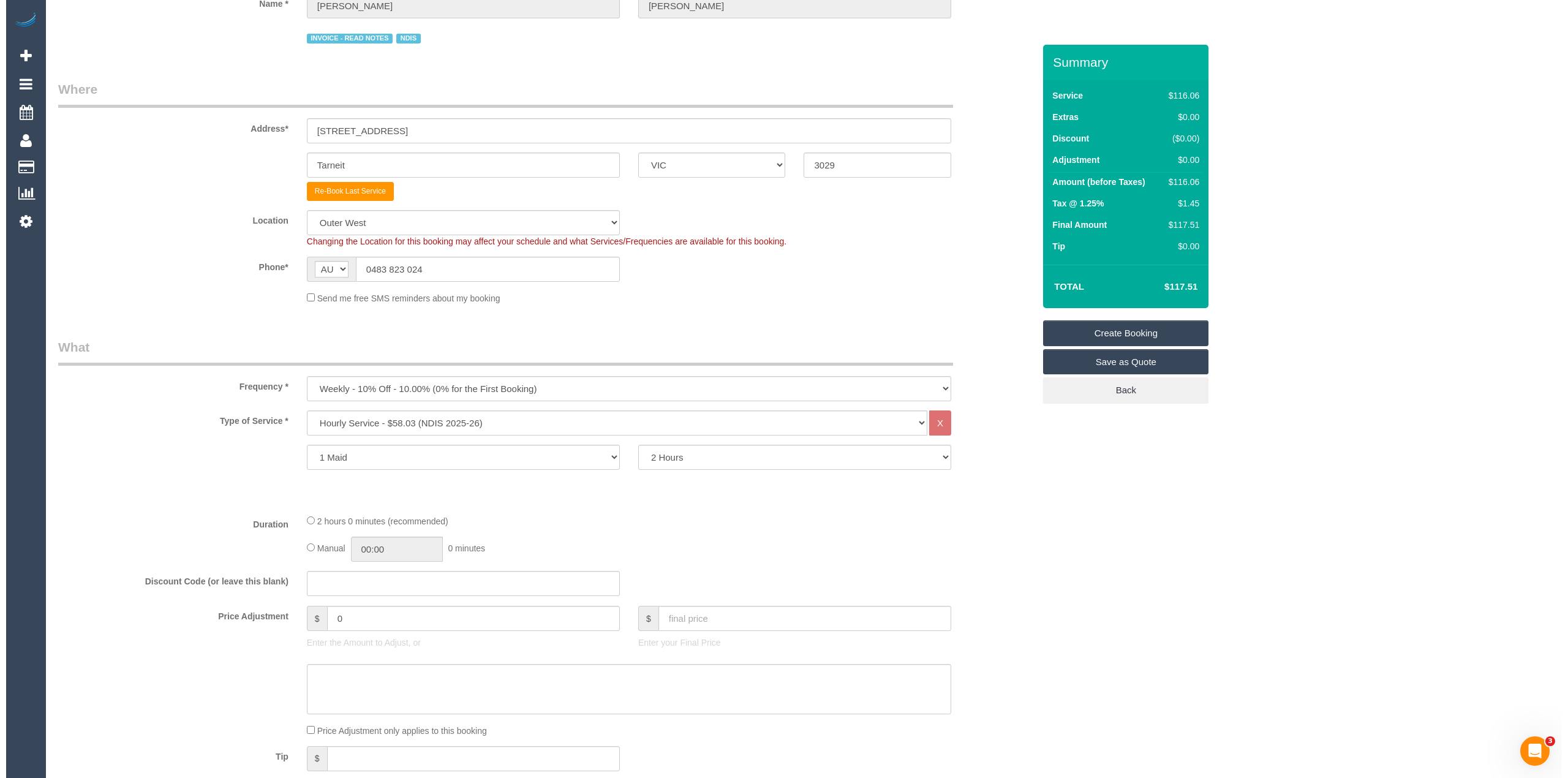
scroll to position [0, 0]
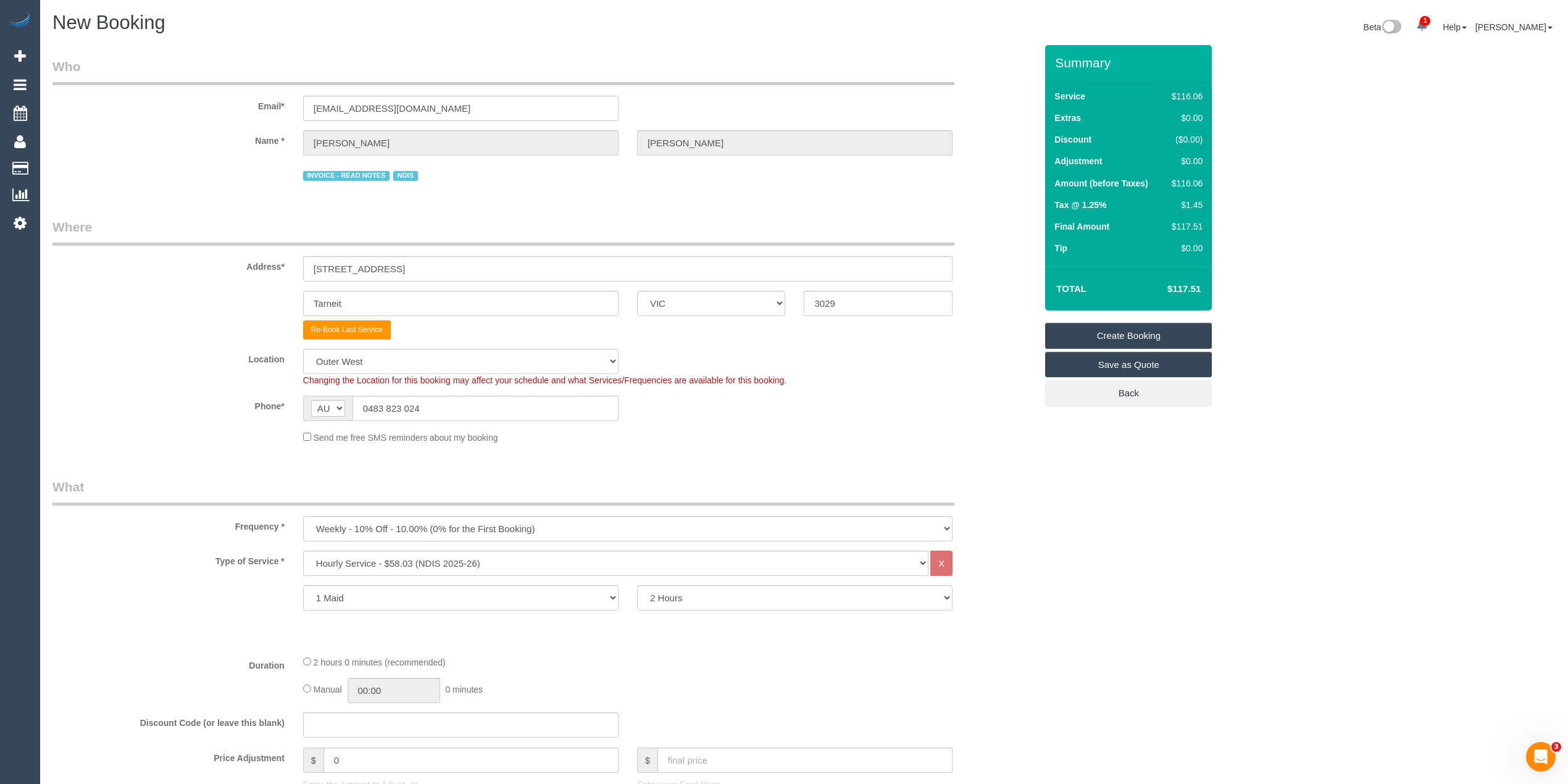
type textarea "Please ask the customer which areas they want cleaned, thank you."
drag, startPoint x: 367, startPoint y: 103, endPoint x: 204, endPoint y: 97, distance: 163.1
click at [204, 97] on div "Email* benjamindenman4@gmail.com" at bounding box center [544, 89] width 1002 height 63
click at [1146, 326] on link "Create Booking" at bounding box center [1129, 336] width 167 height 26
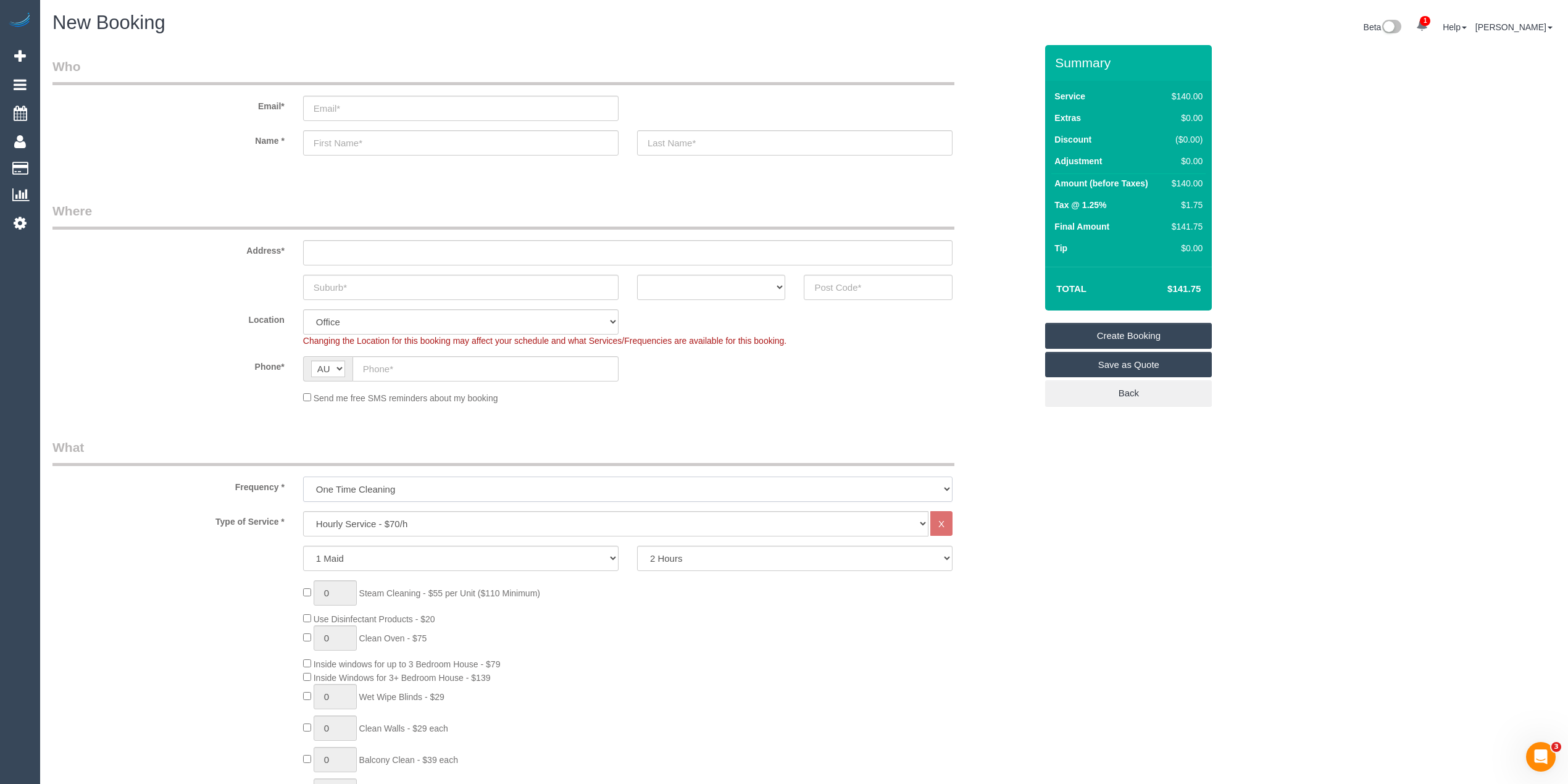
click at [337, 480] on select "One Time Cleaning Weekly - 10% Off - 10.00% (0% for the First Booking) Fortnigh…" at bounding box center [628, 490] width 649 height 26
select select "object:2109"
click at [304, 477] on select "One Time Cleaning Weekly - 10% Off - 10.00% (0% for the First Booking) Fortnigh…" at bounding box center [628, 490] width 649 height 26
drag, startPoint x: 348, startPoint y: 525, endPoint x: 347, endPoint y: 511, distance: 14.0
click at [348, 525] on select "Hourly Service - $70/h Hourly Service - $65/h Hourly Service - $60/h Hourly Ser…" at bounding box center [616, 524] width 625 height 26
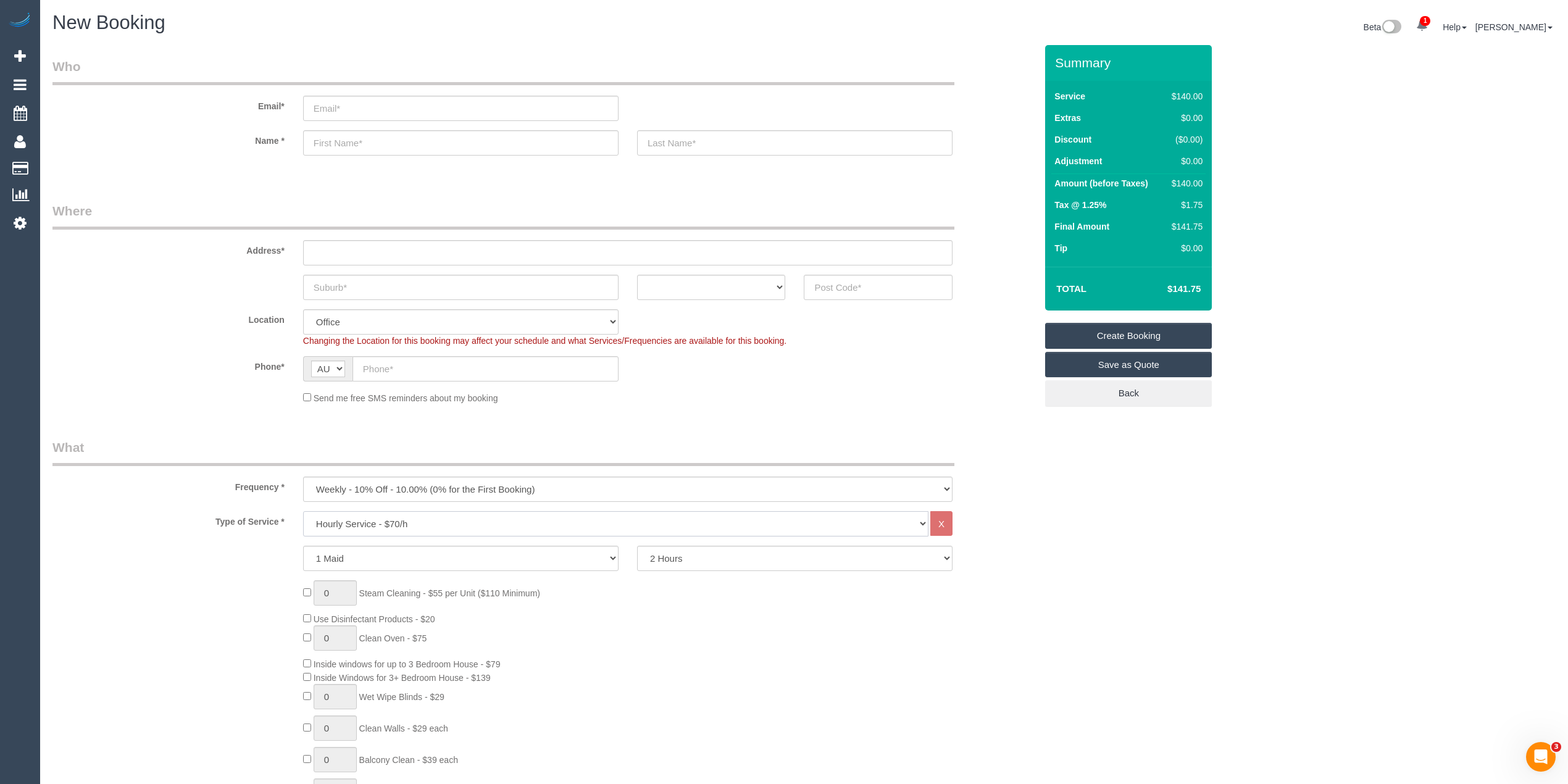
select select "212"
click at [304, 511] on select "Hourly Service - $70/h Hourly Service - $65/h Hourly Service - $60/h Hourly Ser…" at bounding box center [616, 524] width 625 height 26
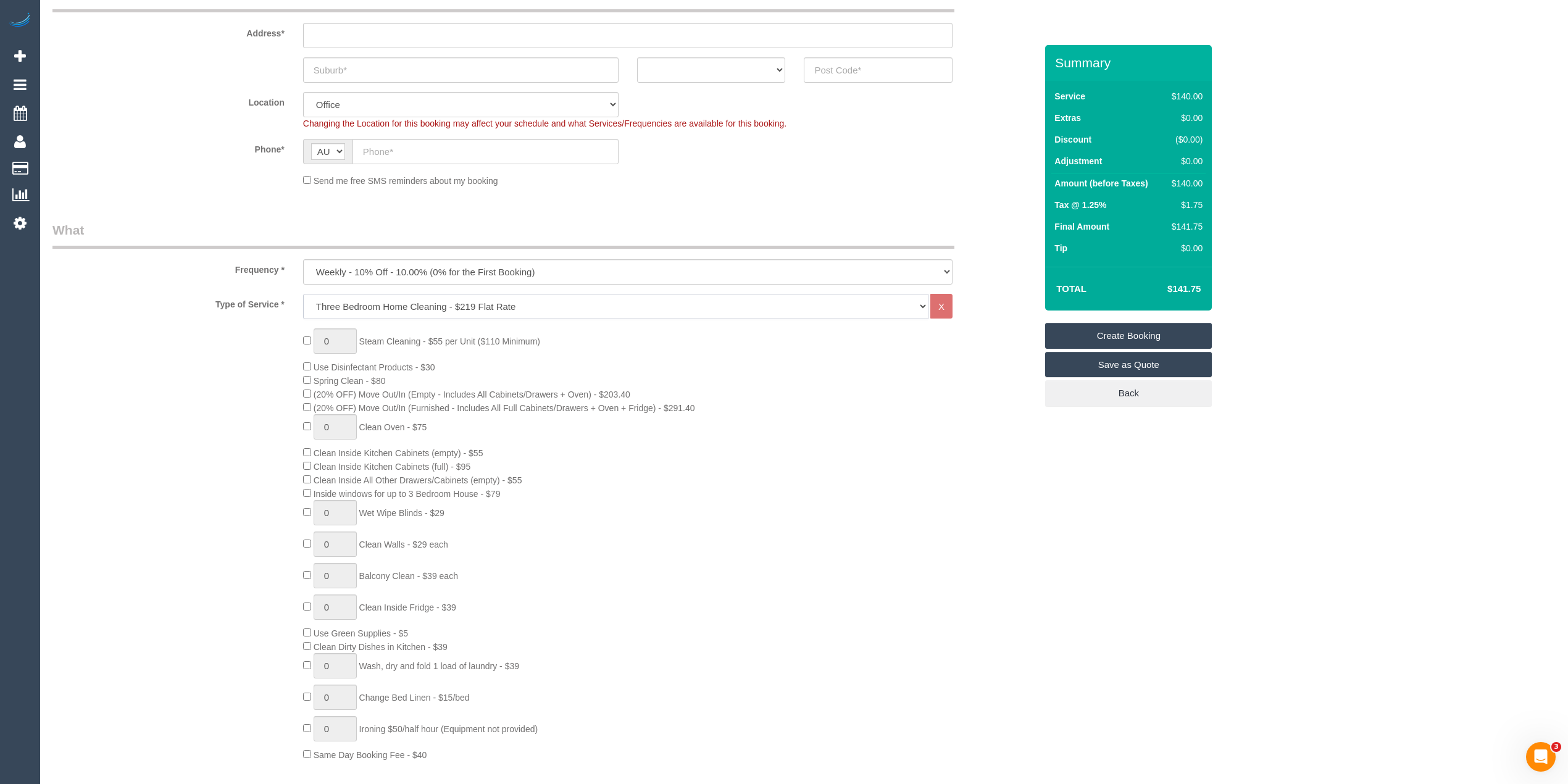
scroll to position [274, 0]
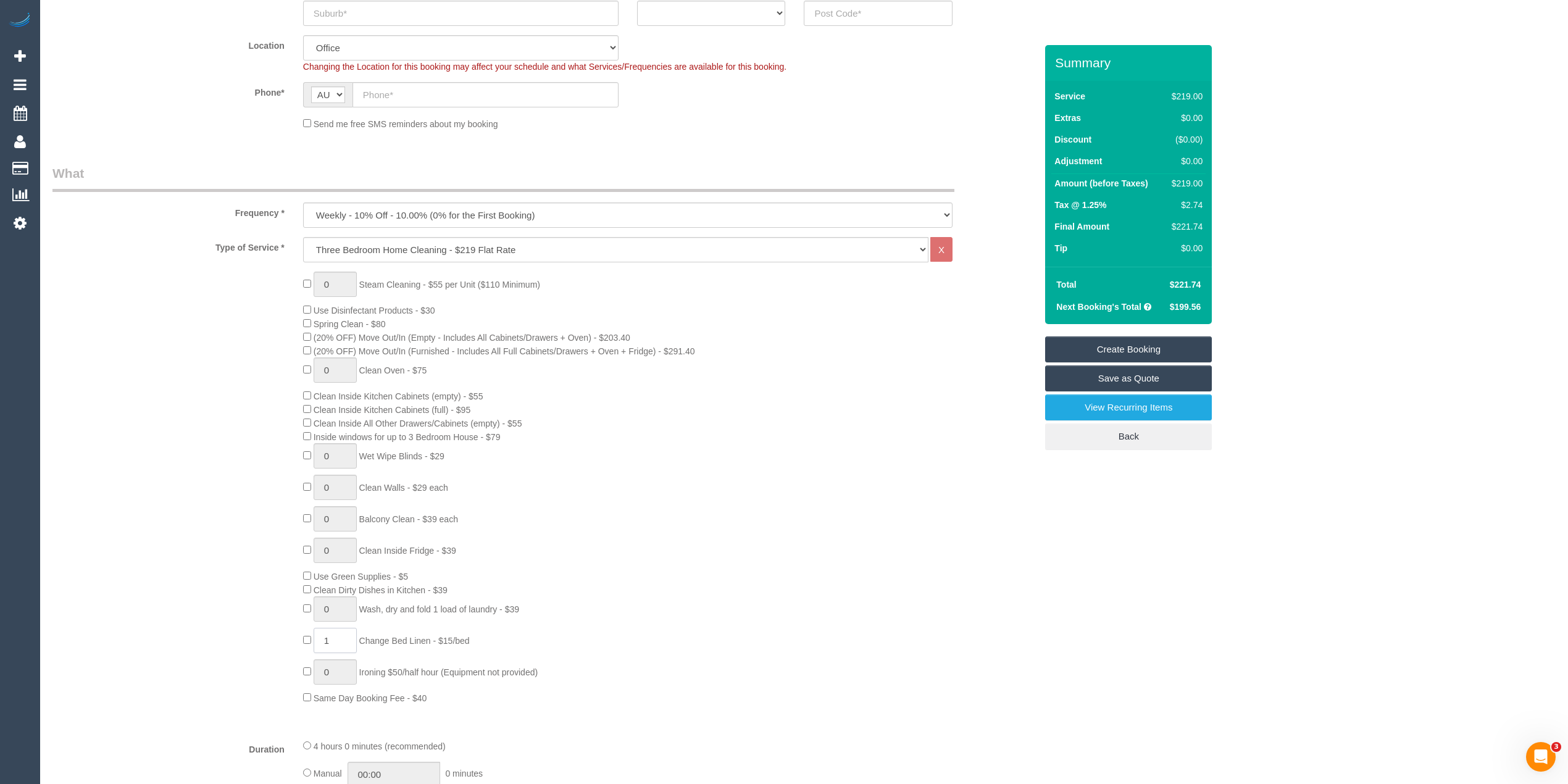
drag, startPoint x: 347, startPoint y: 644, endPoint x: 284, endPoint y: 631, distance: 64.3
click at [286, 632] on div "0 Steam Cleaning - $55 per Unit ($110 Minimum) Use Disinfectant Products - $30 …" at bounding box center [544, 488] width 1002 height 433
type input "2"
click at [374, 640] on span "Change Bed Linen - $15/bed" at bounding box center [414, 640] width 111 height 10
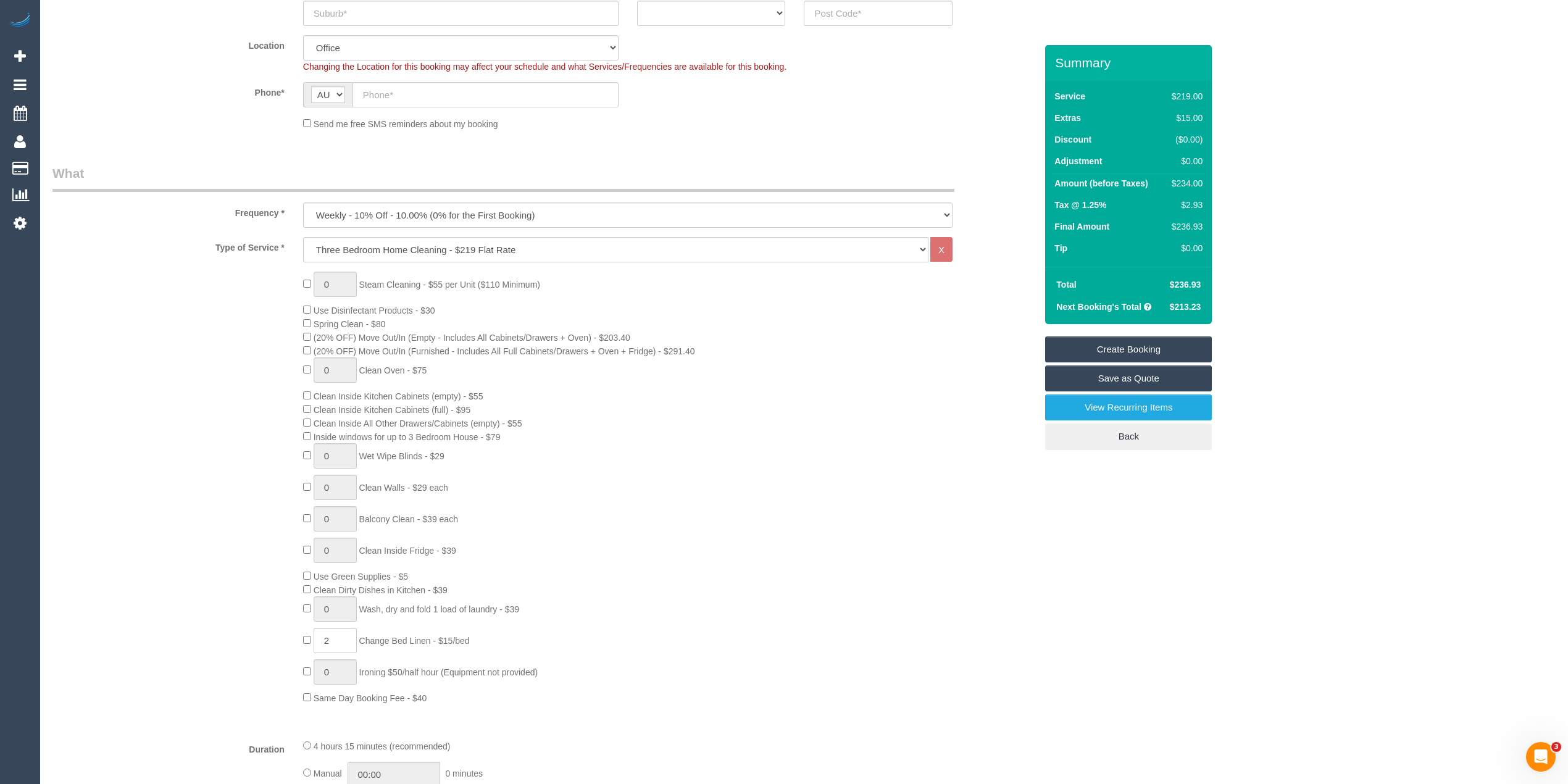
click at [458, 643] on span "Change Bed Linen - $15/bed" at bounding box center [414, 640] width 111 height 10
click at [469, 642] on span "Change Bed Linen - $15/bed" at bounding box center [414, 640] width 111 height 10
copy span "Change Bed Linen - $15/bed"
type input "1"
click at [373, 613] on span "Wash, dry and fold 1 load of laundry - $39" at bounding box center [439, 609] width 160 height 10
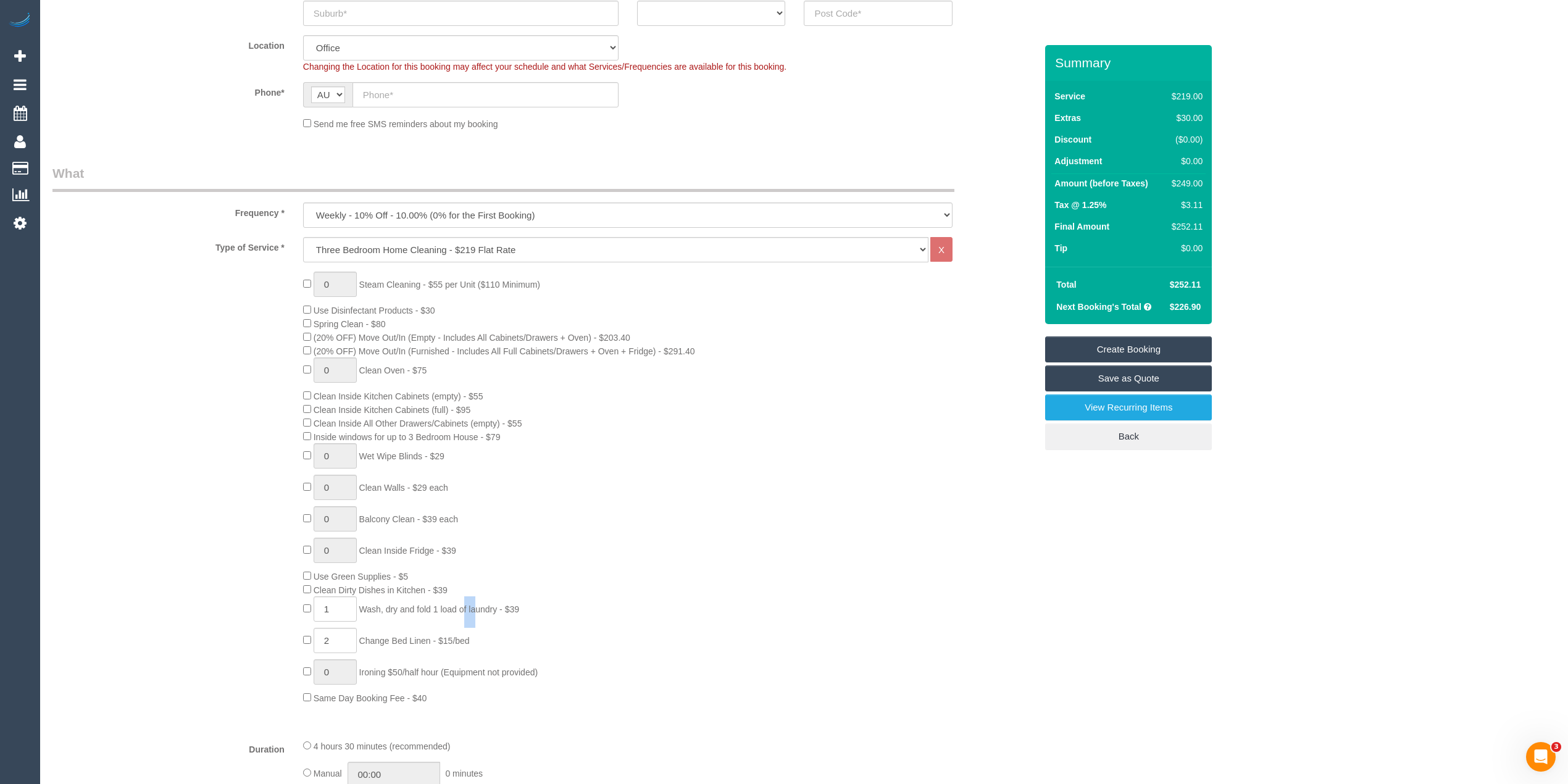
click at [373, 613] on span "Wash, dry and fold 1 load of laundry - $39" at bounding box center [439, 609] width 160 height 10
click at [519, 604] on span "Wash, dry and fold 1 load of laundry - $39" at bounding box center [439, 609] width 160 height 10
copy span "Wash, dry and fold 1 load of laundry - $39"
drag, startPoint x: 332, startPoint y: 638, endPoint x: 275, endPoint y: 641, distance: 57.1
click at [275, 641] on div "0 Steam Cleaning - $55 per Unit ($110 Minimum) Use Disinfectant Products - $30 …" at bounding box center [544, 488] width 1002 height 433
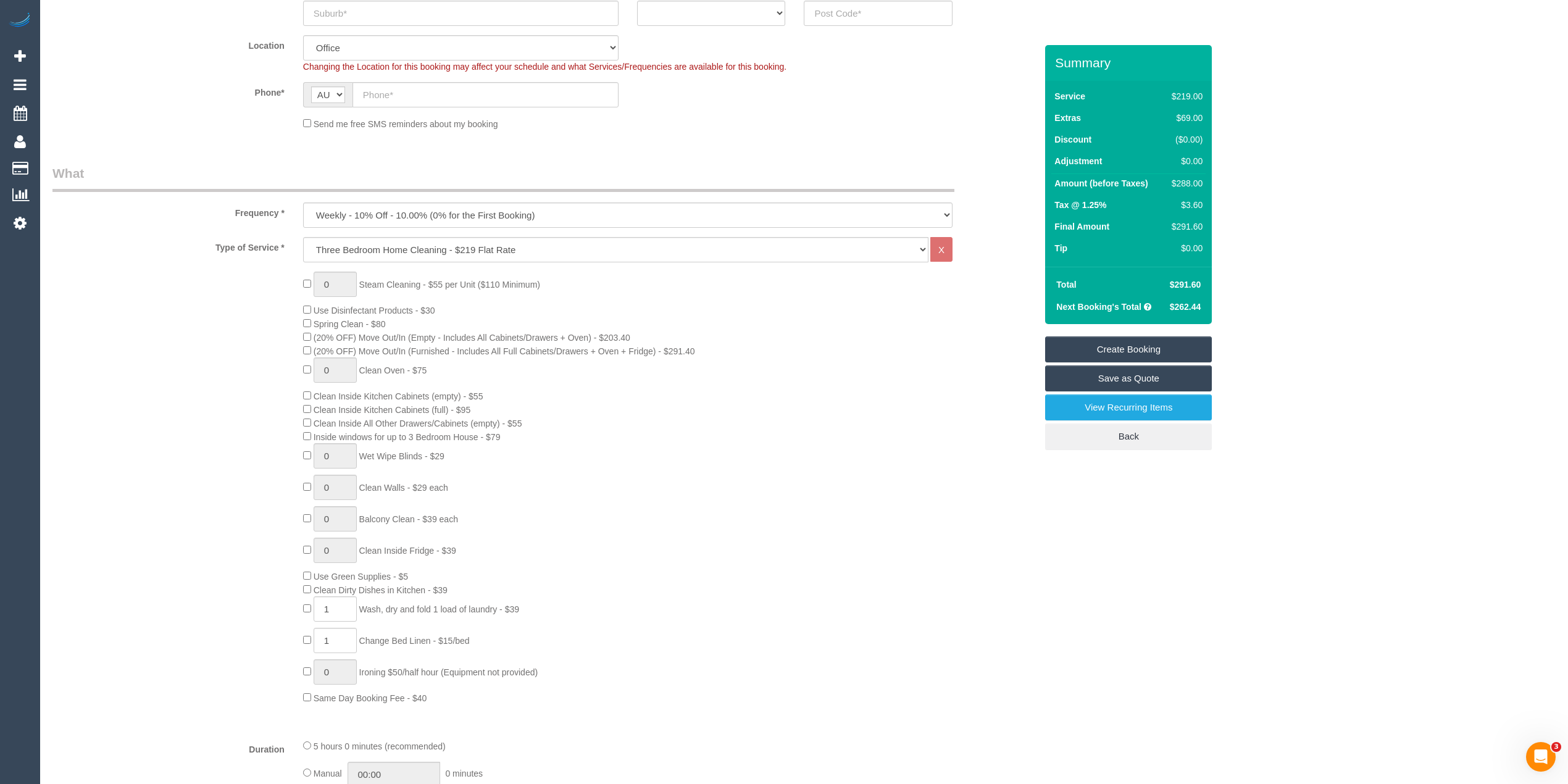
click at [1043, 601] on div "0 Steam Cleaning - $55 per Unit ($110 Minimum) Use Disinfectant Products - $30 …" at bounding box center [668, 488] width 751 height 433
click at [1163, 411] on link "View Recurring Items" at bounding box center [1129, 407] width 167 height 26
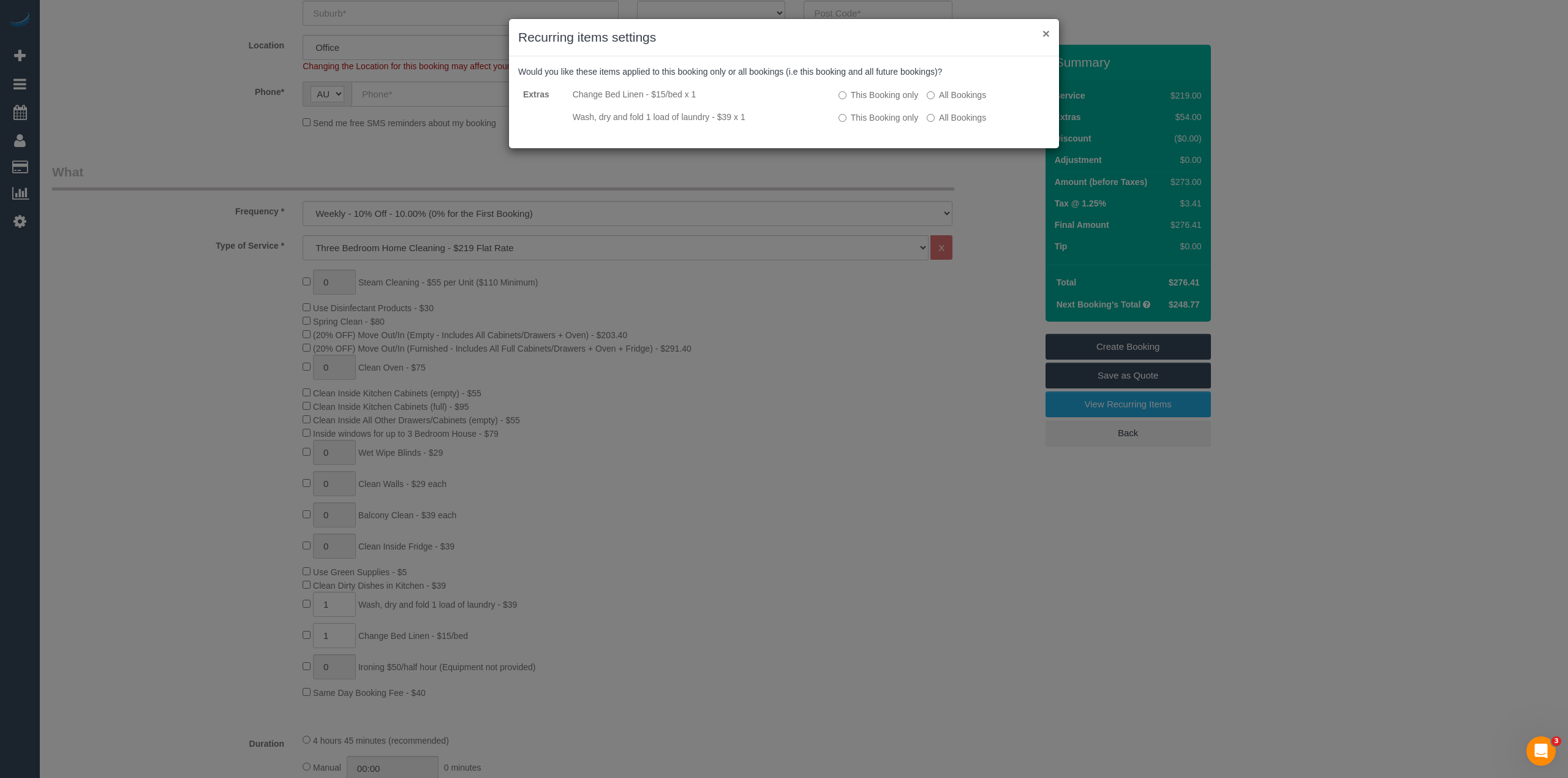
click at [1042, 35] on button "×" at bounding box center [1046, 34] width 7 height 13
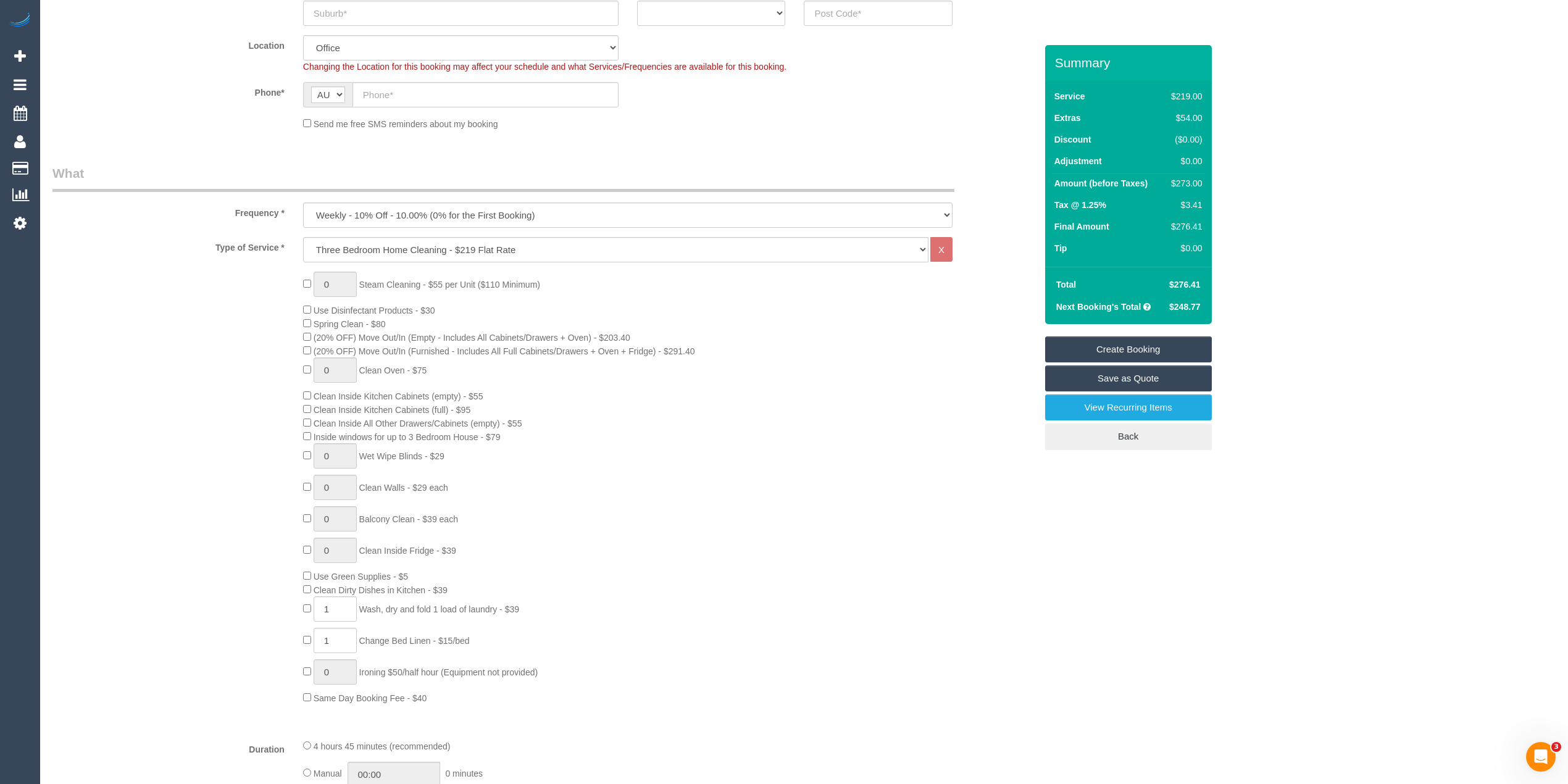
click at [1198, 310] on span "$248.77" at bounding box center [1186, 306] width 31 height 10
copy span "248.77"
click at [304, 645] on span "1 Change Bed Linen - $15/bed" at bounding box center [387, 640] width 167 height 10
drag, startPoint x: 337, startPoint y: 646, endPoint x: 297, endPoint y: 647, distance: 40.0
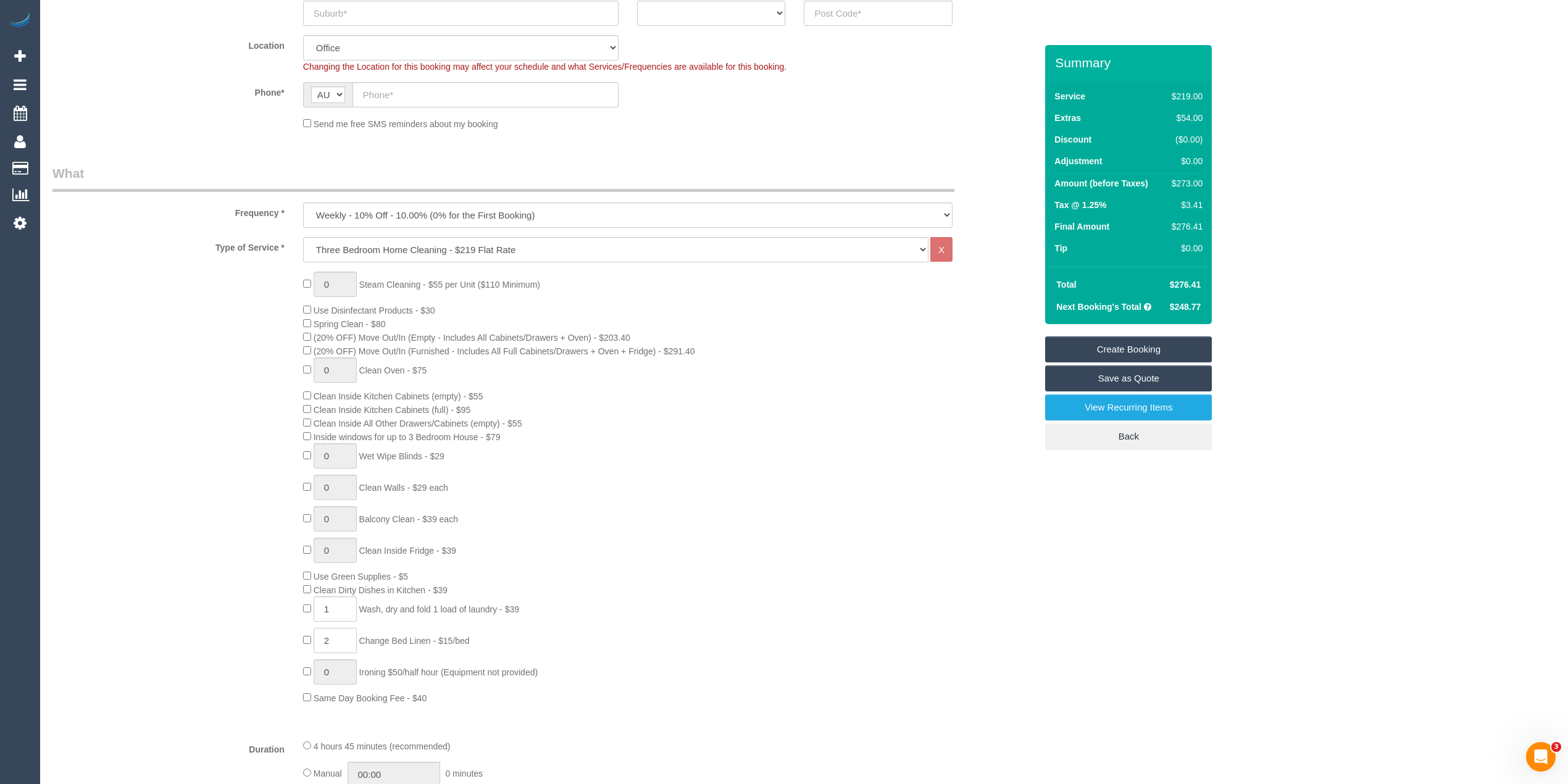
click at [299, 647] on div "0 Steam Cleaning - $55 per Unit ($110 Minimum) Use Disinfectant Products - $30 …" at bounding box center [668, 488] width 751 height 433
type input "3"
click at [258, 640] on div "0 Steam Cleaning - $55 per Unit ($110 Minimum) Use Disinfectant Products - $30 …" at bounding box center [544, 488] width 1002 height 433
click at [1187, 306] on span "$276.11" at bounding box center [1186, 306] width 31 height 10
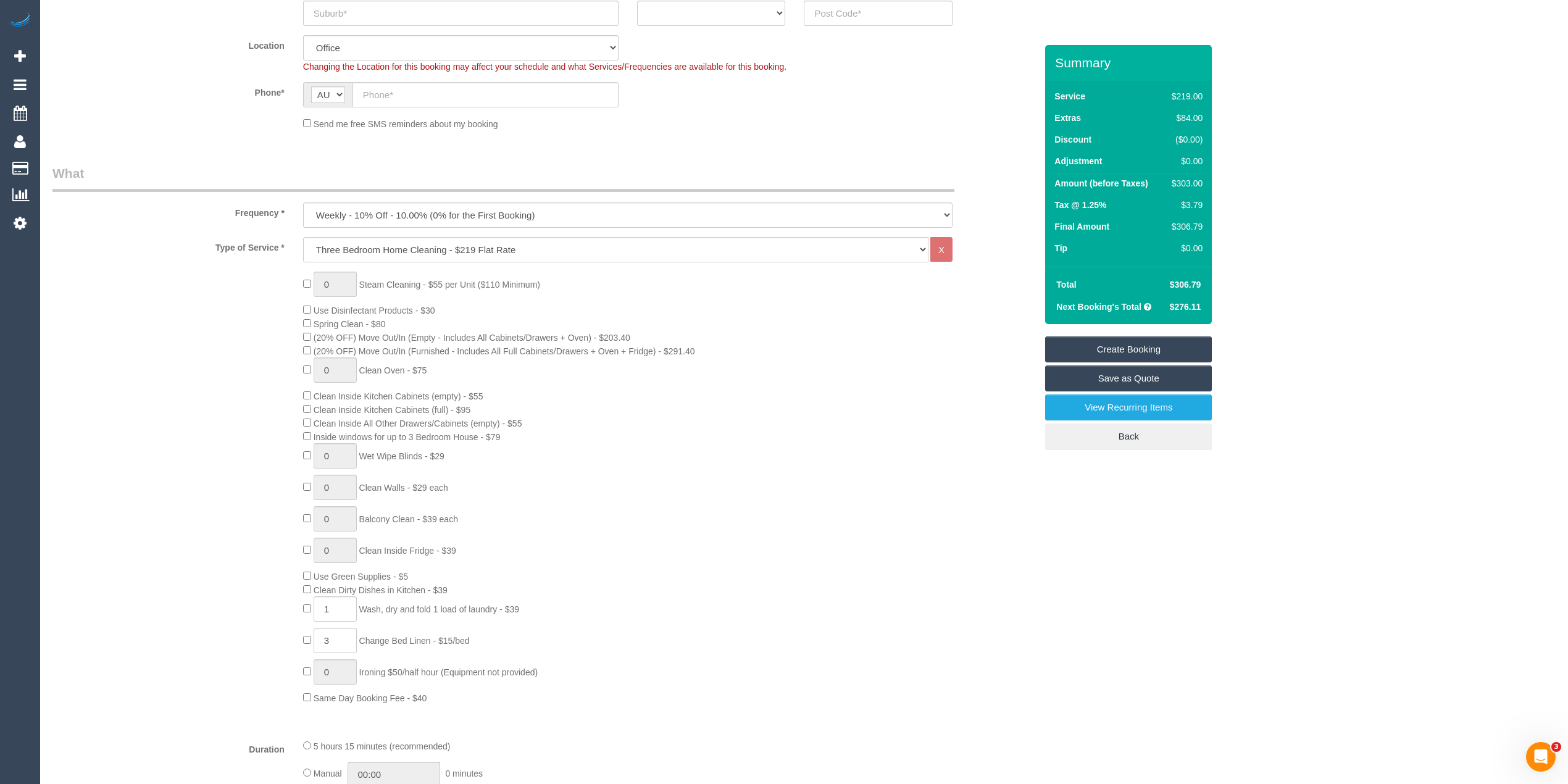
copy span "276.11"
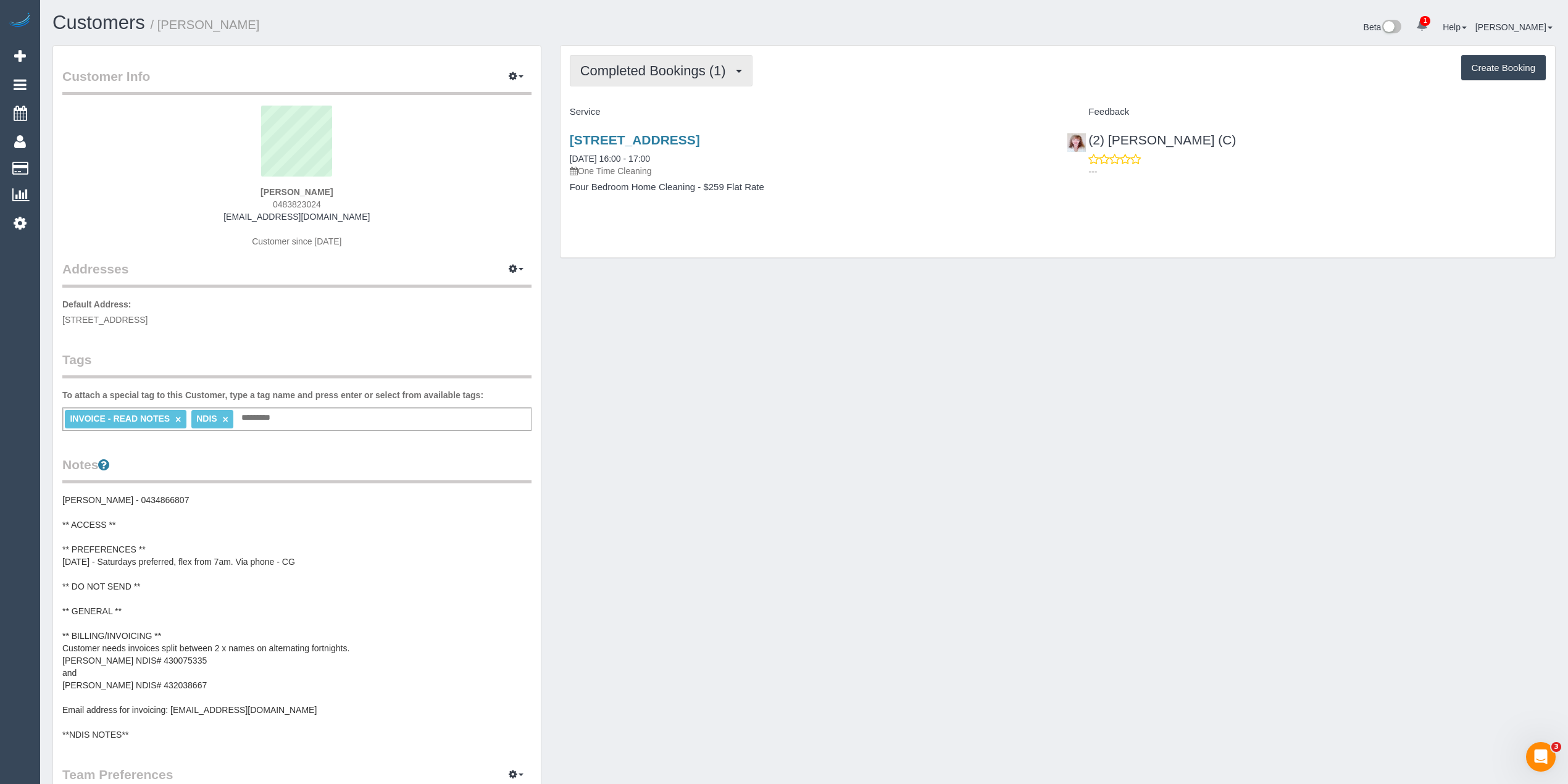
click at [603, 68] on span "Completed Bookings (1)" at bounding box center [657, 71] width 152 height 16
click at [651, 115] on link "Upcoming Bookings (11)" at bounding box center [635, 116] width 130 height 17
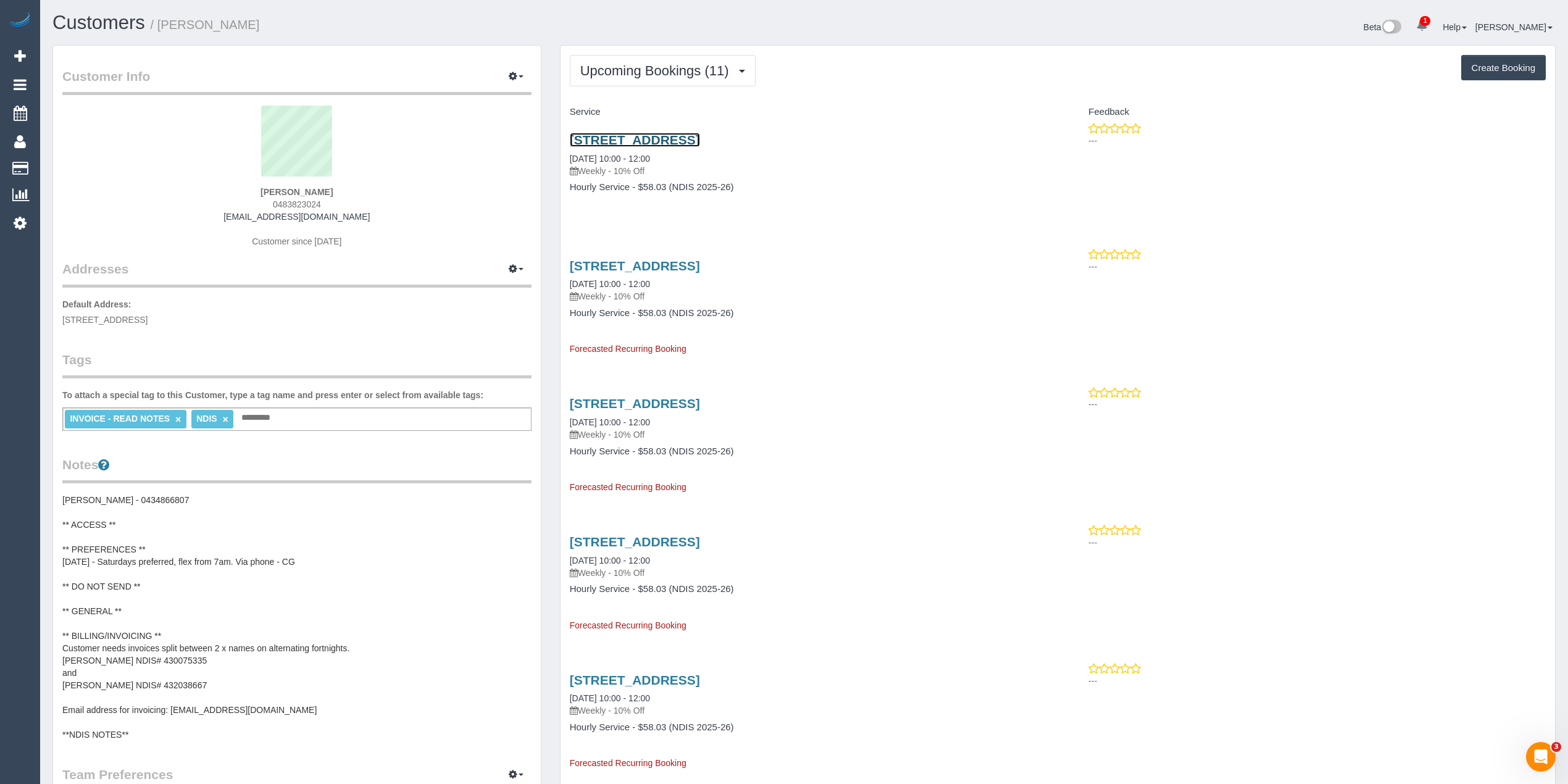
click at [678, 142] on link "[STREET_ADDRESS]" at bounding box center [635, 139] width 130 height 14
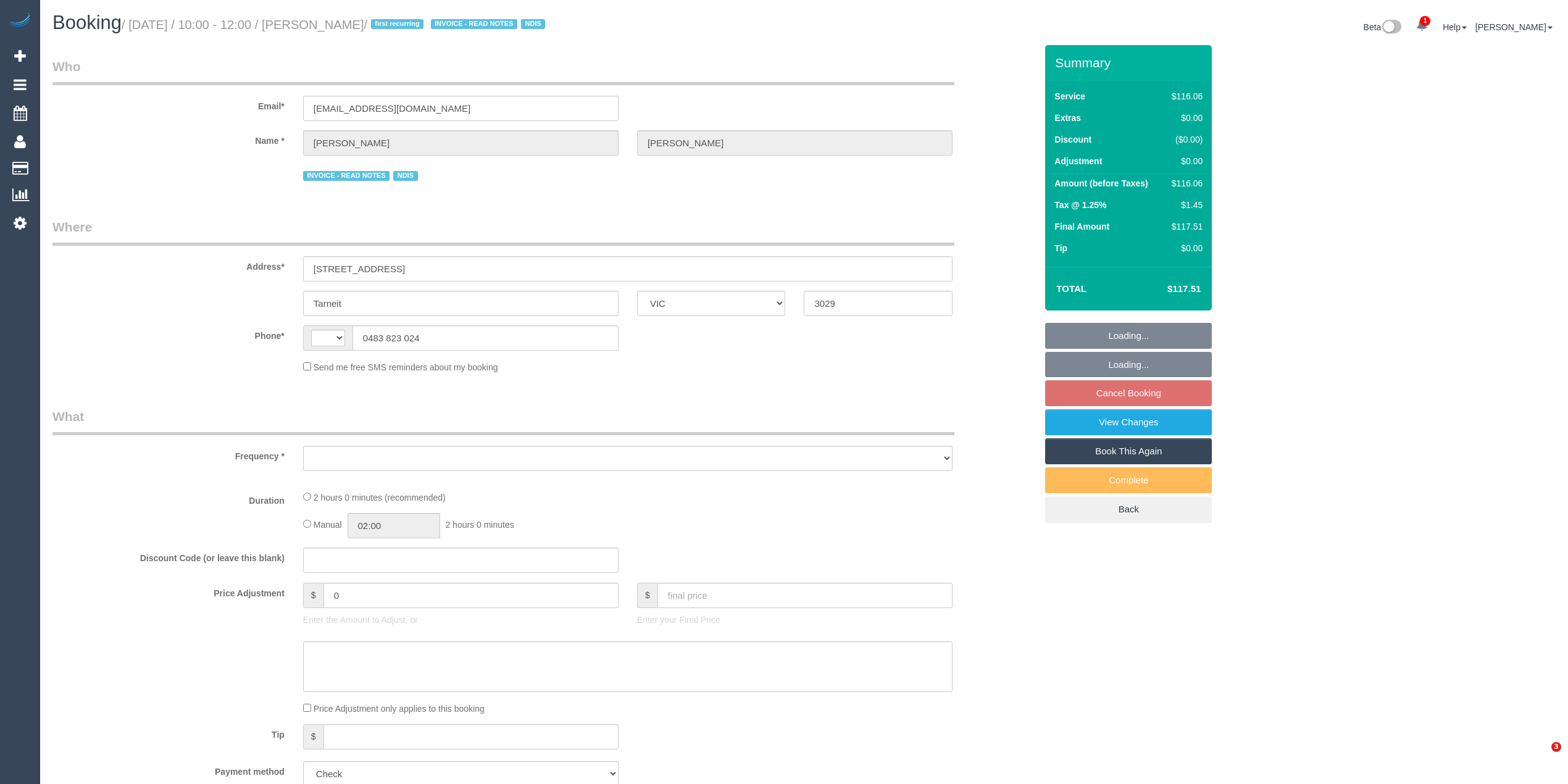
select select "VIC"
select select "object:283"
select select "string:AU"
select select "number:27"
select select "number:14"
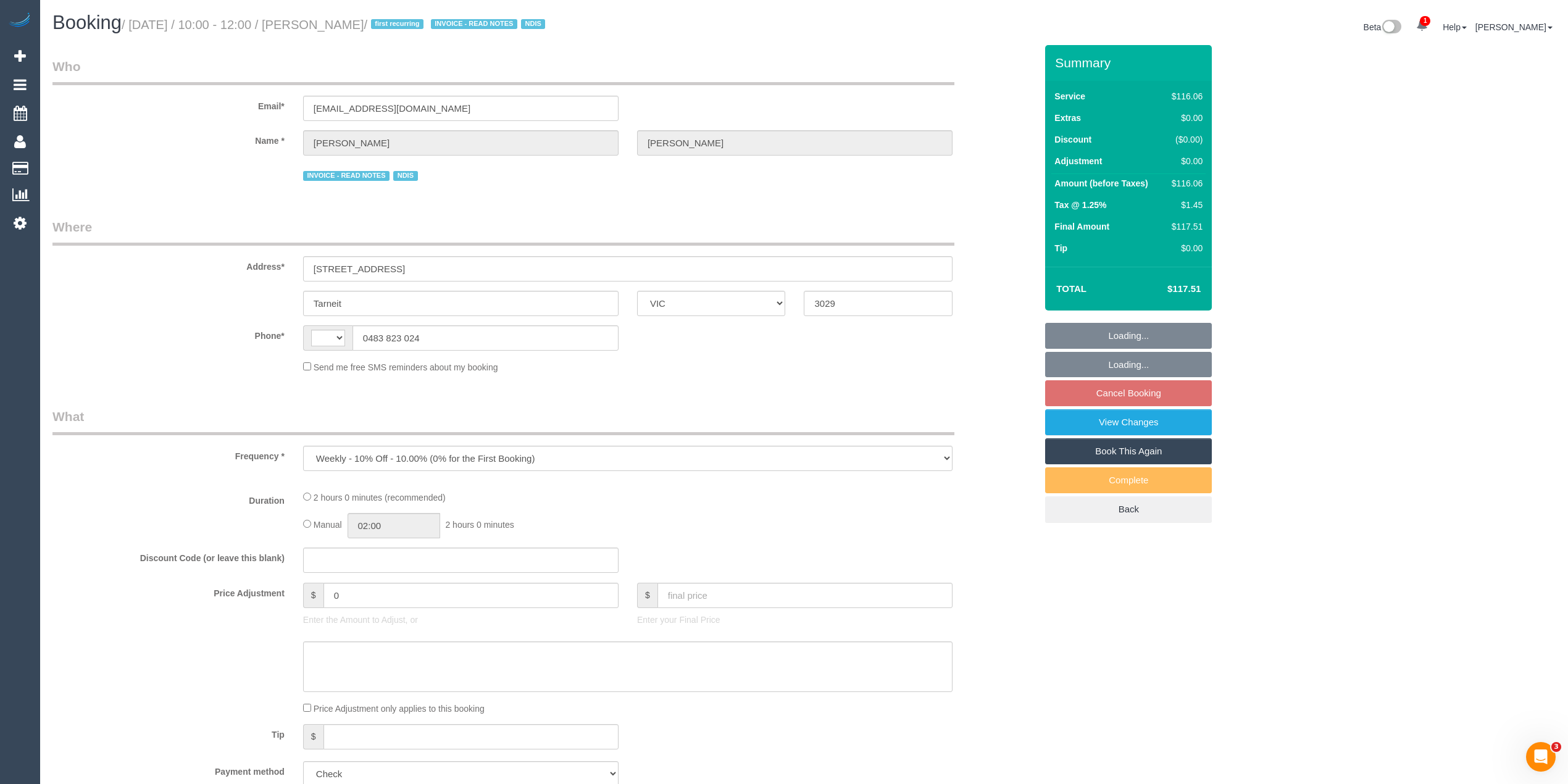
select select "number:19"
select select "number:24"
select select "number:34"
select select "number:12"
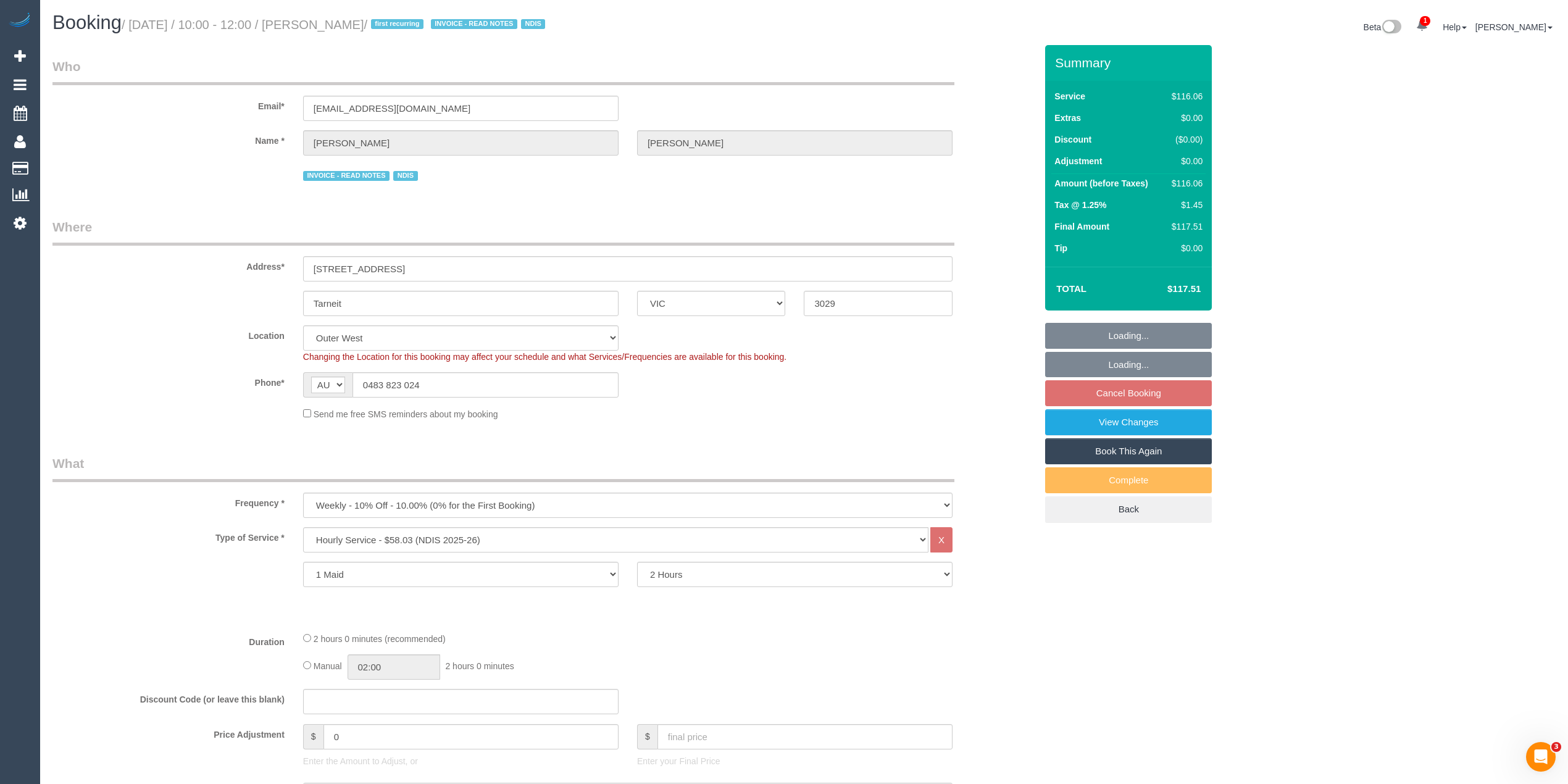
select select "object:742"
select select "spot1"
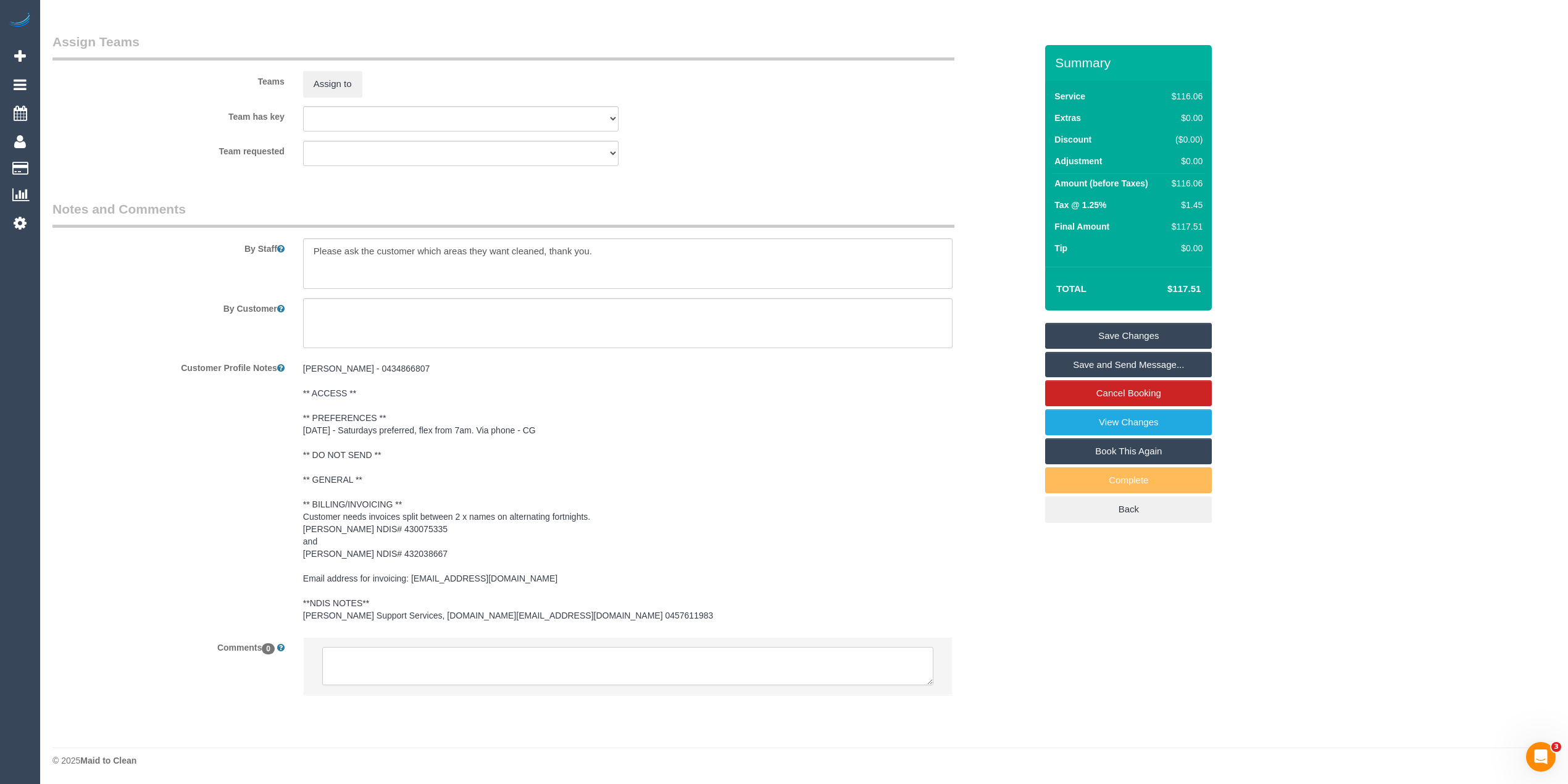
click at [435, 648] on textarea at bounding box center [627, 667] width 612 height 39
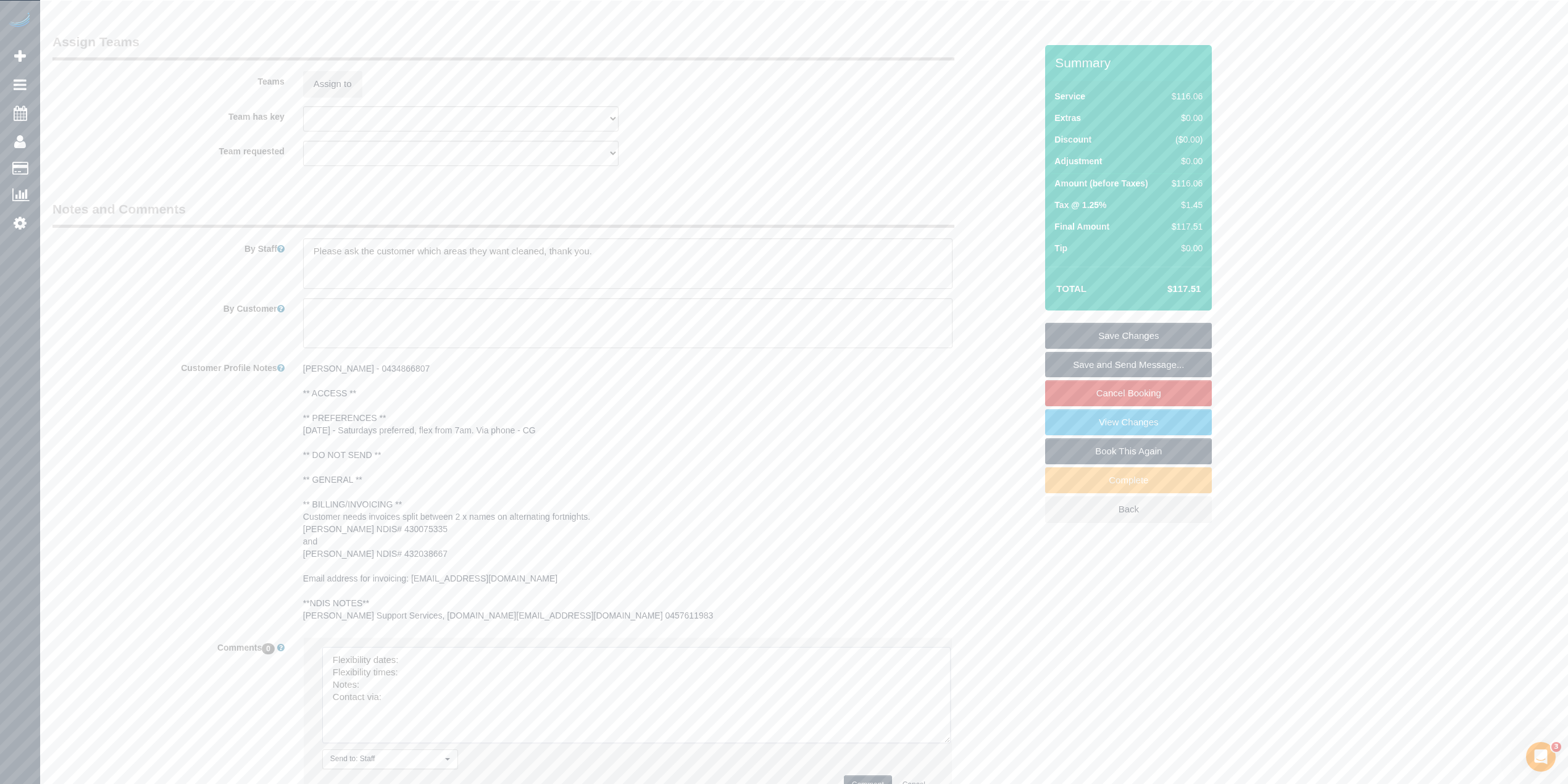
drag, startPoint x: 925, startPoint y: 678, endPoint x: 830, endPoint y: 728, distance: 107.4
click at [942, 738] on textarea at bounding box center [635, 695] width 628 height 96
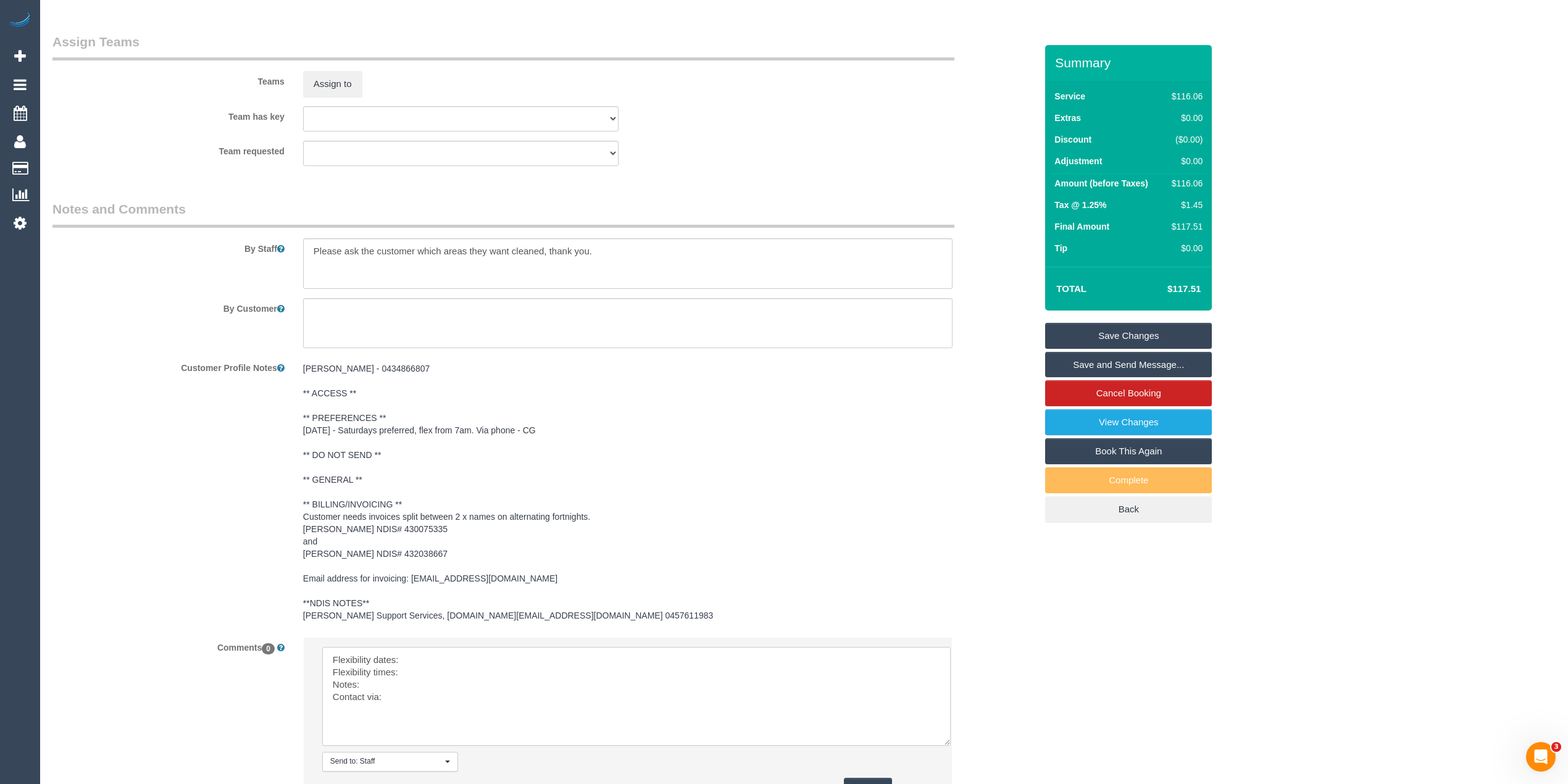
click at [506, 667] on textarea at bounding box center [635, 697] width 628 height 99
click at [478, 658] on textarea at bounding box center [635, 697] width 628 height 99
click at [449, 670] on textarea at bounding box center [635, 697] width 628 height 99
click at [376, 684] on textarea at bounding box center [635, 697] width 628 height 99
click at [423, 699] on textarea at bounding box center [635, 697] width 628 height 99
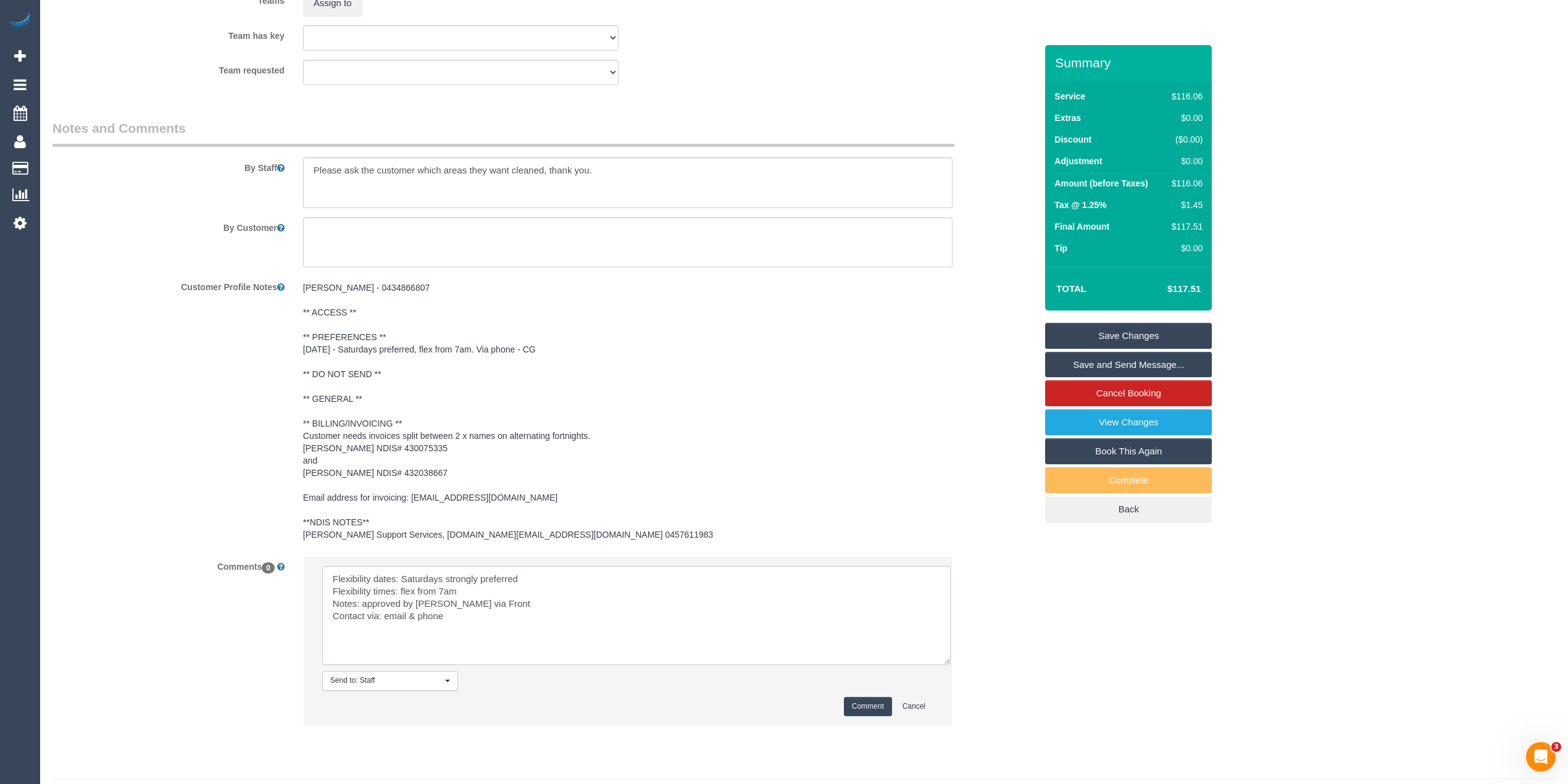
scroll to position [1532, 0]
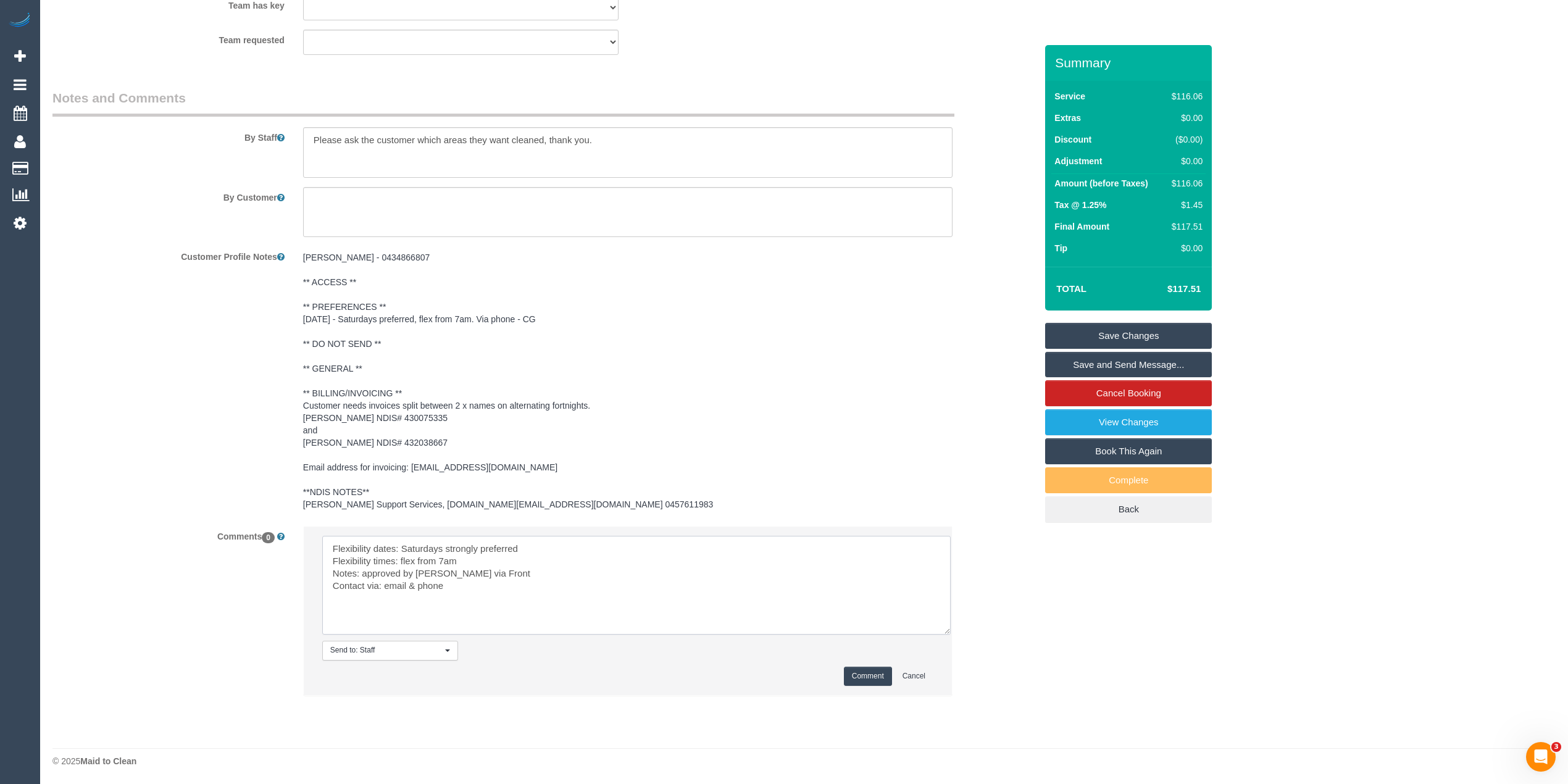
type textarea "Flexibility dates: Saturdays strongly preferred Flexibility times: flex from 7a…"
click at [867, 668] on button "Comment" at bounding box center [867, 676] width 49 height 19
